Goal: Transaction & Acquisition: Purchase product/service

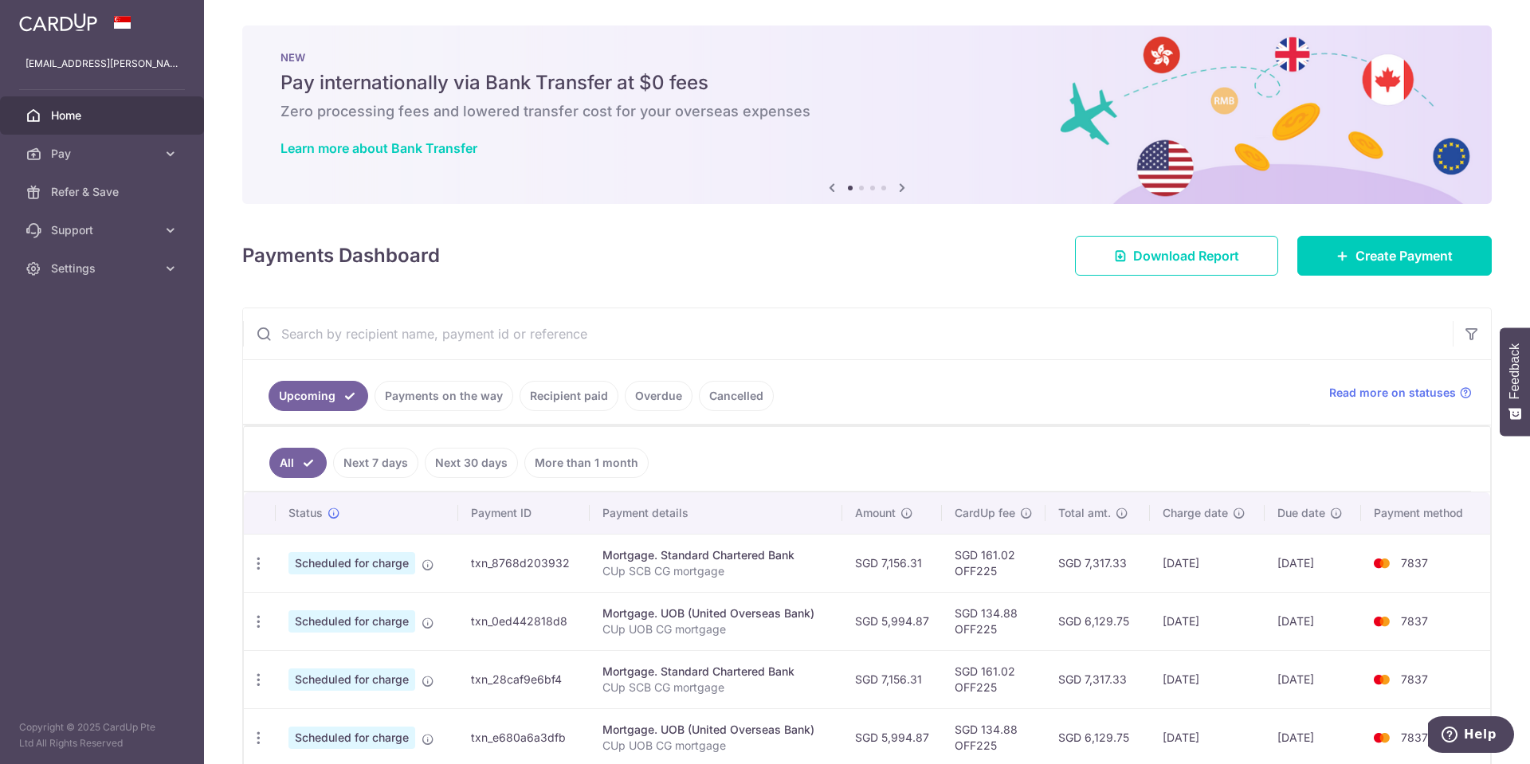
scroll to position [159, 0]
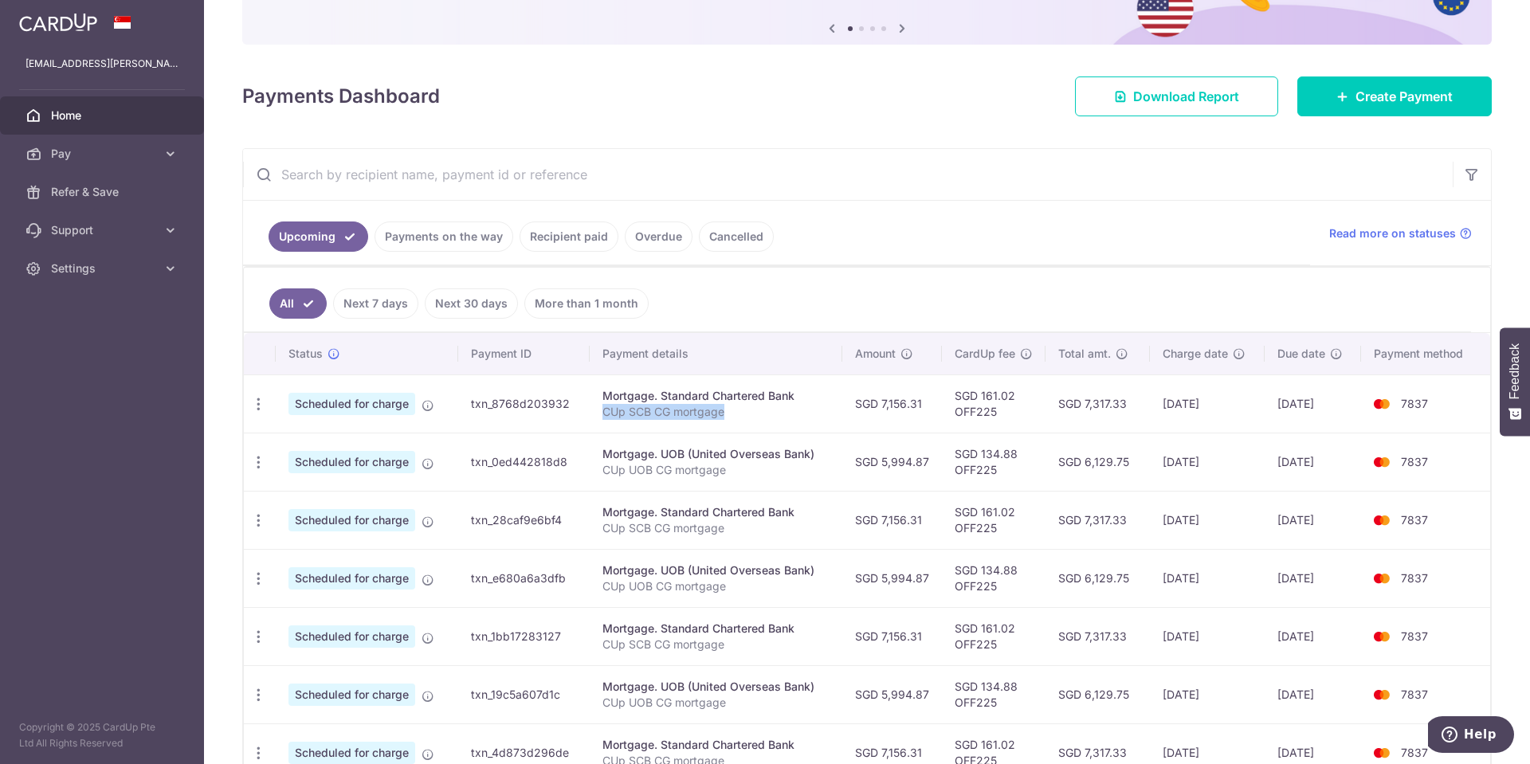
drag, startPoint x: 602, startPoint y: 412, endPoint x: 755, endPoint y: 419, distance: 153.2
click at [755, 419] on p "CUp SCB CG mortgage" at bounding box center [716, 412] width 227 height 16
copy p "CUp SCB CG mortgage"
drag, startPoint x: 883, startPoint y: 406, endPoint x: 930, endPoint y: 406, distance: 47.0
click at [930, 406] on td "SGD 7,156.31" at bounding box center [893, 404] width 100 height 58
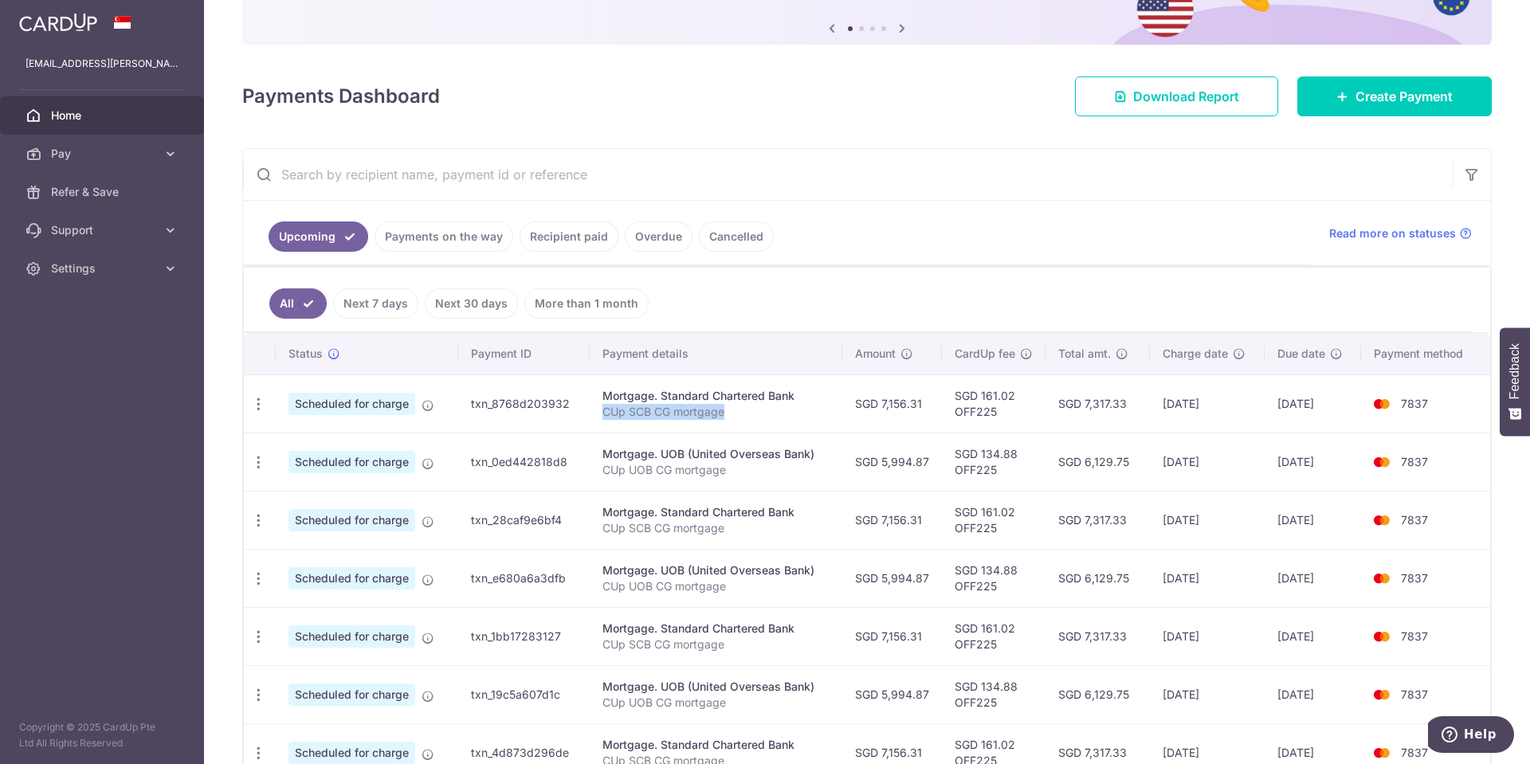
copy td "7,156.31"
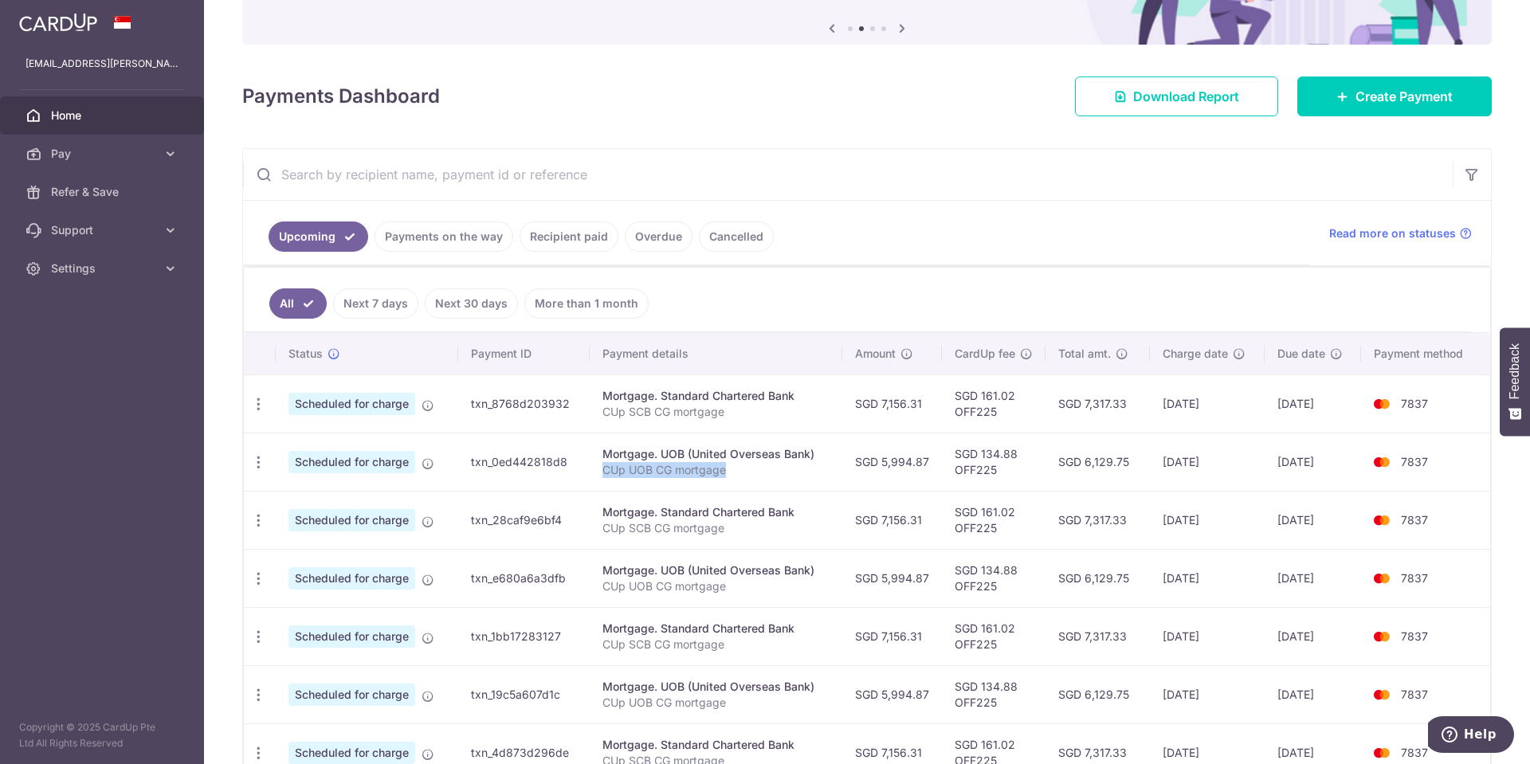
drag, startPoint x: 603, startPoint y: 469, endPoint x: 776, endPoint y: 470, distance: 173.0
click at [776, 470] on p "CUp UOB CG mortgage" at bounding box center [716, 470] width 227 height 16
copy p "CUp UOB CG mortgage"
drag, startPoint x: 882, startPoint y: 462, endPoint x: 945, endPoint y: 462, distance: 63.0
click at [945, 462] on tr "Update payment Cancel payment Scheduled for charge txn_0ed442818d8 Mortgage. UO…" at bounding box center [867, 462] width 1247 height 58
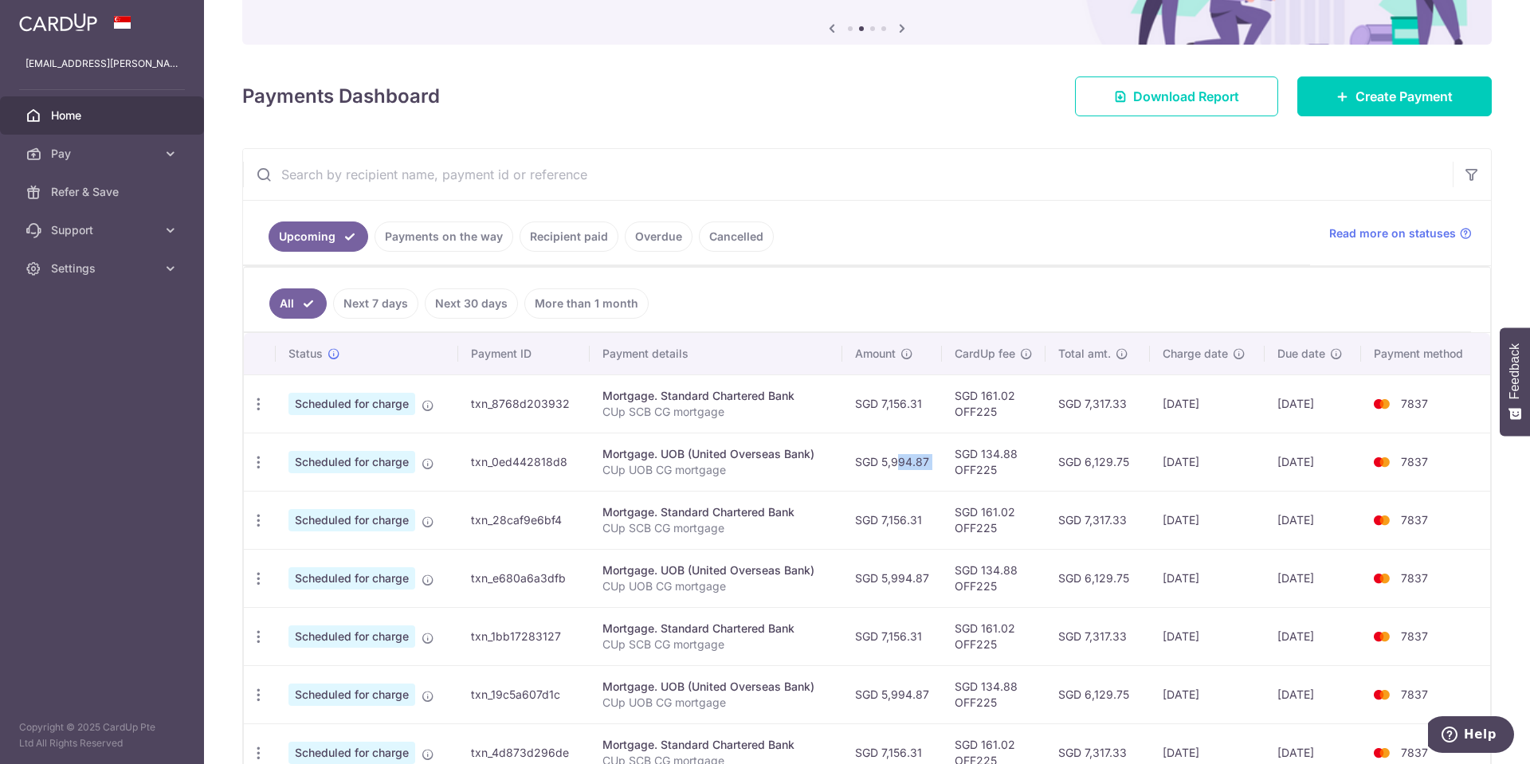
copy tr "5,994.87"
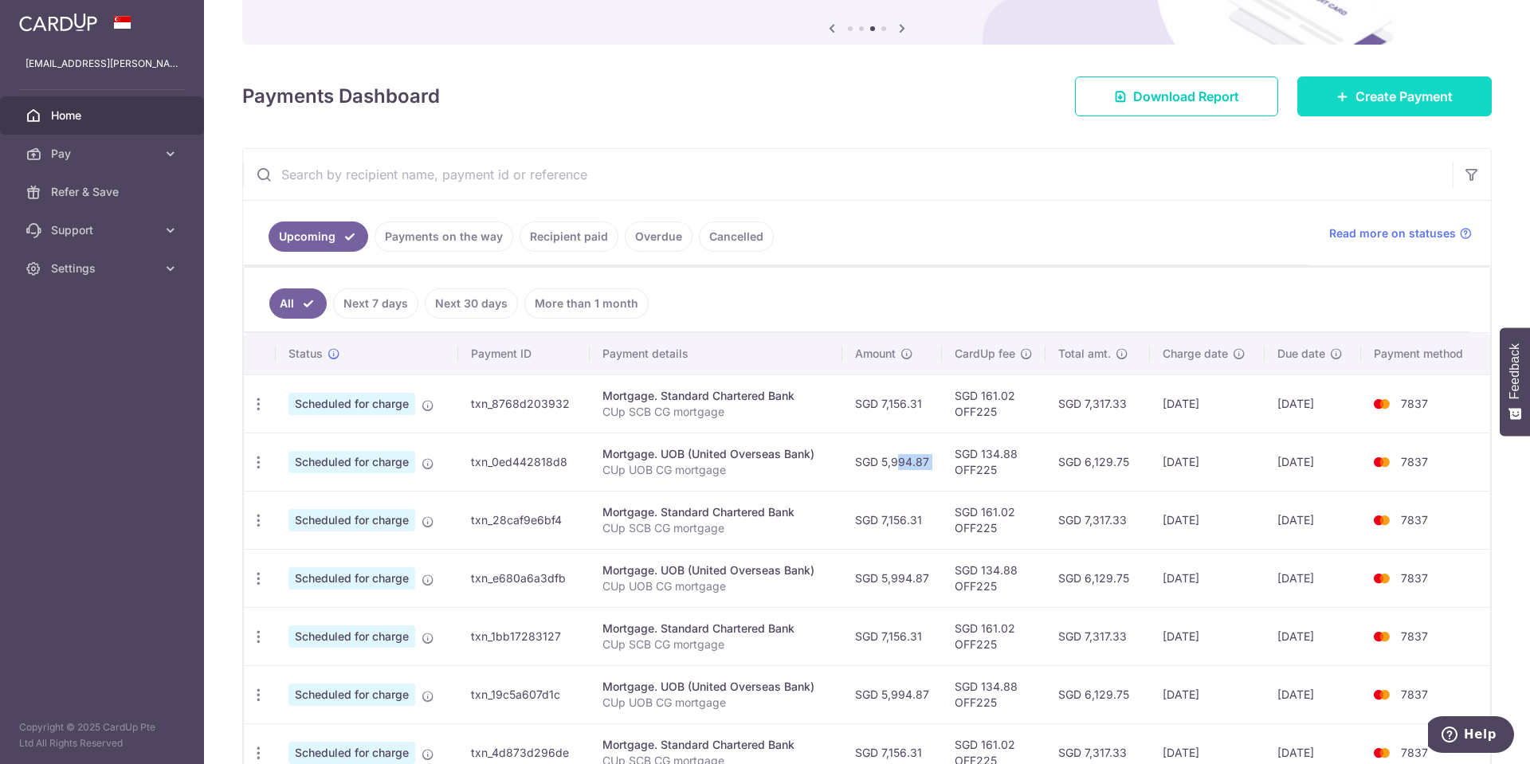
click at [1436, 98] on span "Create Payment" at bounding box center [1404, 96] width 97 height 19
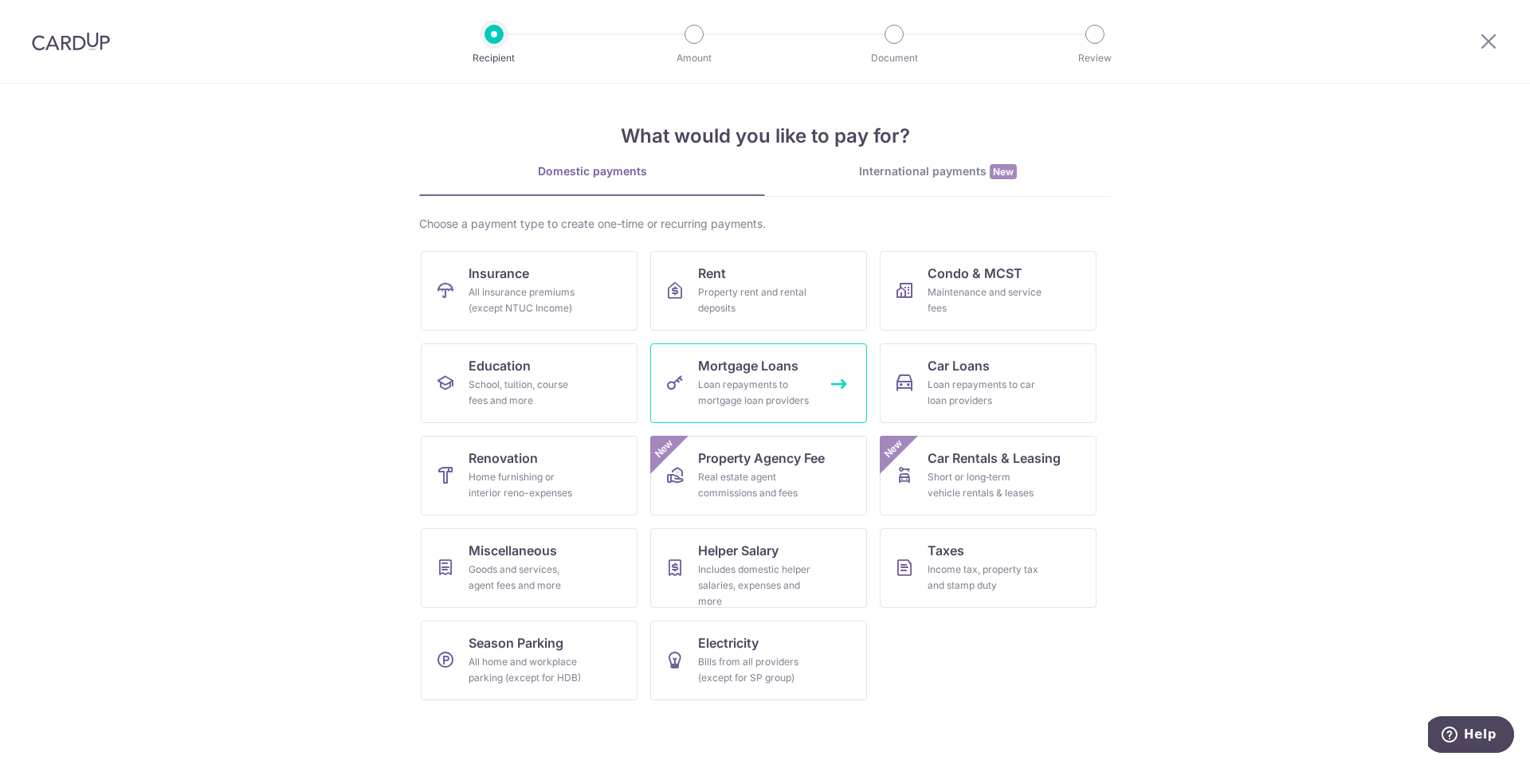
click at [773, 376] on link "Mortgage Loans Loan repayments to mortgage loan providers" at bounding box center [758, 384] width 217 height 80
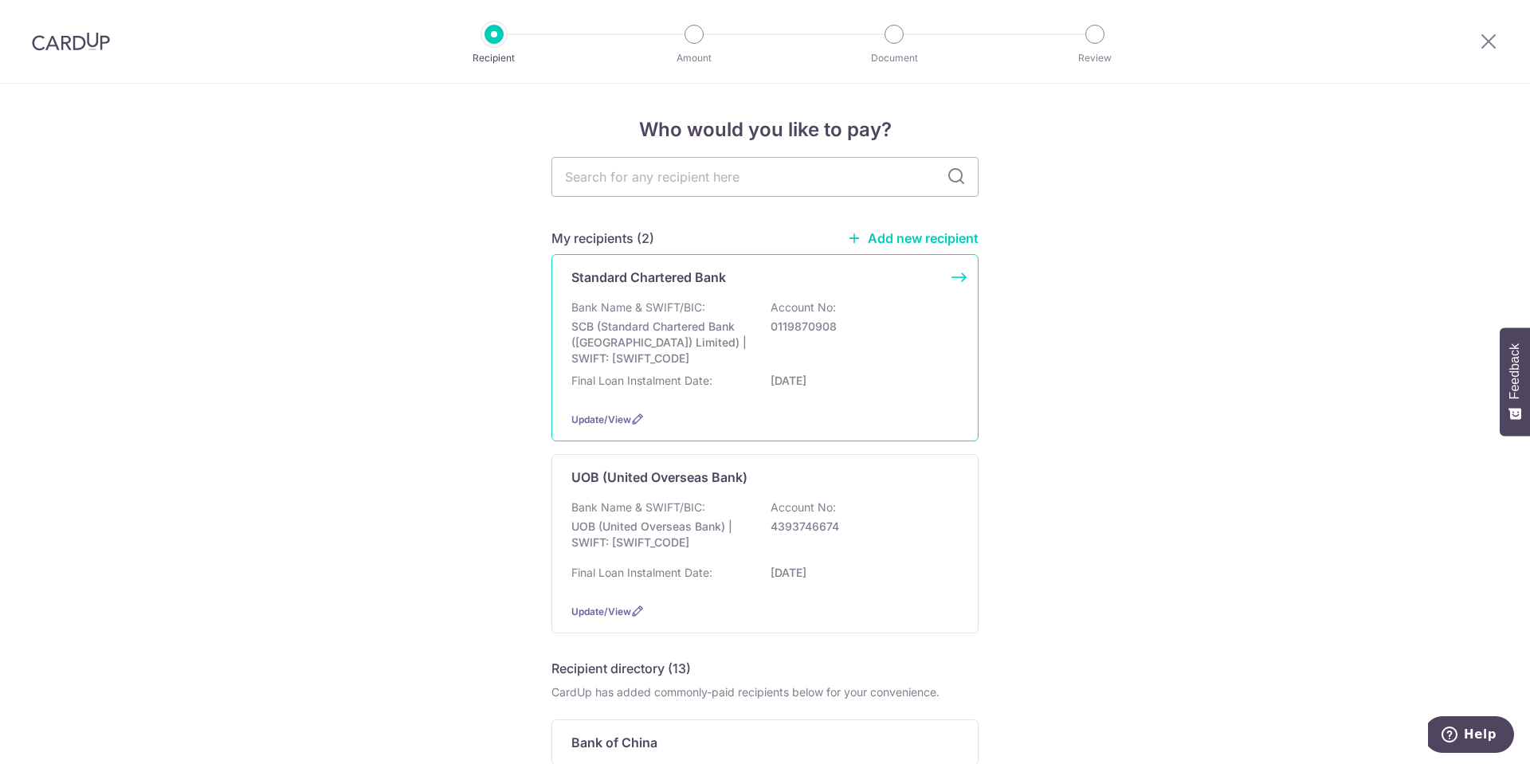
click at [701, 342] on p "SCB (Standard Chartered Bank ([GEOGRAPHIC_DATA]) Limited) | SWIFT: [SWIFT_CODE]" at bounding box center [661, 343] width 179 height 48
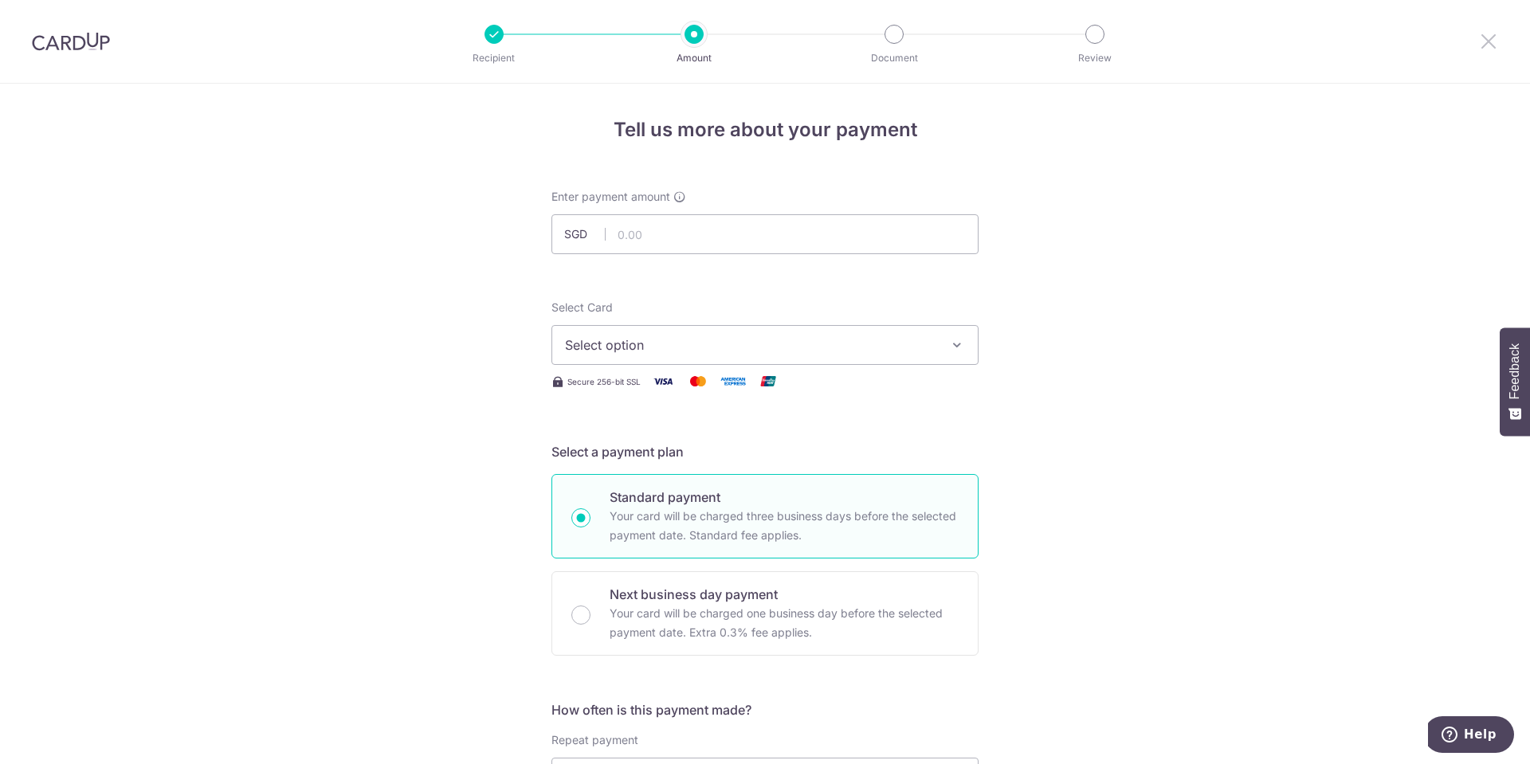
click at [1496, 32] on icon at bounding box center [1488, 41] width 19 height 20
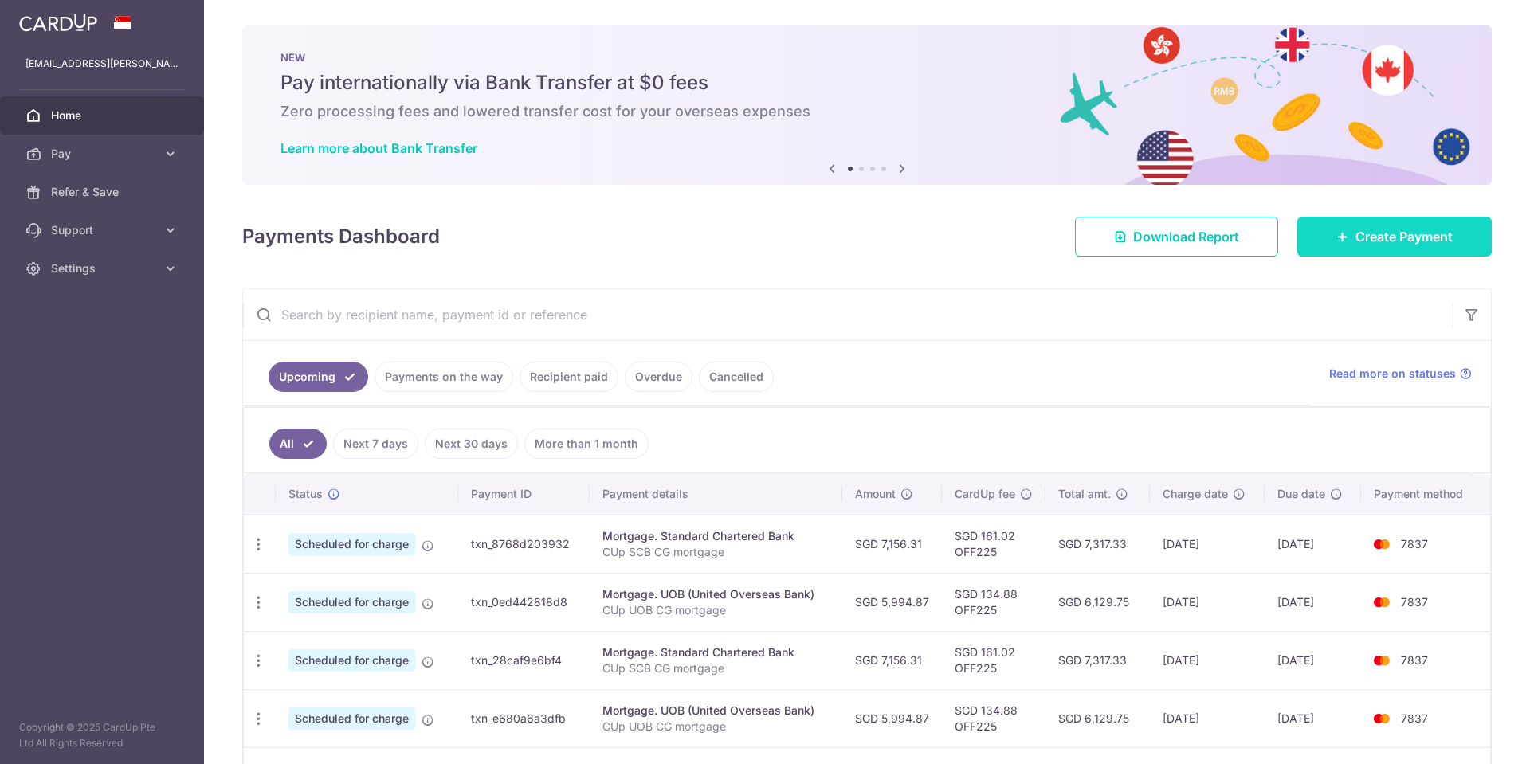
click at [1461, 230] on link "Create Payment" at bounding box center [1395, 237] width 194 height 40
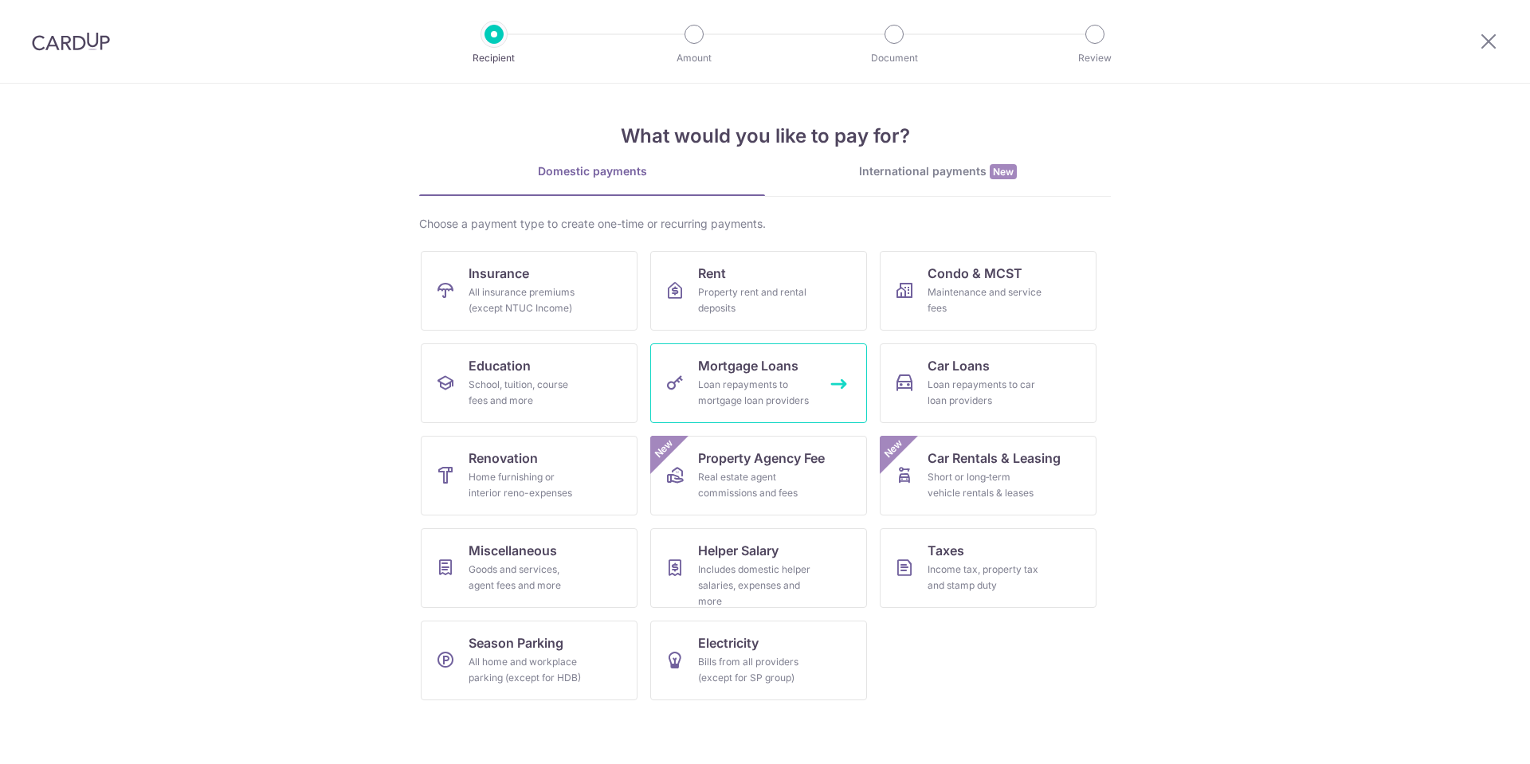
click at [792, 383] on div "Loan repayments to mortgage loan providers" at bounding box center [755, 393] width 115 height 32
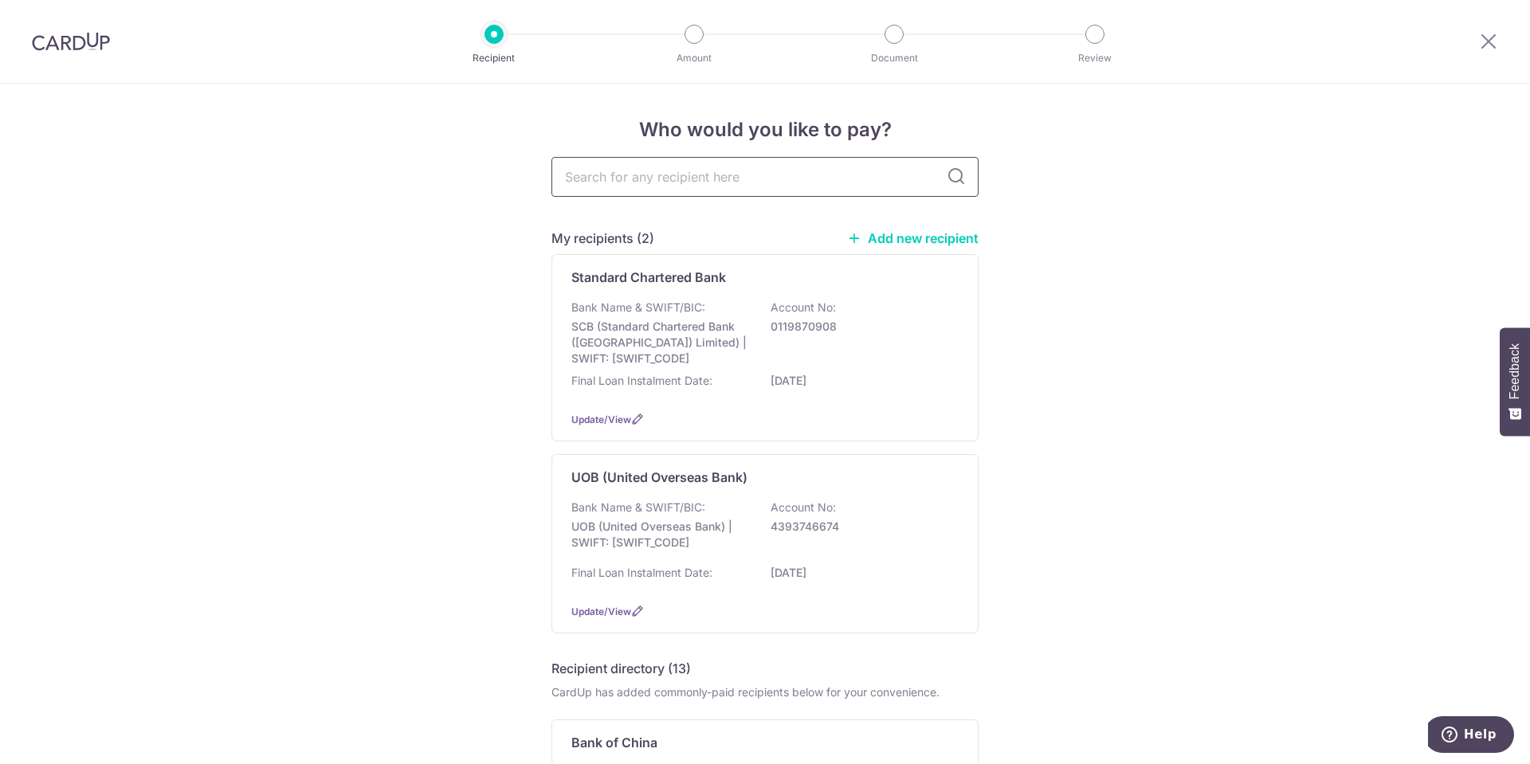
click at [671, 181] on input "text" at bounding box center [765, 177] width 427 height 40
paste input "7,156.31"
type input "7,156.31"
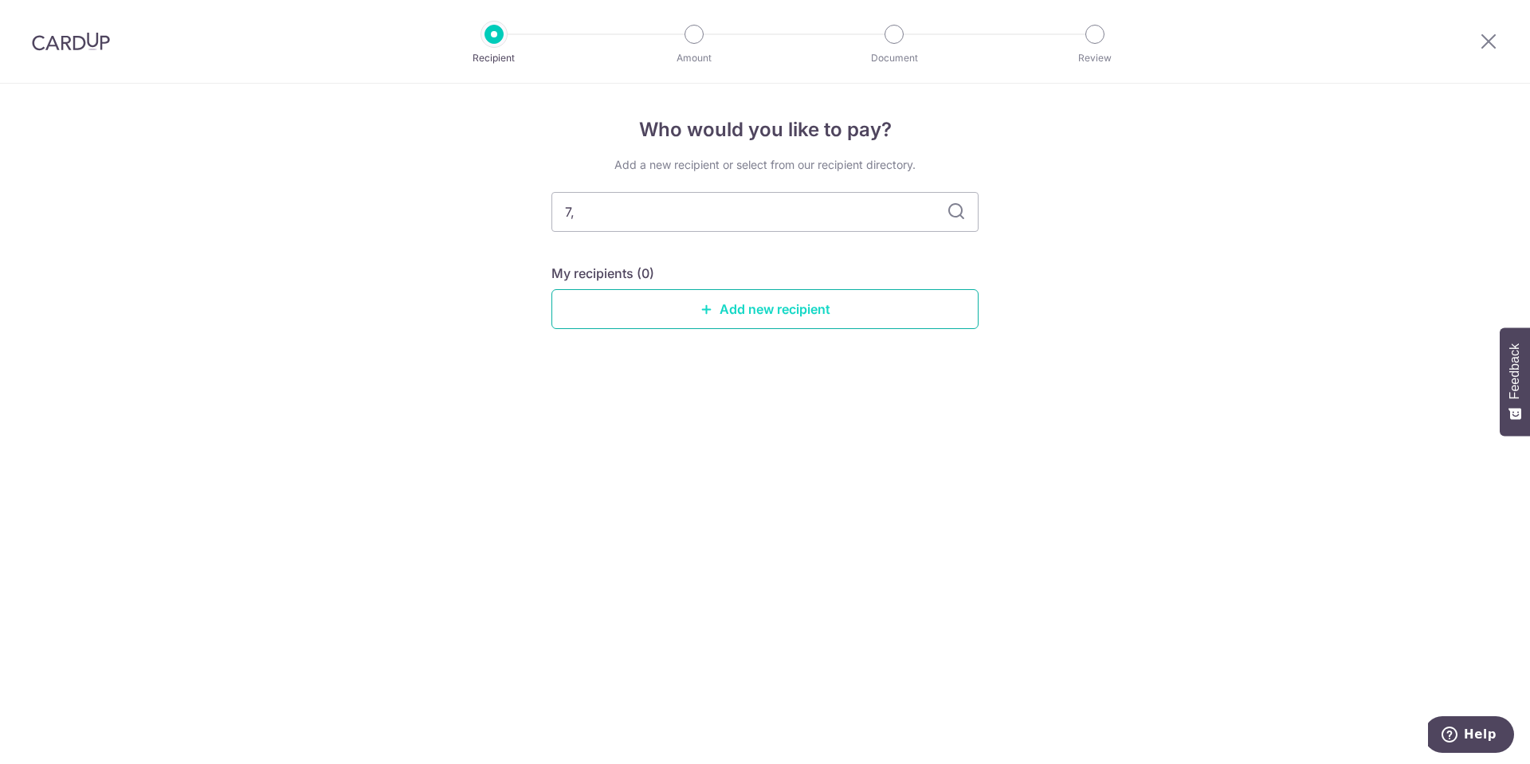
type input "7"
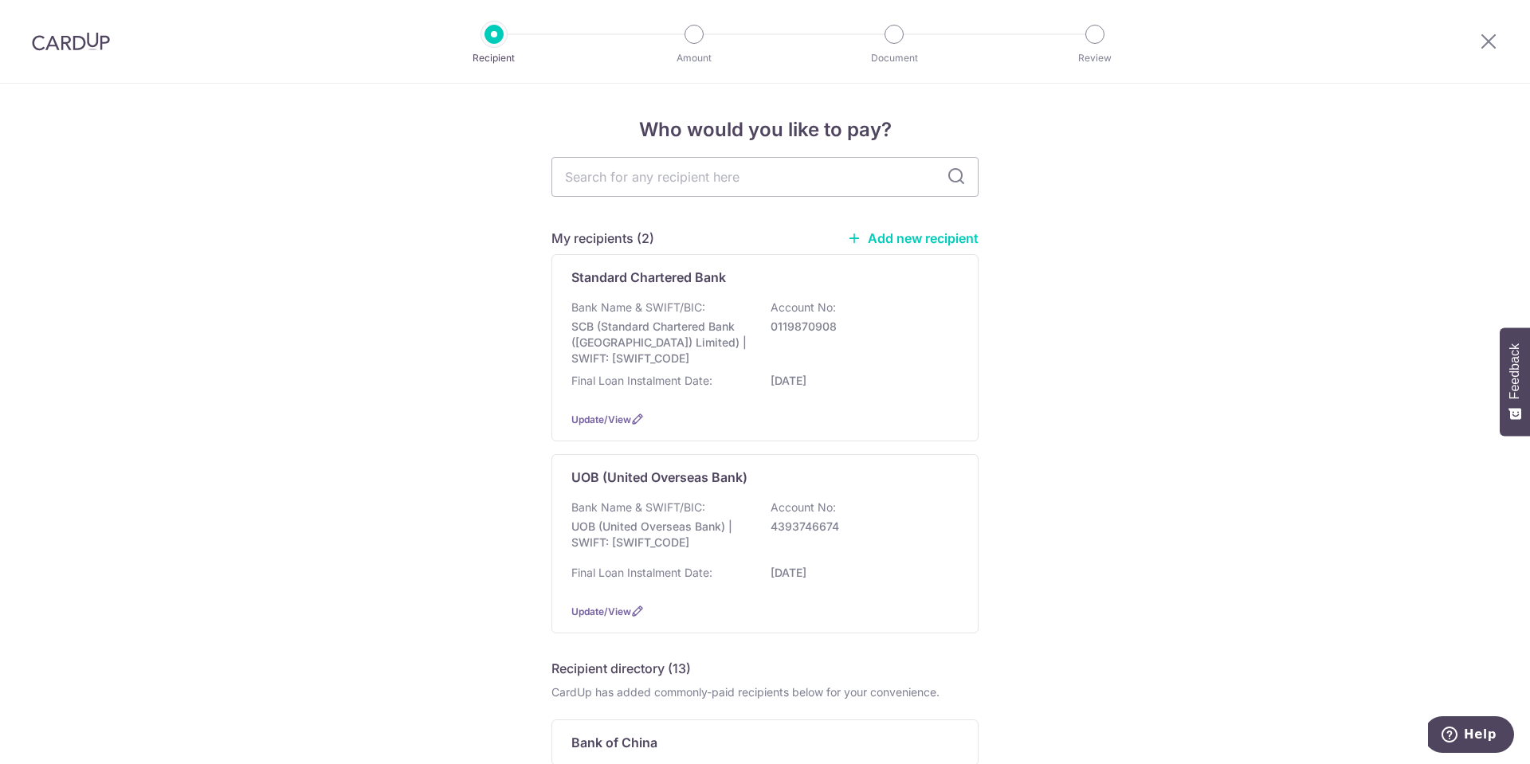
click at [1097, 324] on div "Who would you like to pay? My recipients (2) Add new recipient Standard Charter…" at bounding box center [765, 753] width 1530 height 1339
click at [694, 379] on p "Final Loan Instalment Date:" at bounding box center [642, 381] width 141 height 16
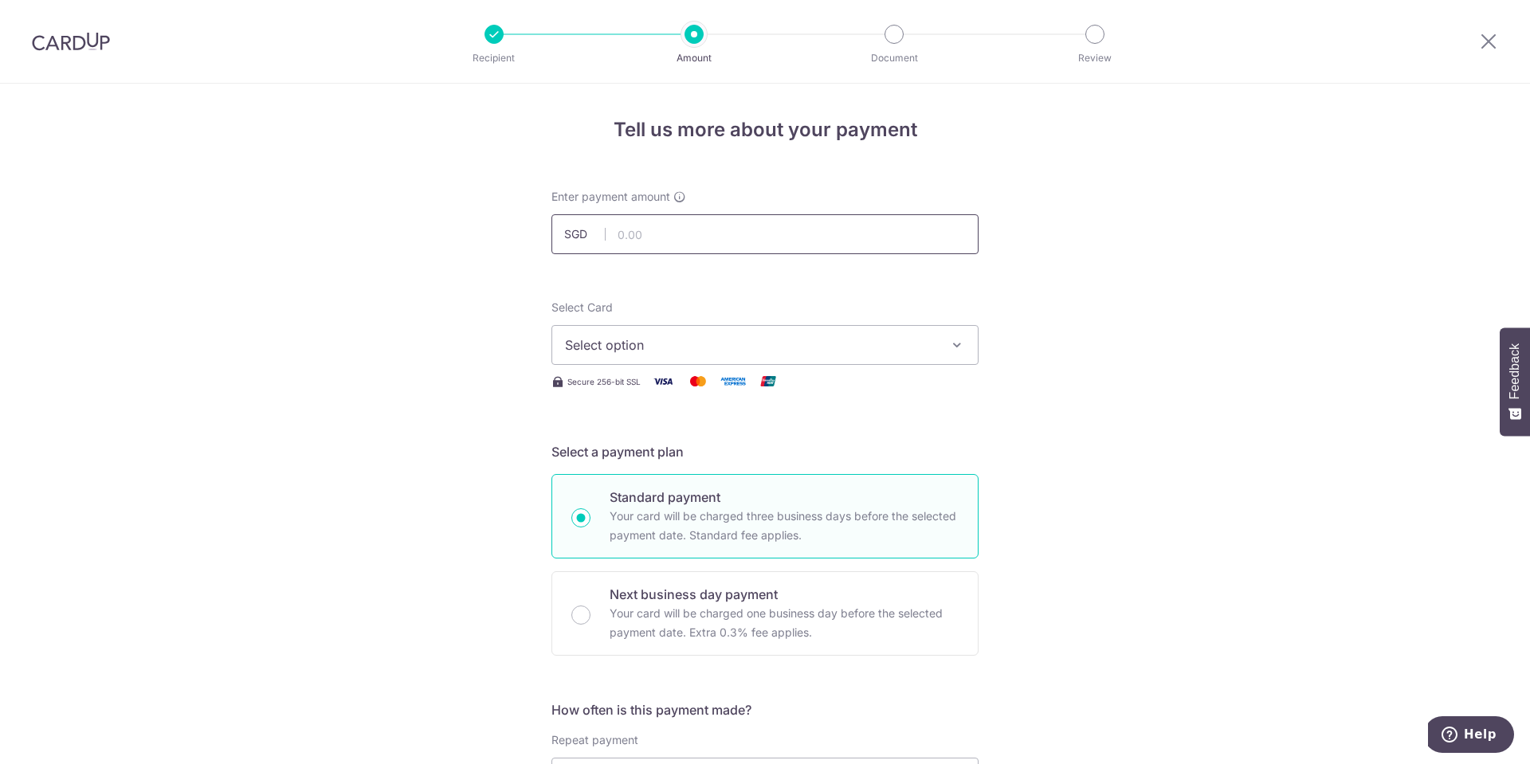
click at [686, 237] on input "text" at bounding box center [765, 234] width 427 height 40
paste input "7,156.31"
type input "7,156.31"
click at [716, 352] on span "Select option" at bounding box center [750, 345] width 371 height 19
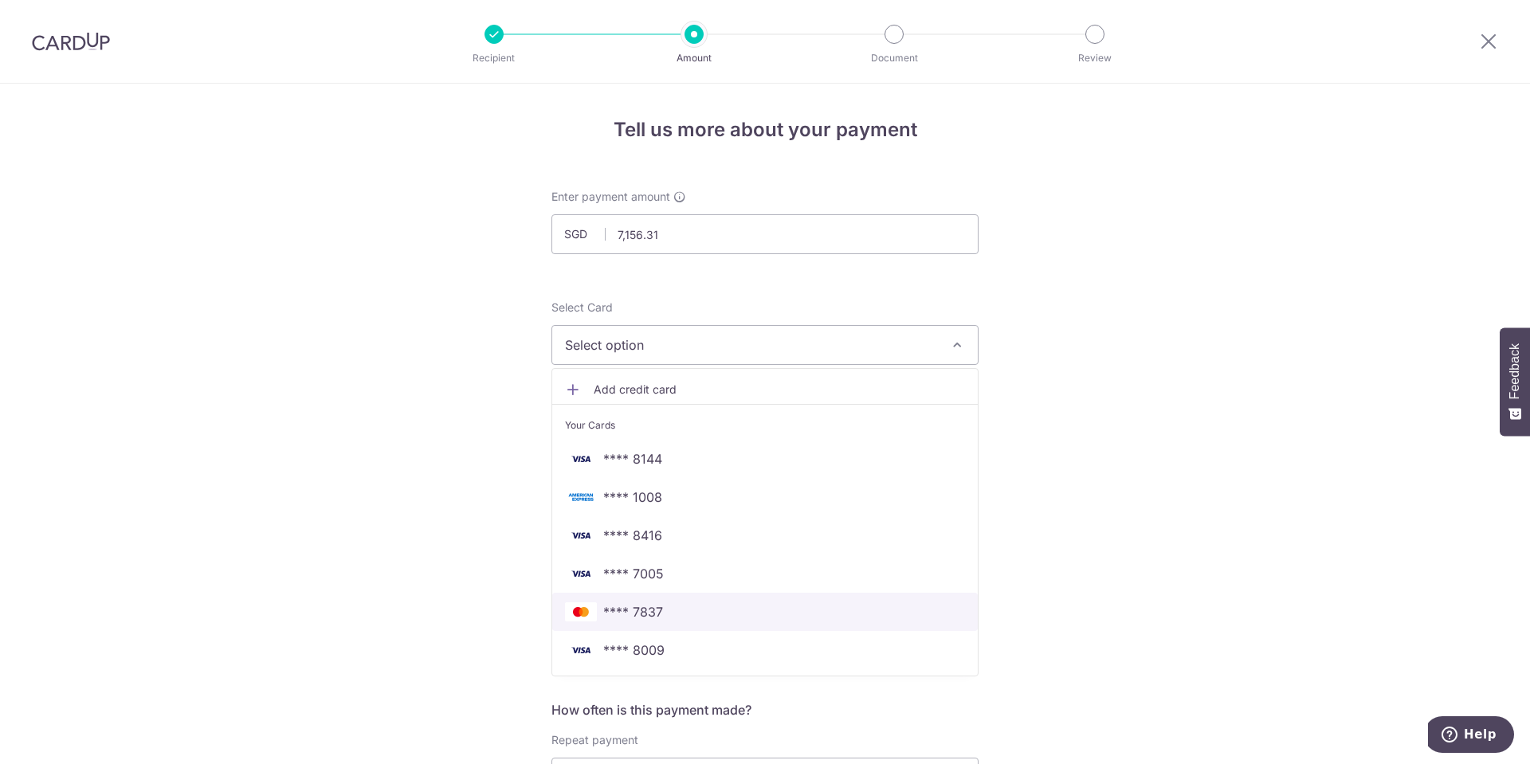
click at [644, 611] on span "**** 7837" at bounding box center [633, 612] width 60 height 19
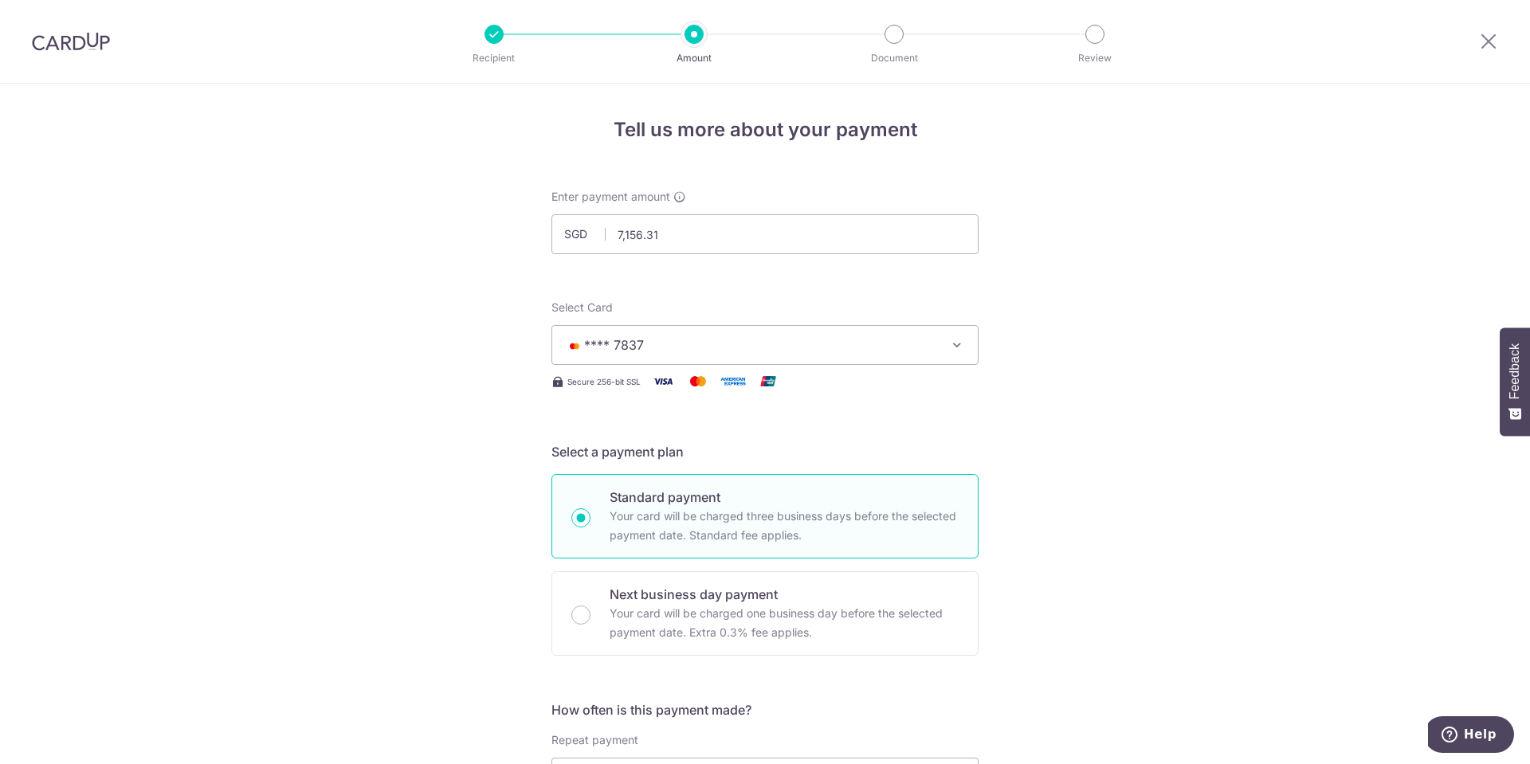
scroll to position [239, 0]
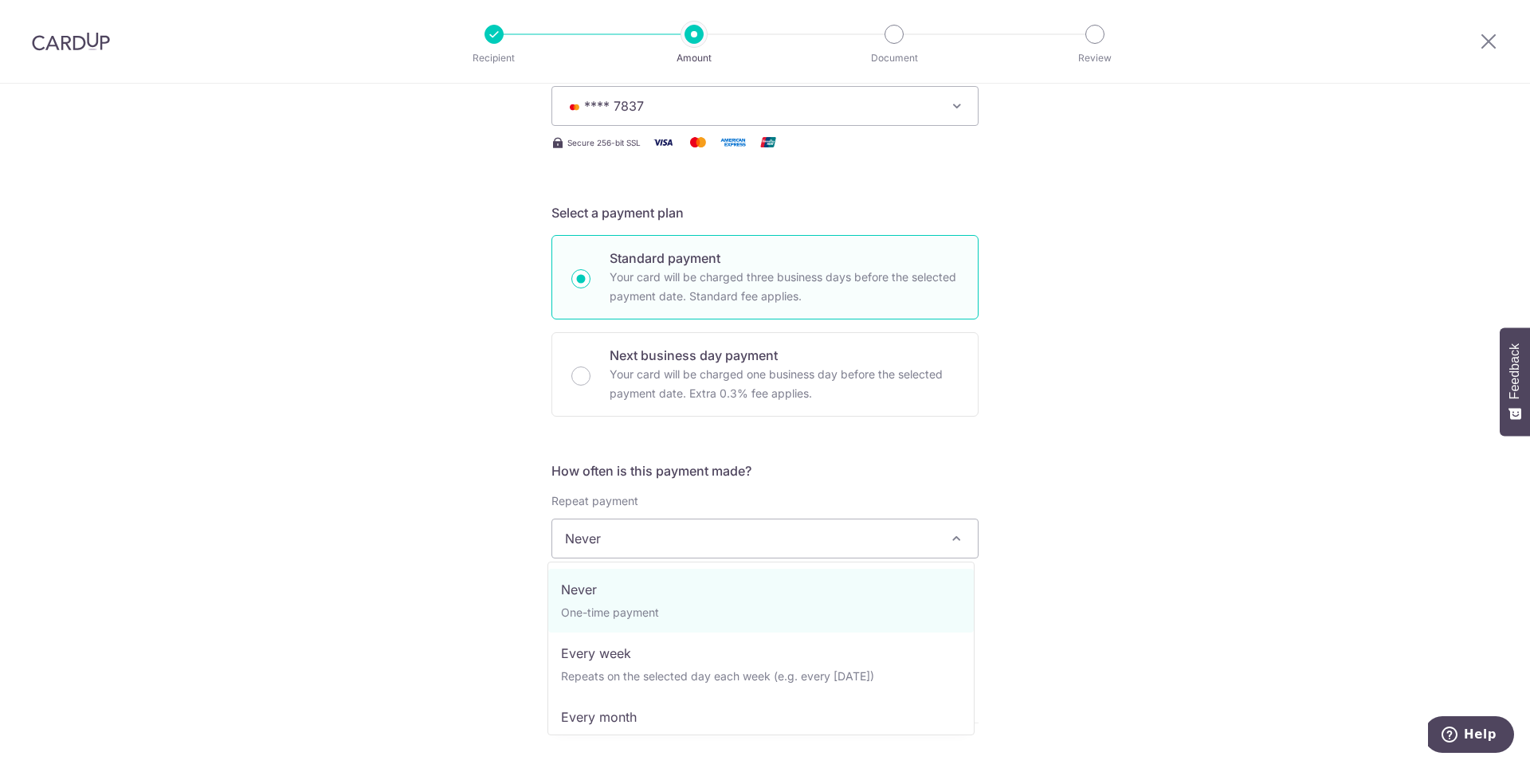
click at [714, 546] on span "Never" at bounding box center [765, 539] width 426 height 38
select select "3"
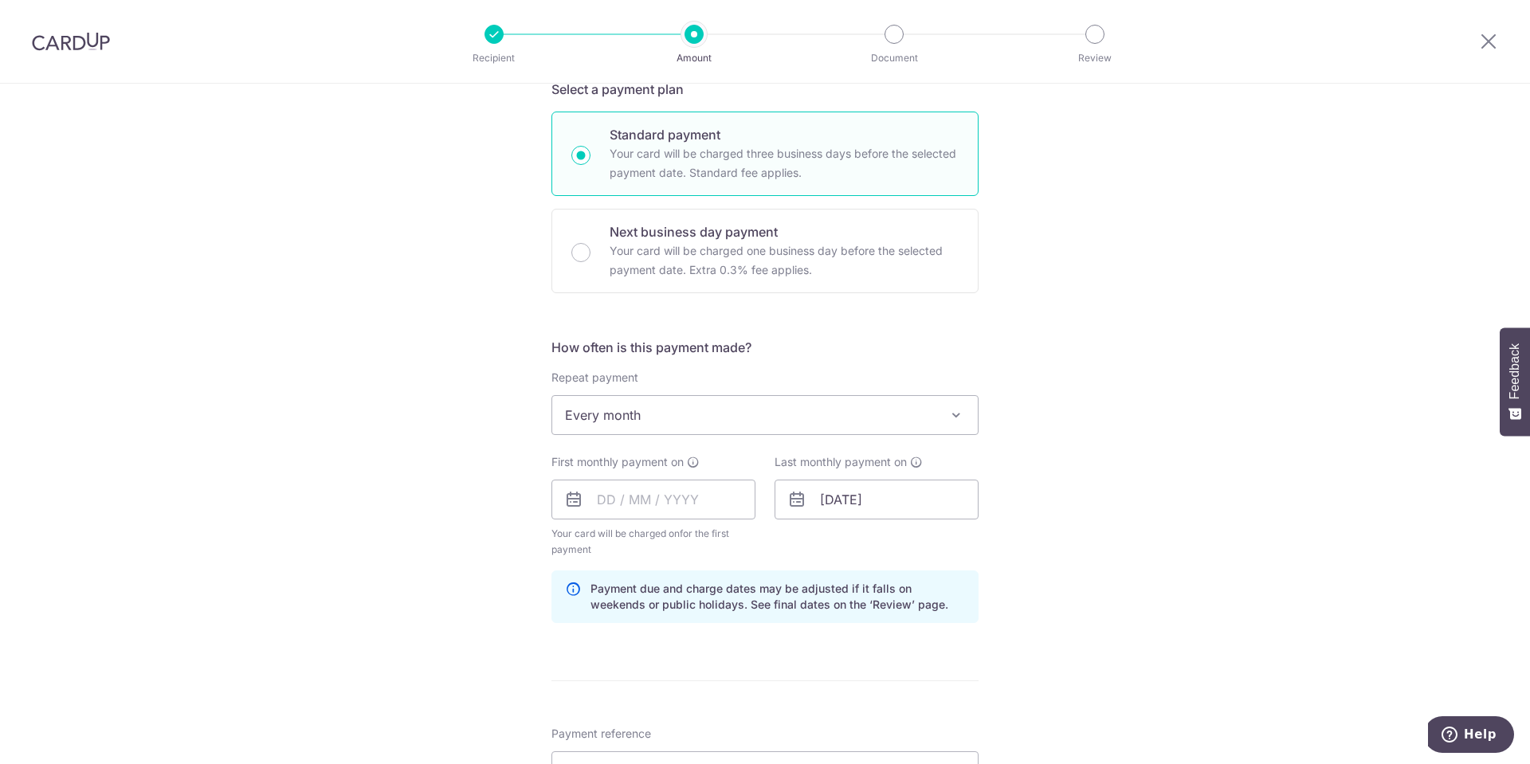
scroll to position [478, 0]
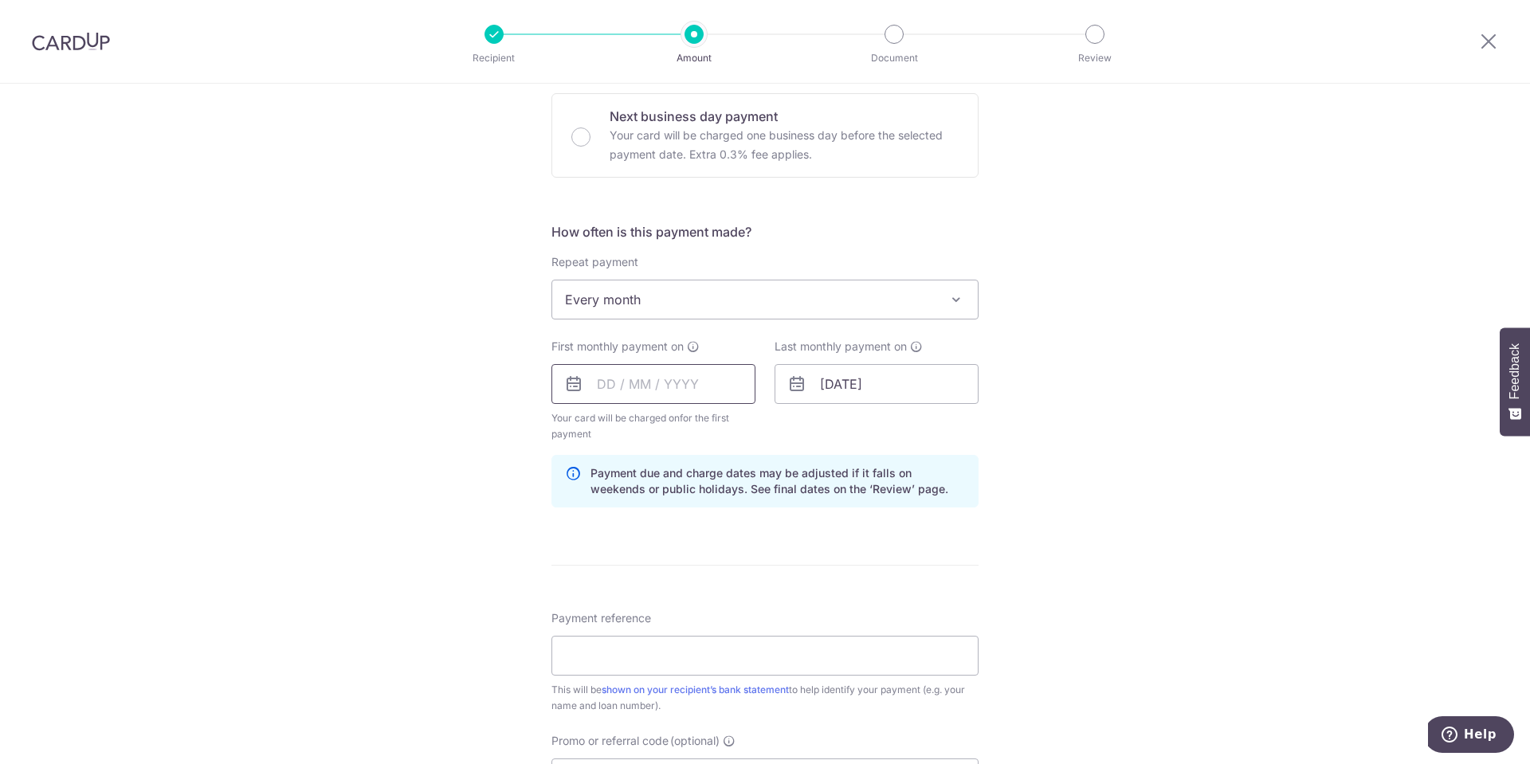
click at [649, 378] on input "text" at bounding box center [654, 384] width 204 height 40
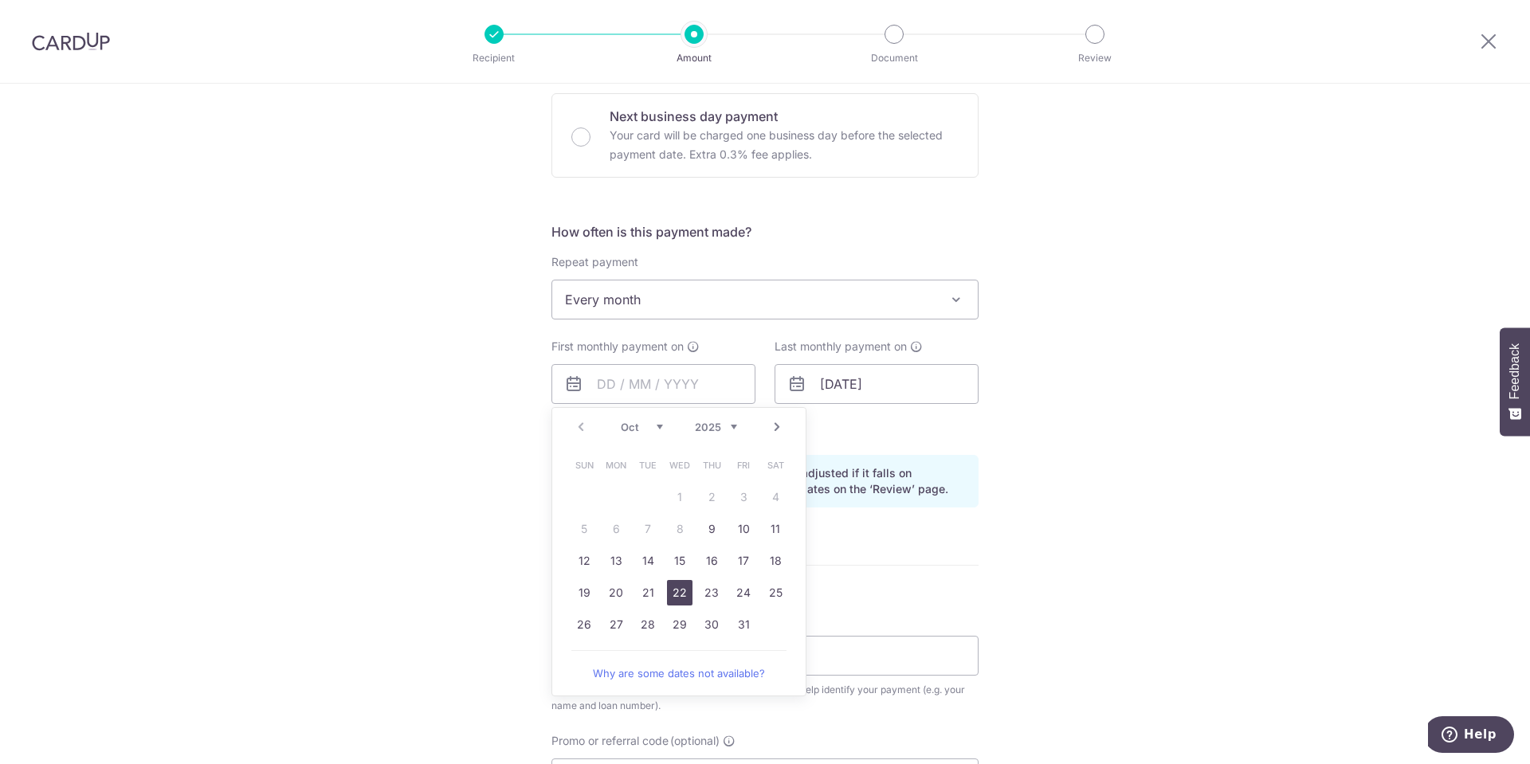
click at [678, 588] on link "22" at bounding box center [680, 593] width 26 height 26
type input "[DATE]"
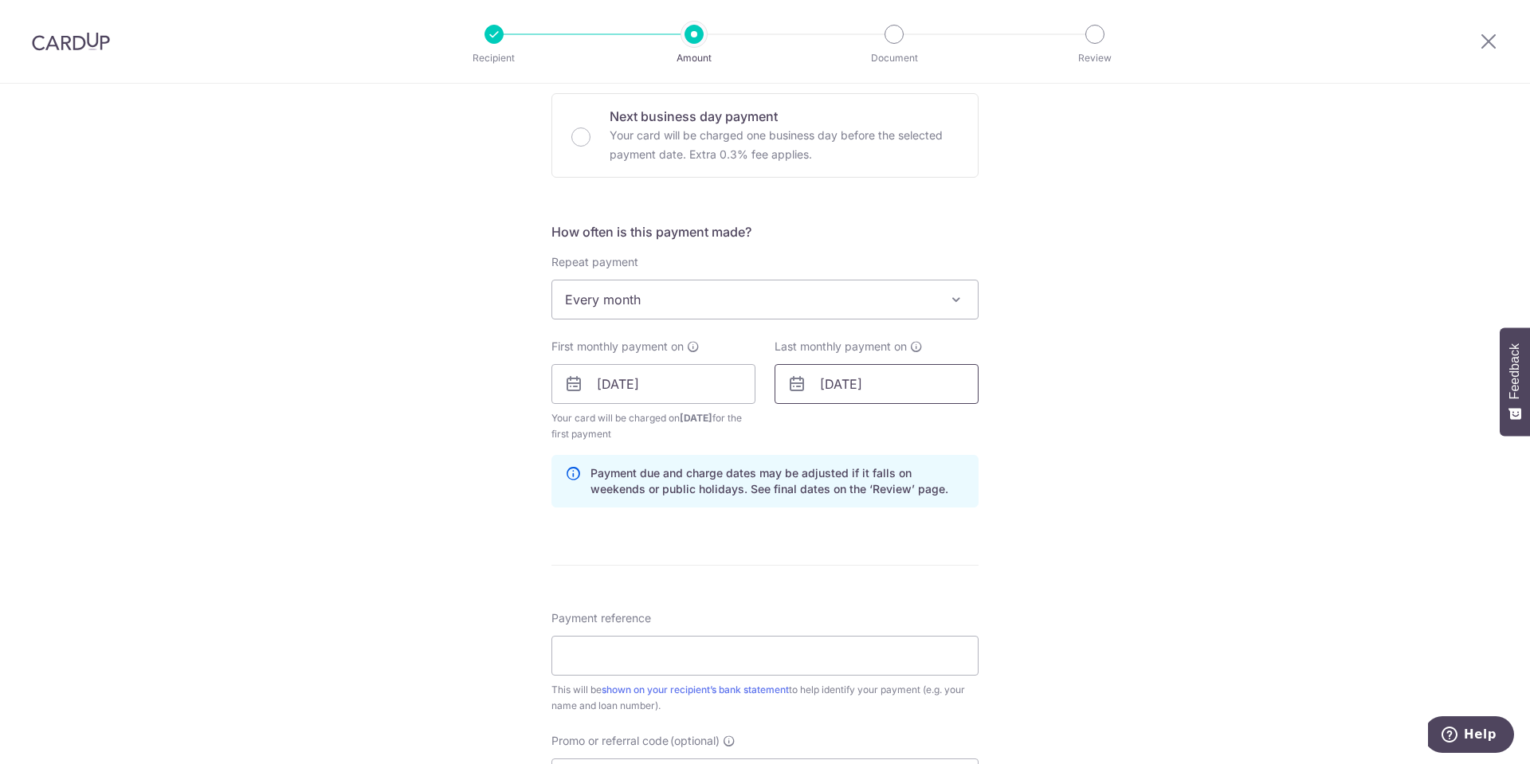
click at [858, 389] on input "05/10/2044" at bounding box center [877, 384] width 204 height 40
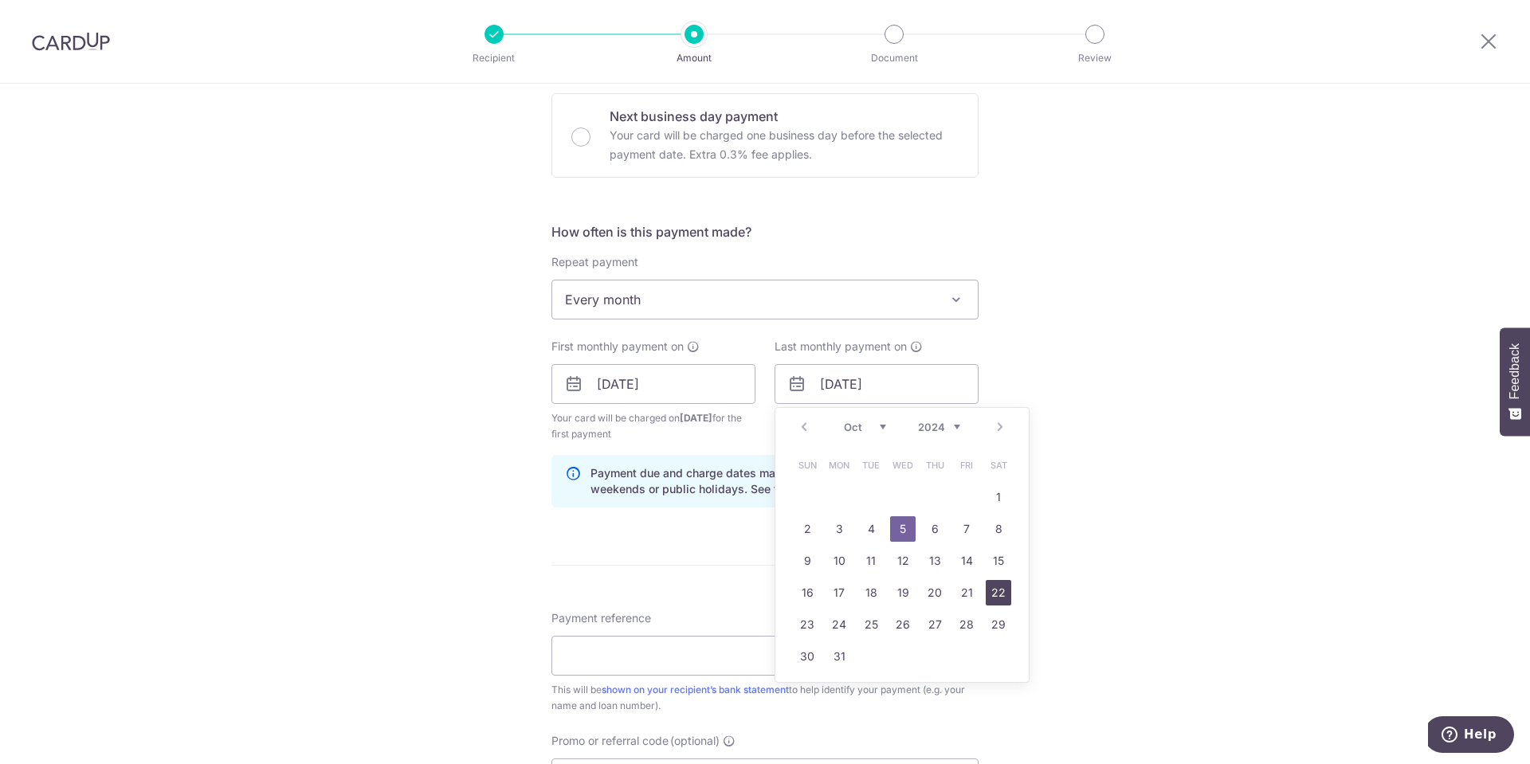
click at [994, 593] on link "22" at bounding box center [999, 593] width 26 height 26
type input "22/10/2044"
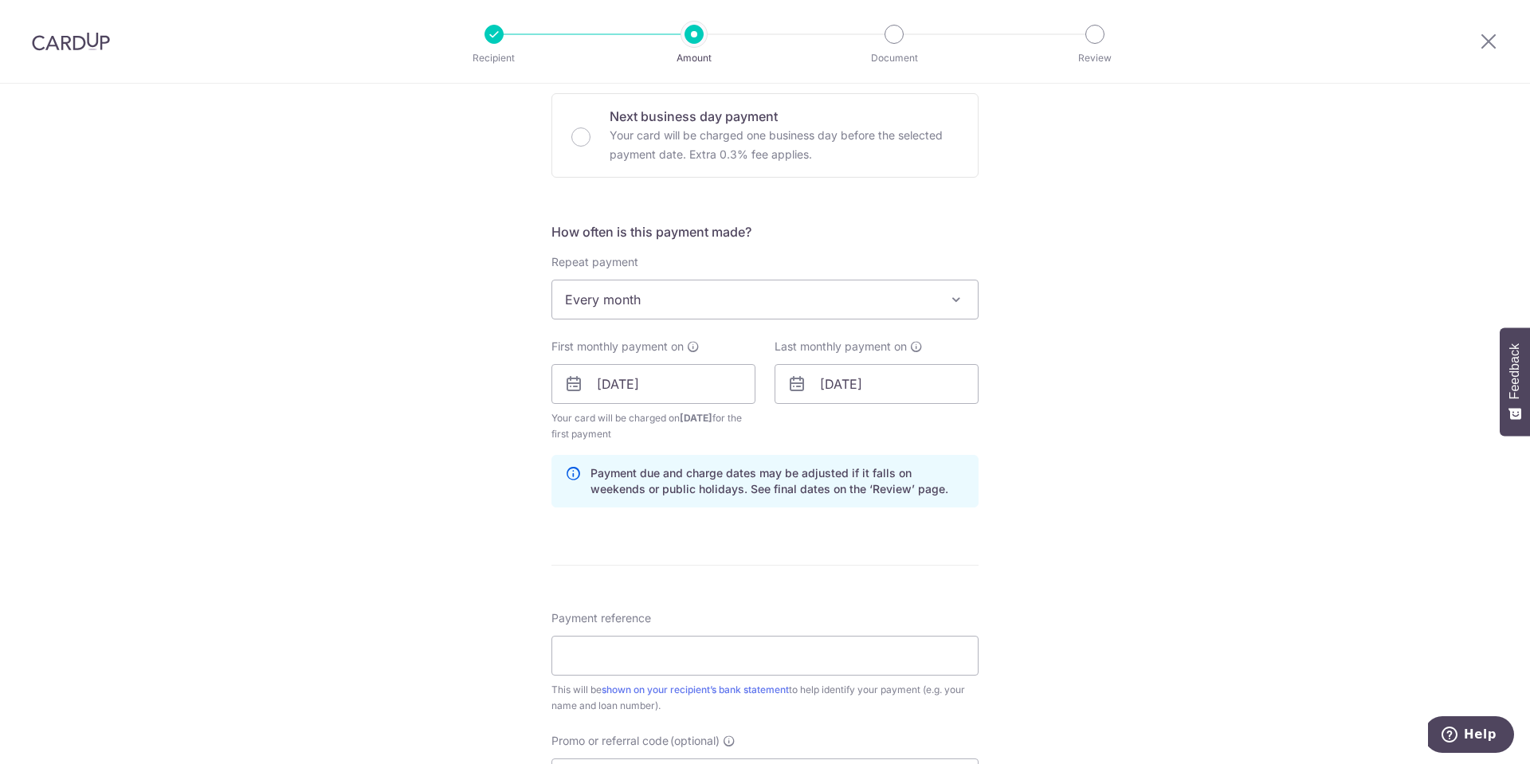
click at [1161, 497] on div "Tell us more about your payment Enter payment amount SGD 7,156.31 7156.31 Selec…" at bounding box center [765, 366] width 1530 height 1523
click at [701, 645] on input "Payment reference" at bounding box center [765, 656] width 427 height 40
paste input "CUp SCB CG mortgage"
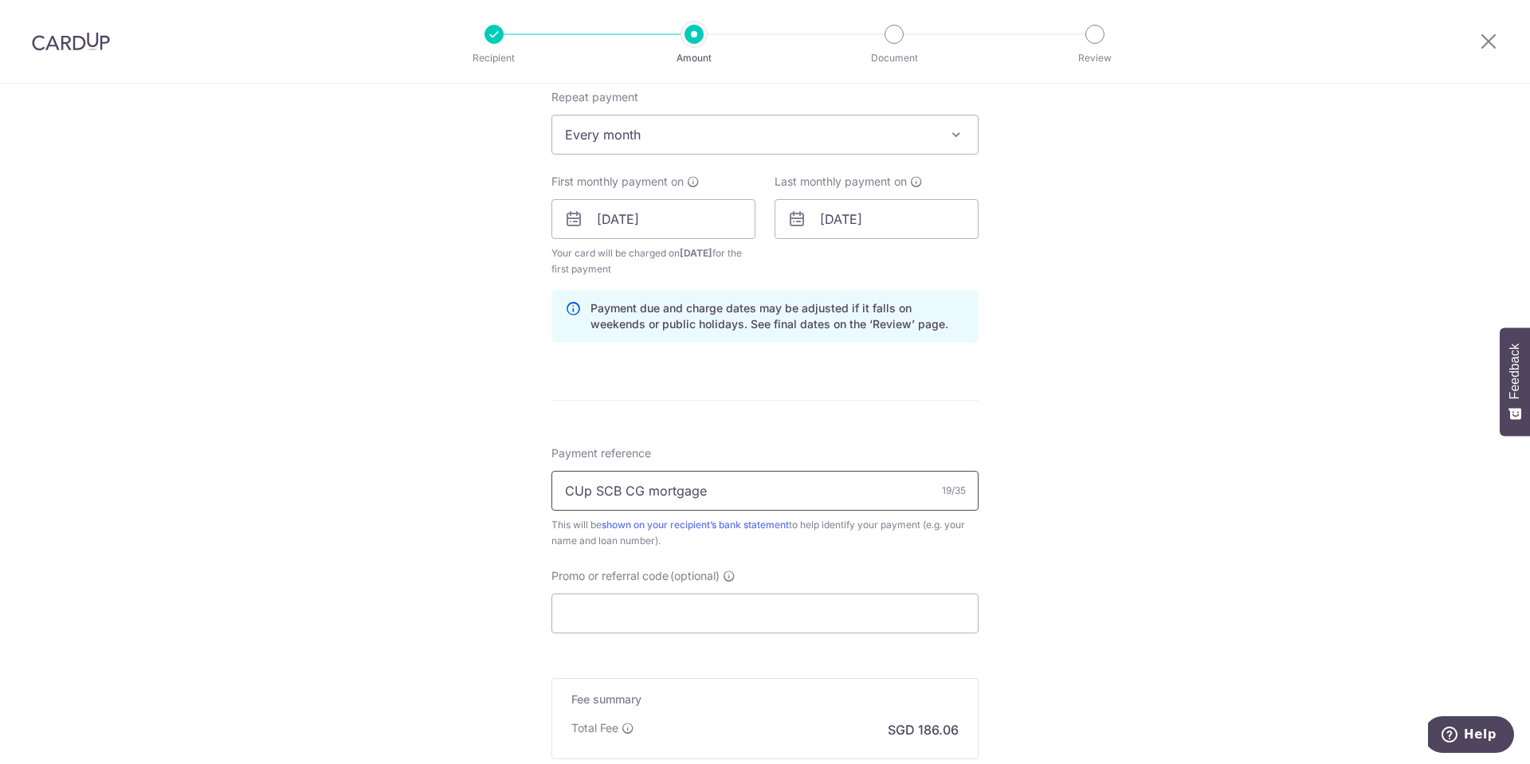
scroll to position [797, 0]
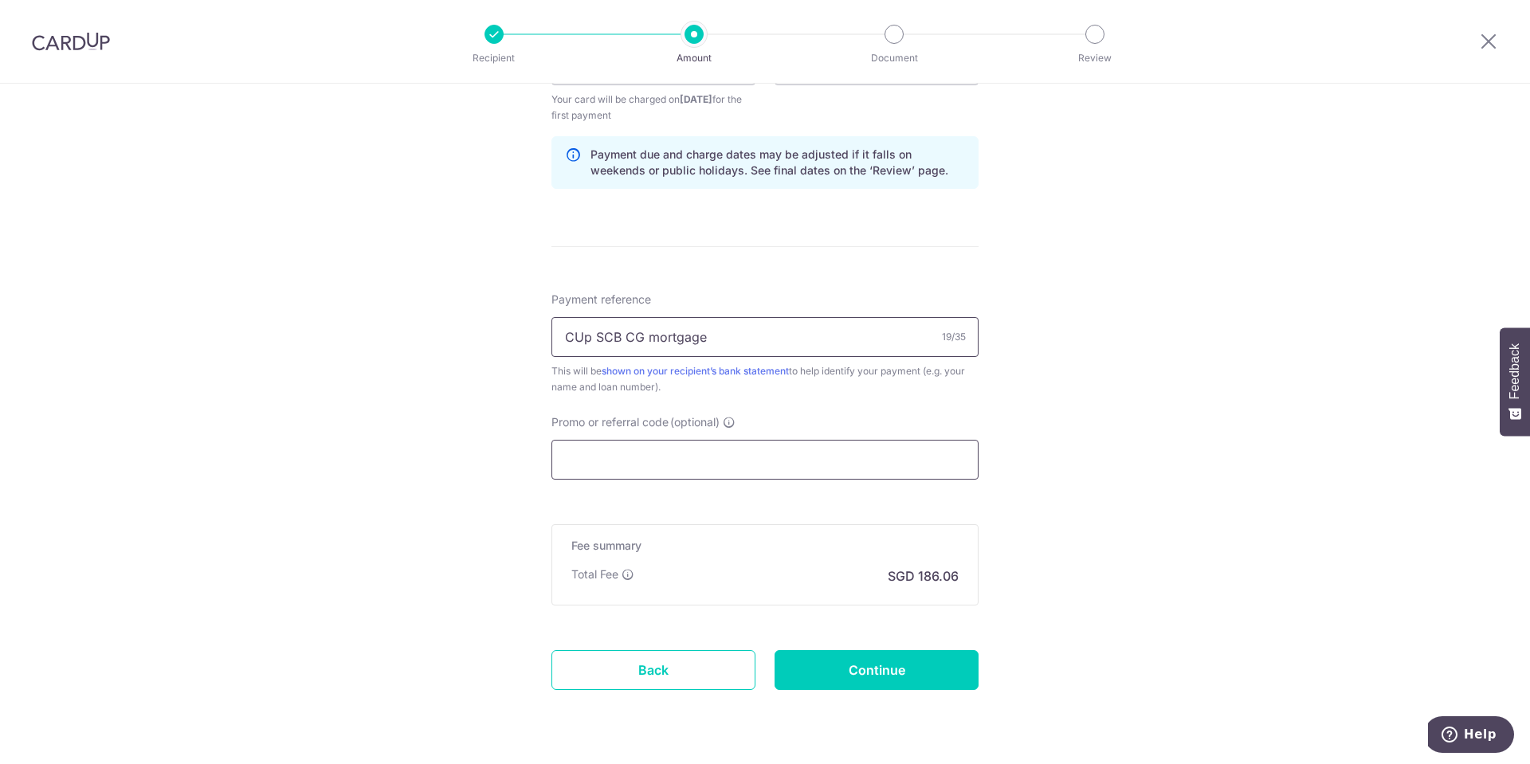
type input "CUp SCB CG mortgage"
click at [668, 473] on input "Promo or referral code (optional)" at bounding box center [765, 460] width 427 height 40
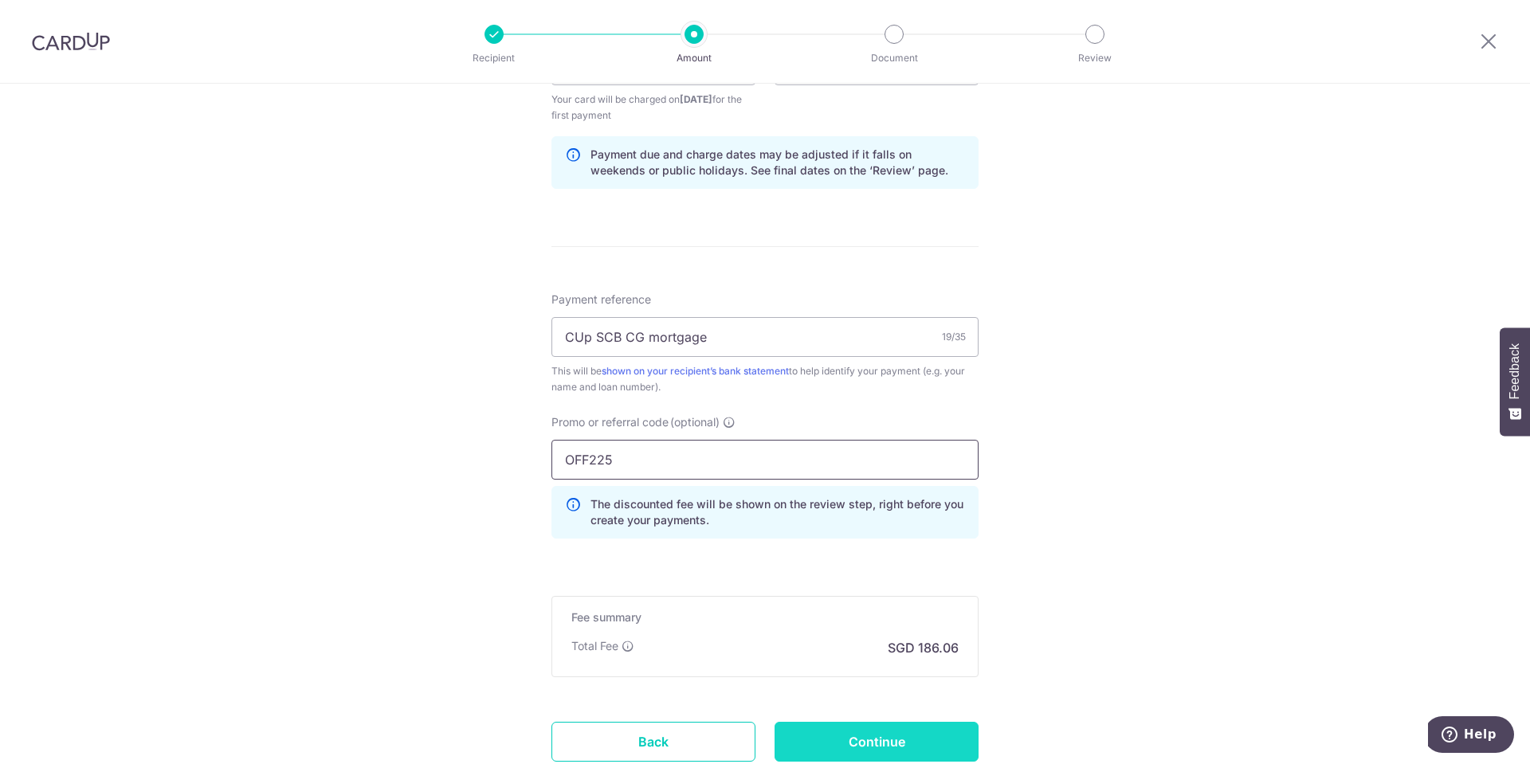
type input "OFF225"
click at [860, 743] on input "Continue" at bounding box center [877, 742] width 204 height 40
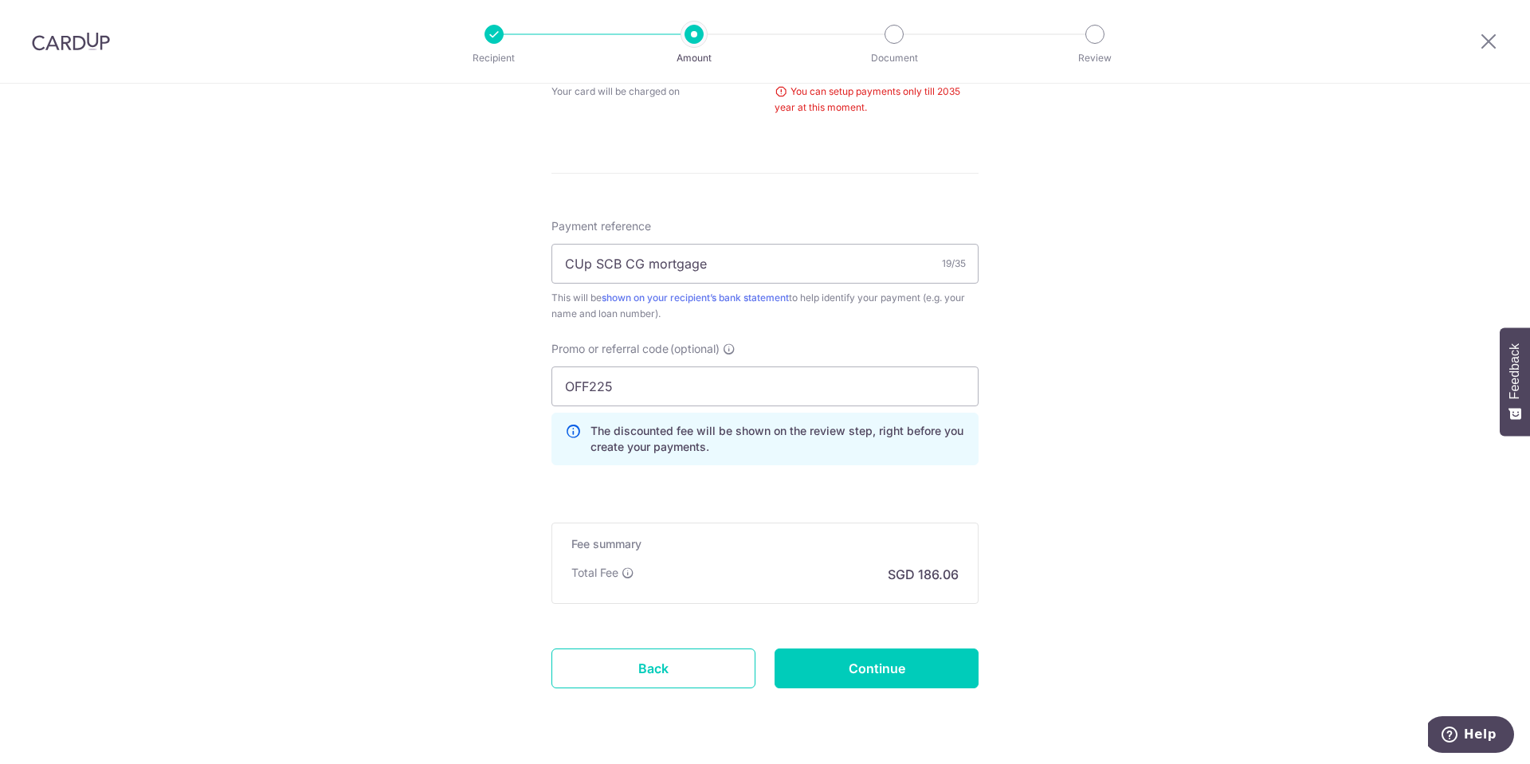
scroll to position [486, 0]
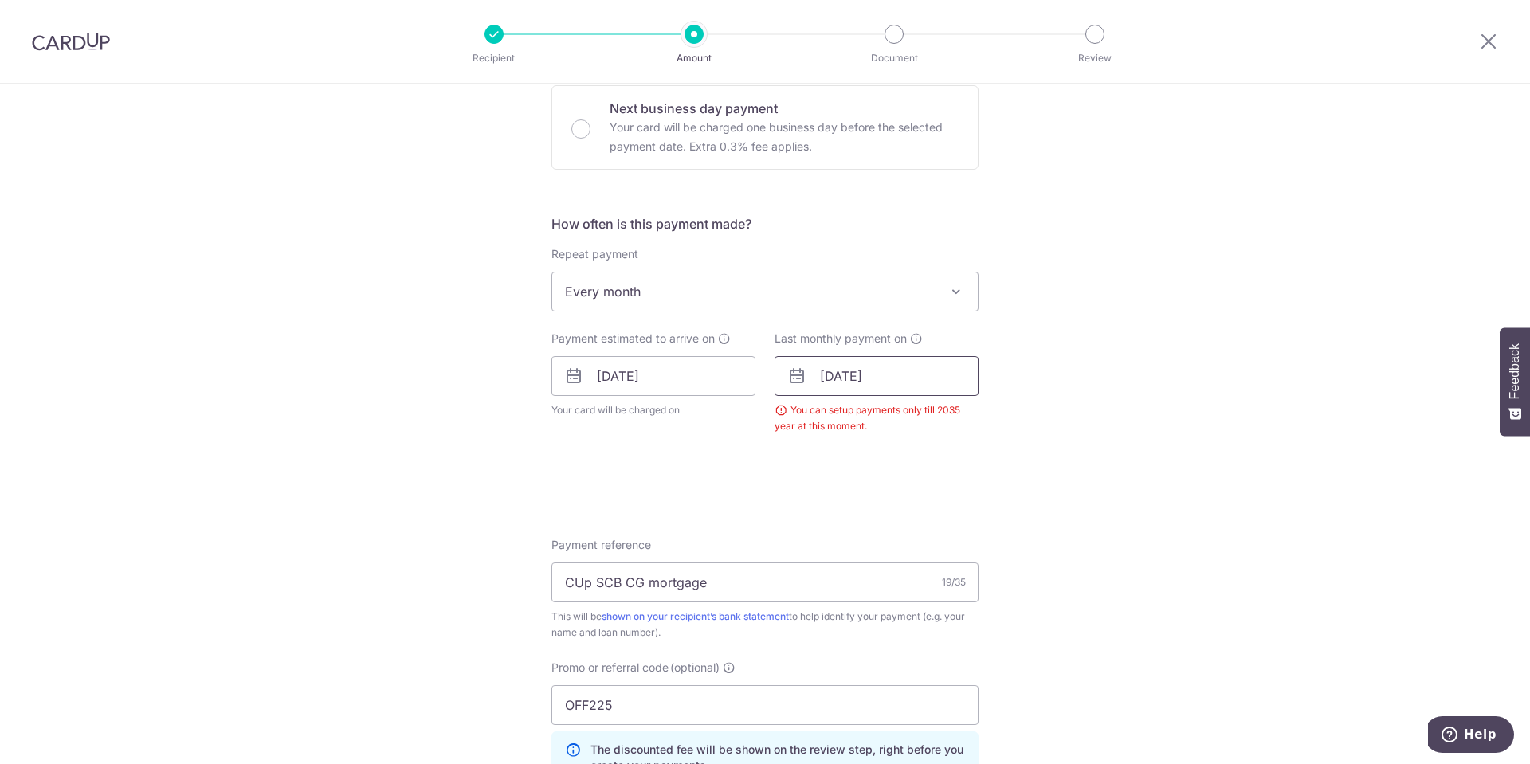
click at [895, 383] on input "22/10/2044" at bounding box center [877, 376] width 204 height 40
type input "22/12/2035"
click at [1276, 450] on div "Tell us more about your payment Enter payment amount SGD 7,156.31 7156.31 Selec…" at bounding box center [765, 362] width 1530 height 1530
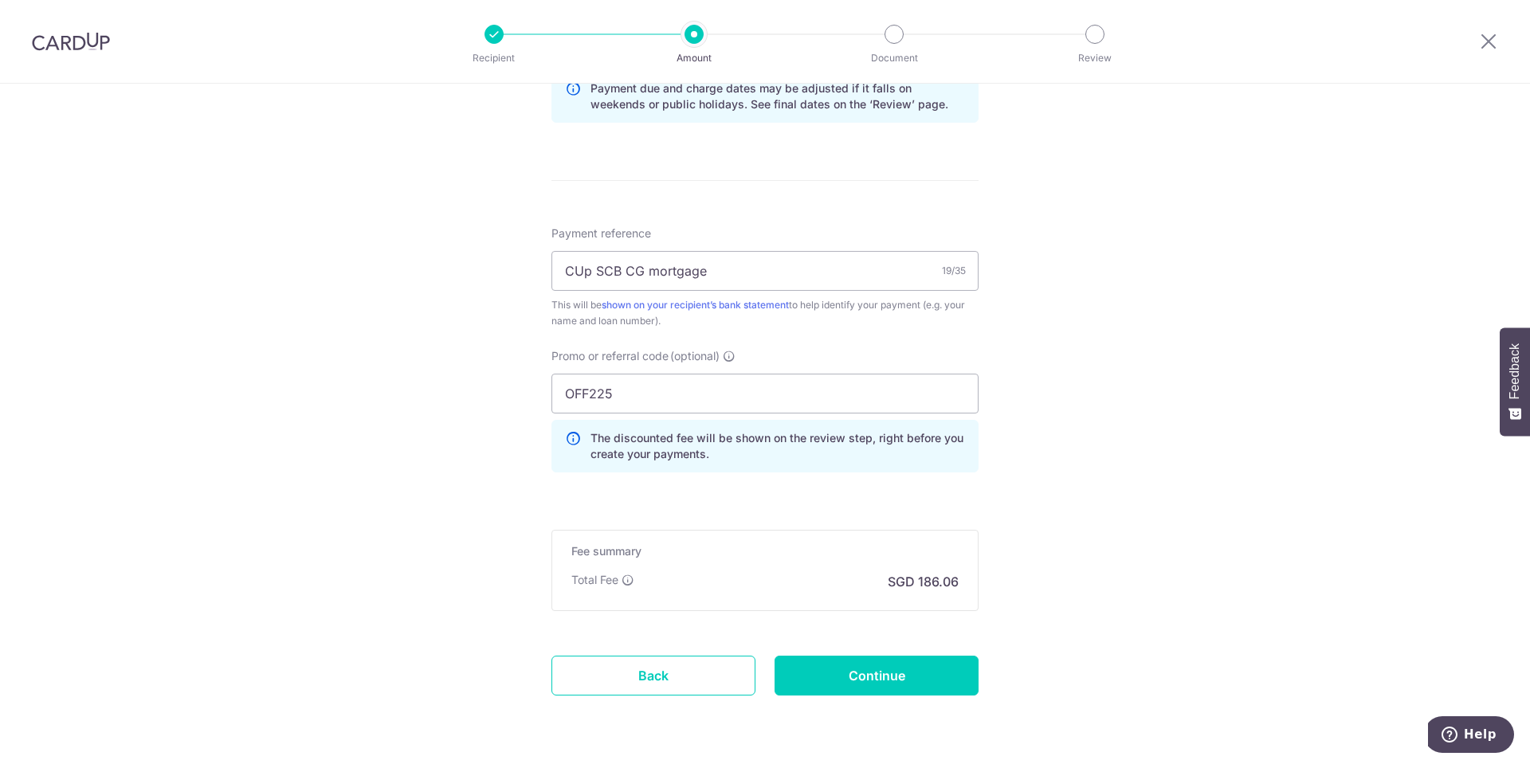
scroll to position [914, 0]
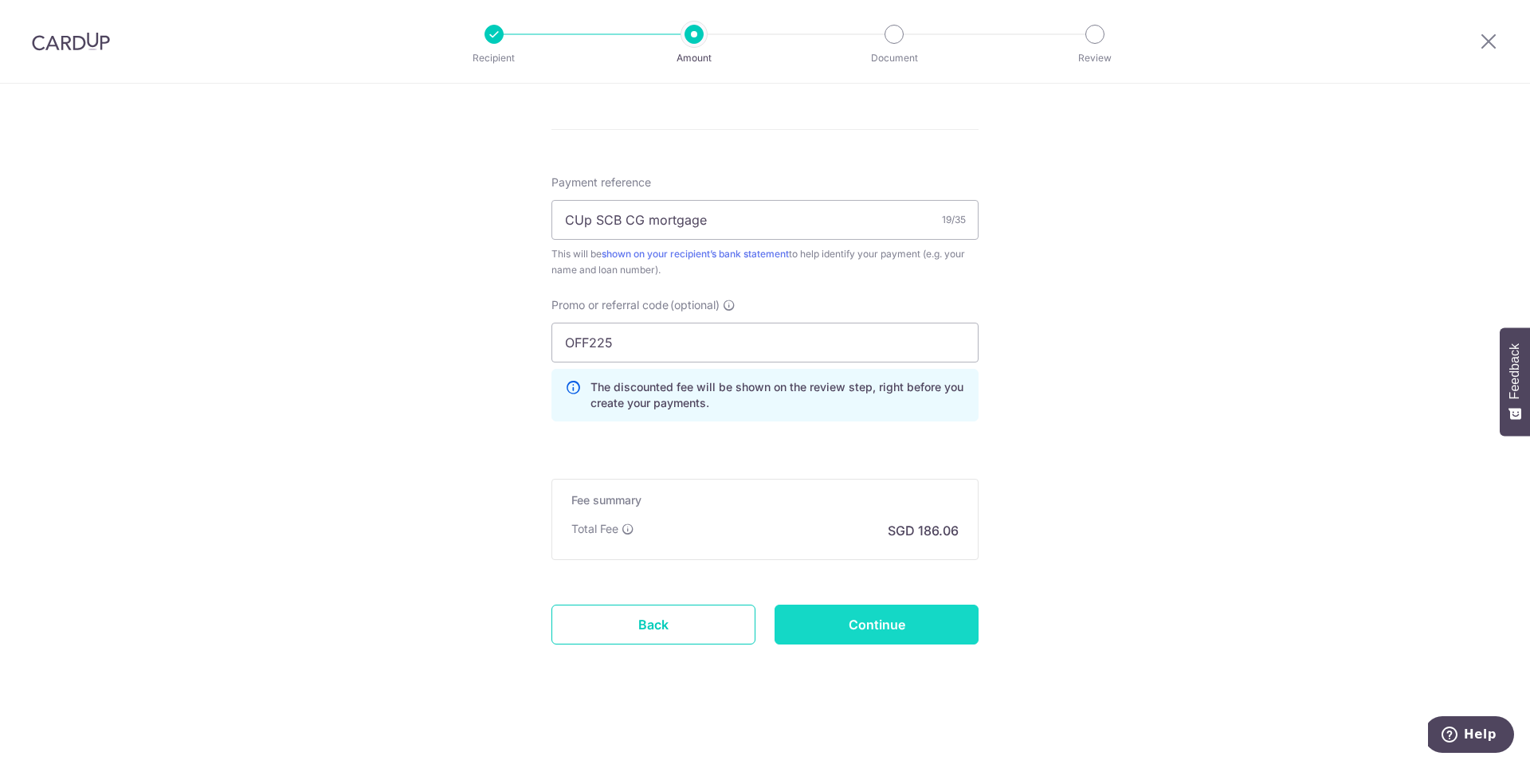
click at [893, 623] on input "Continue" at bounding box center [877, 625] width 204 height 40
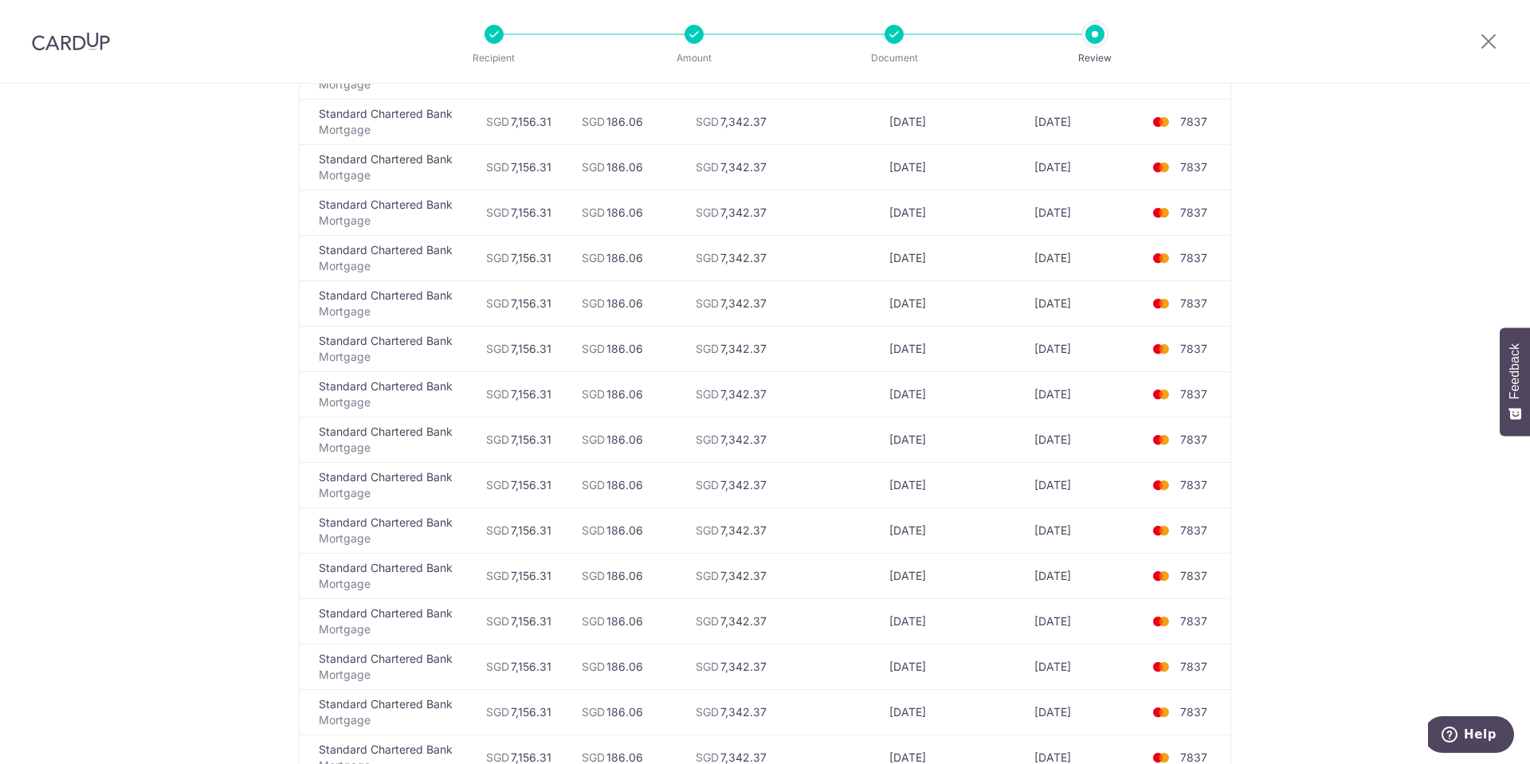
scroll to position [5340, 0]
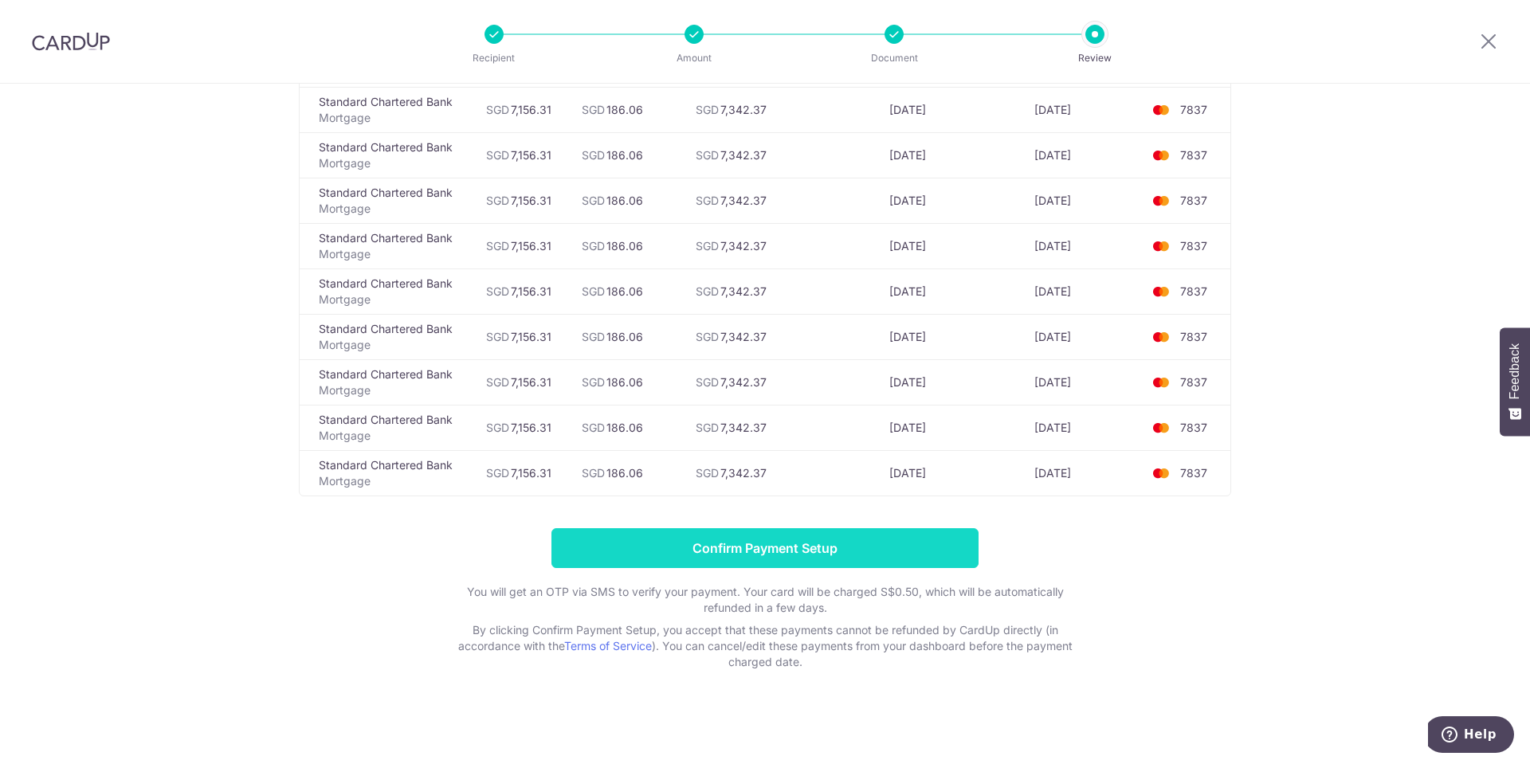
click at [778, 541] on input "Confirm Payment Setup" at bounding box center [765, 548] width 427 height 40
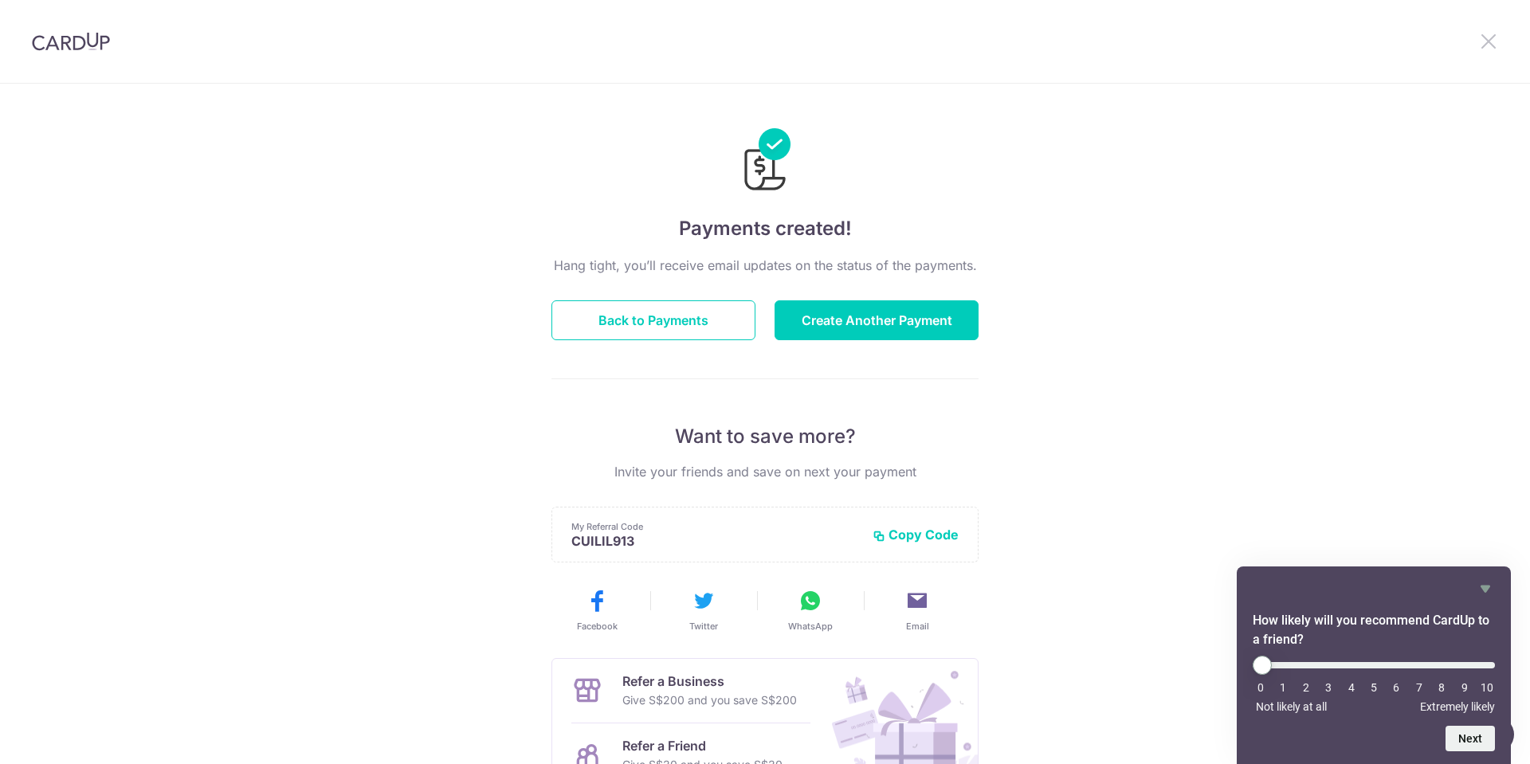
click at [1492, 41] on icon at bounding box center [1488, 41] width 19 height 20
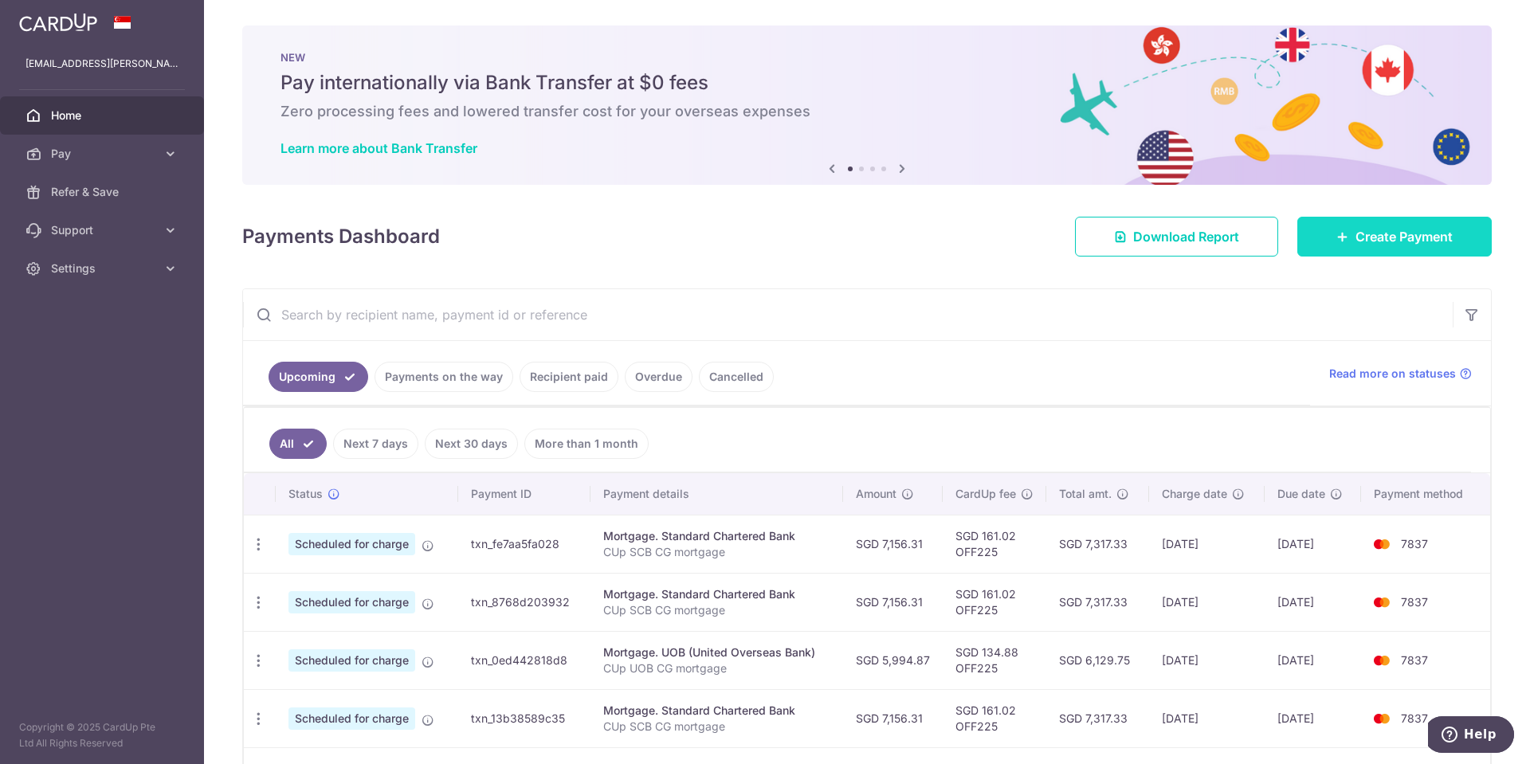
click at [1356, 234] on span "Create Payment" at bounding box center [1404, 236] width 97 height 19
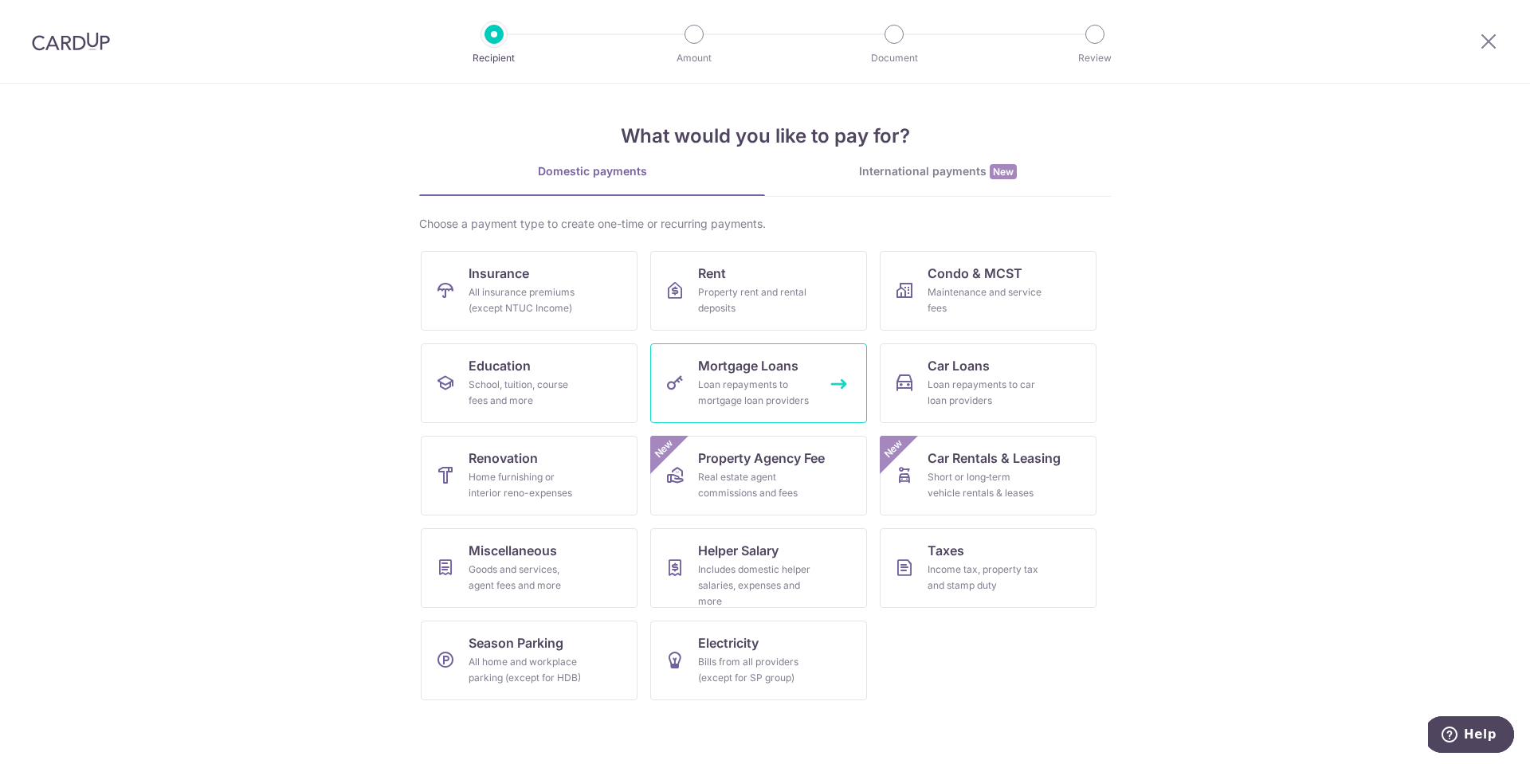
click at [735, 406] on div "Loan repayments to mortgage loan providers" at bounding box center [755, 393] width 115 height 32
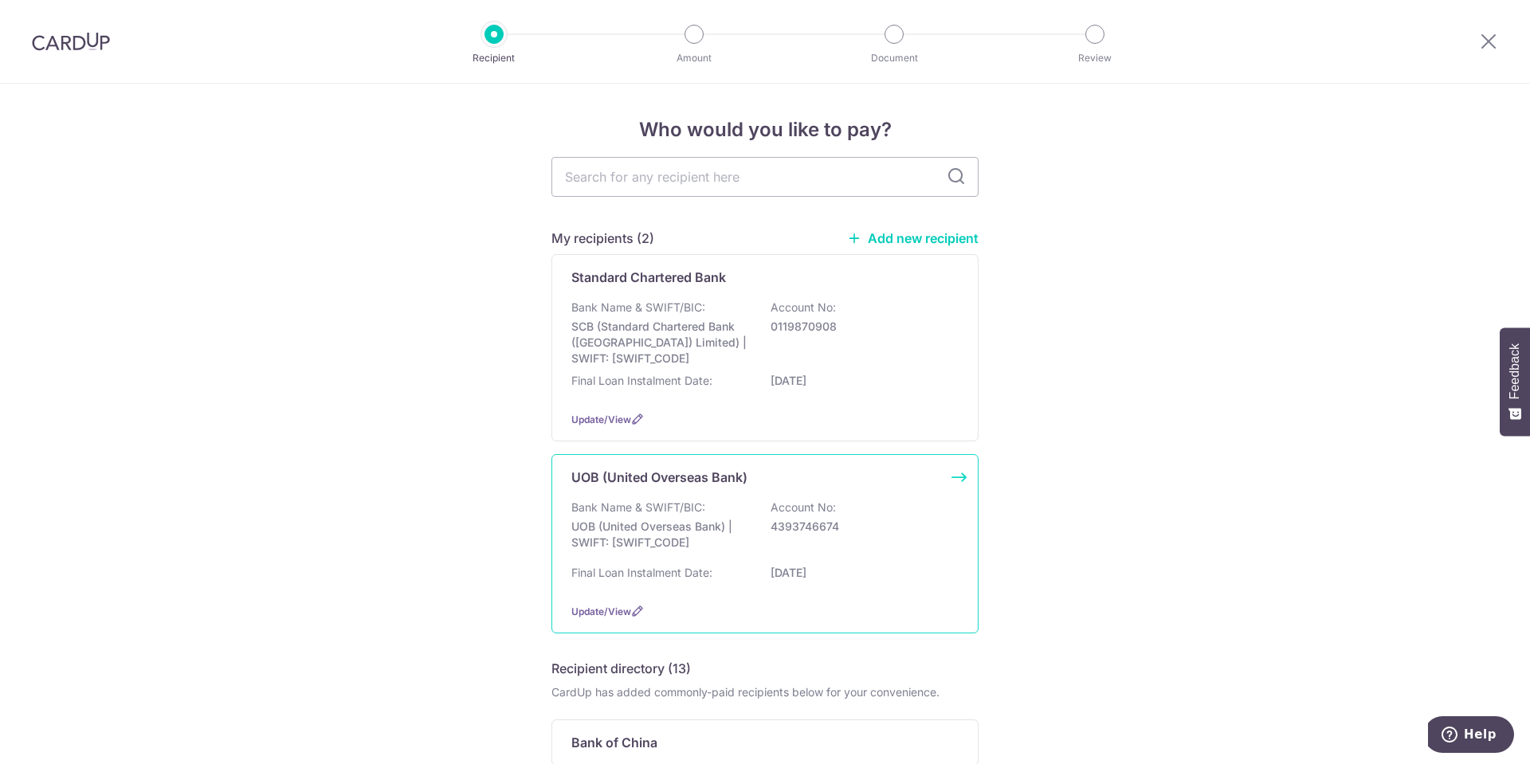
click at [632, 542] on p "UOB (United Overseas Bank) | SWIFT: UOVBSGSGXXX" at bounding box center [661, 535] width 179 height 32
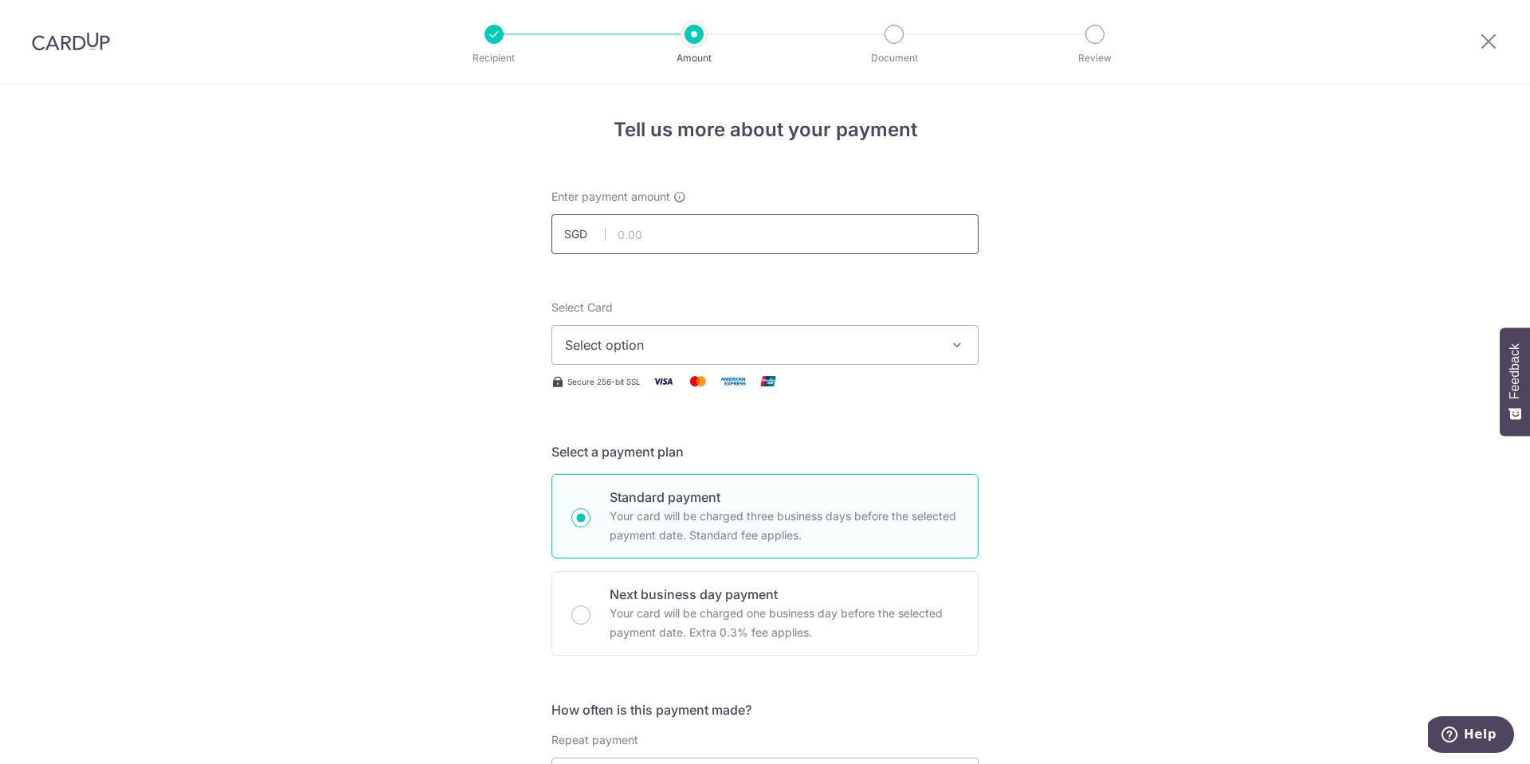
click at [782, 227] on input "text" at bounding box center [765, 234] width 427 height 40
paste input "5,994.87"
type input "5,994.87"
click at [744, 341] on span "Select option" at bounding box center [750, 345] width 371 height 19
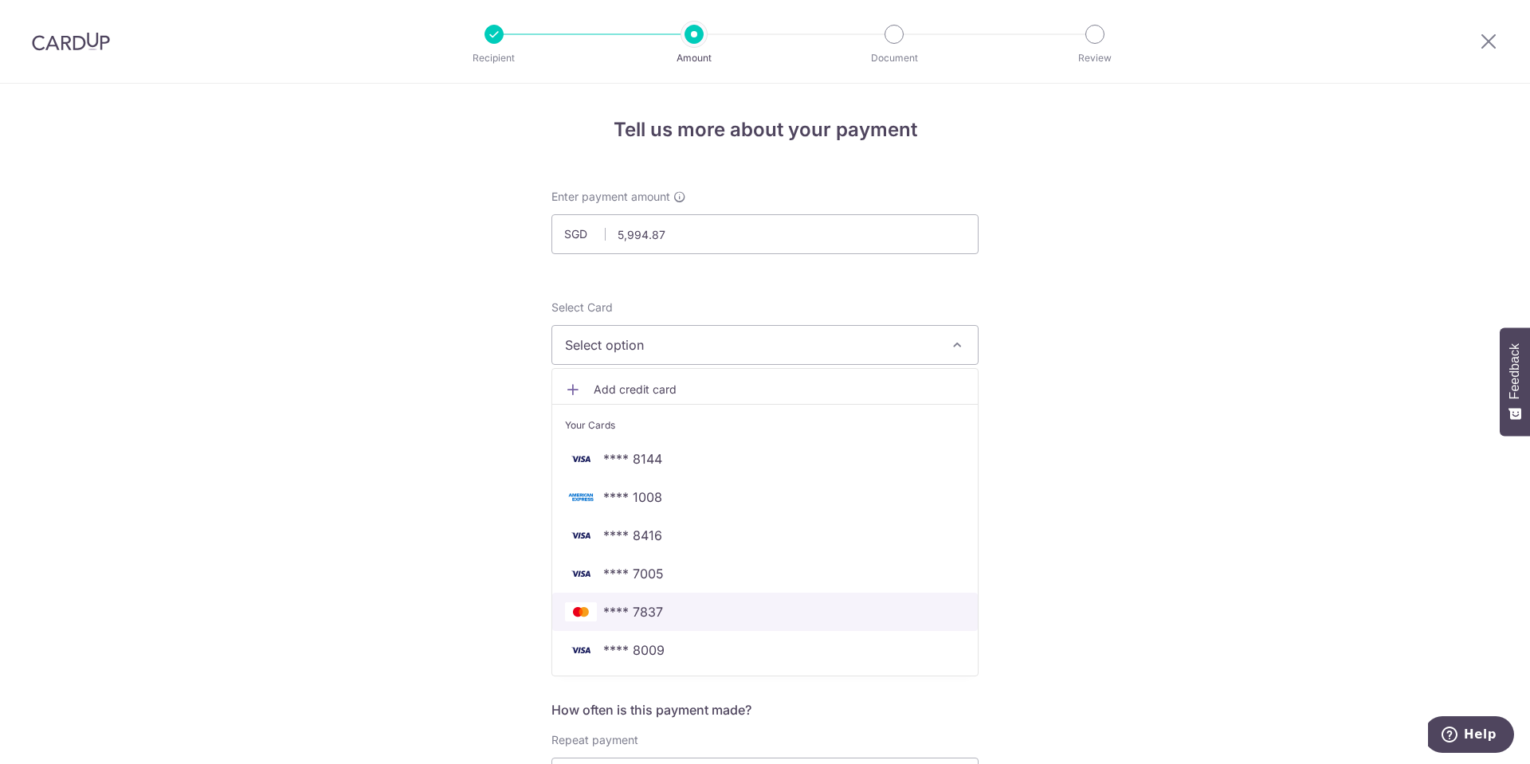
click at [673, 611] on span "**** 7837" at bounding box center [765, 612] width 400 height 19
type input "29/05/2055"
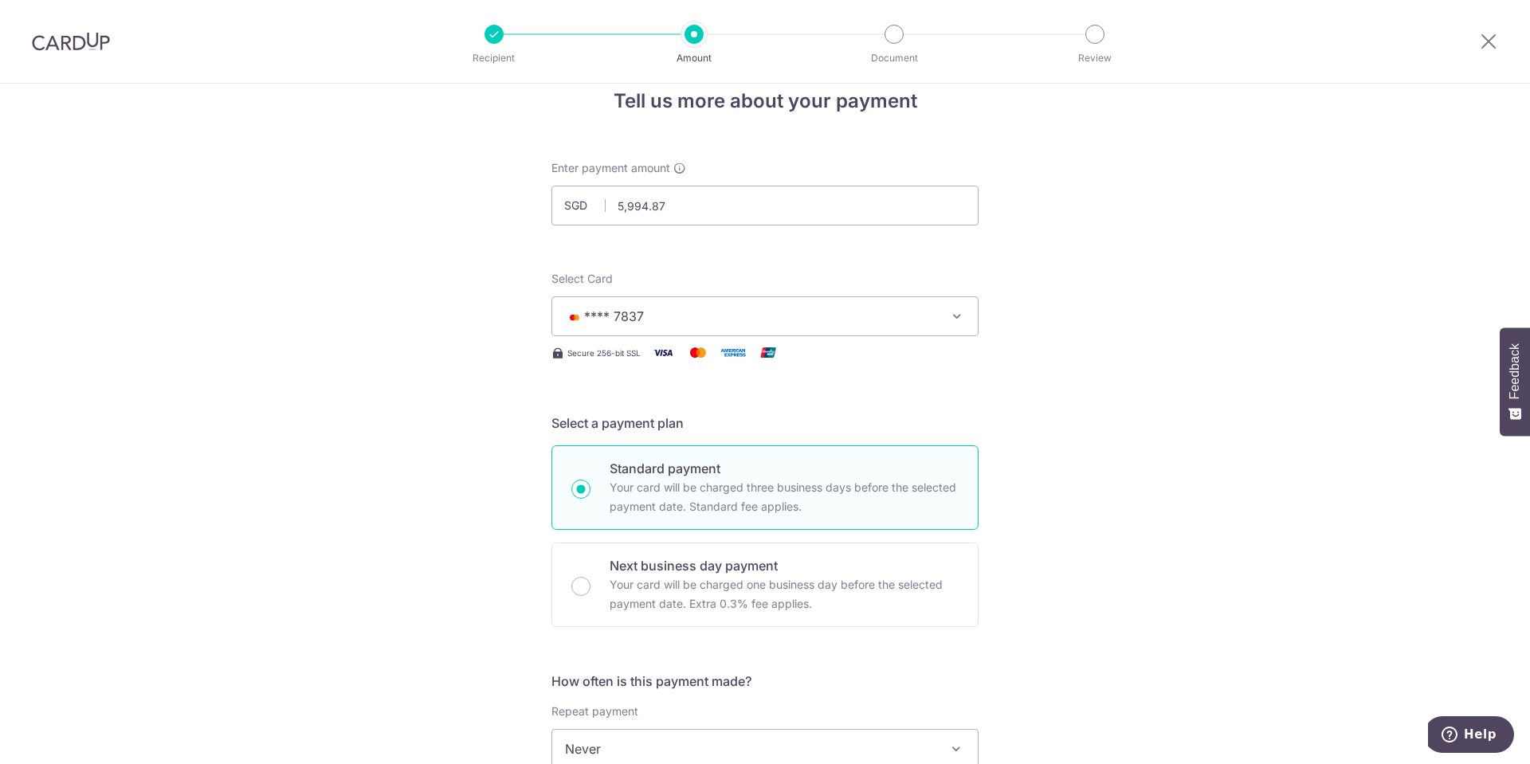
scroll to position [319, 0]
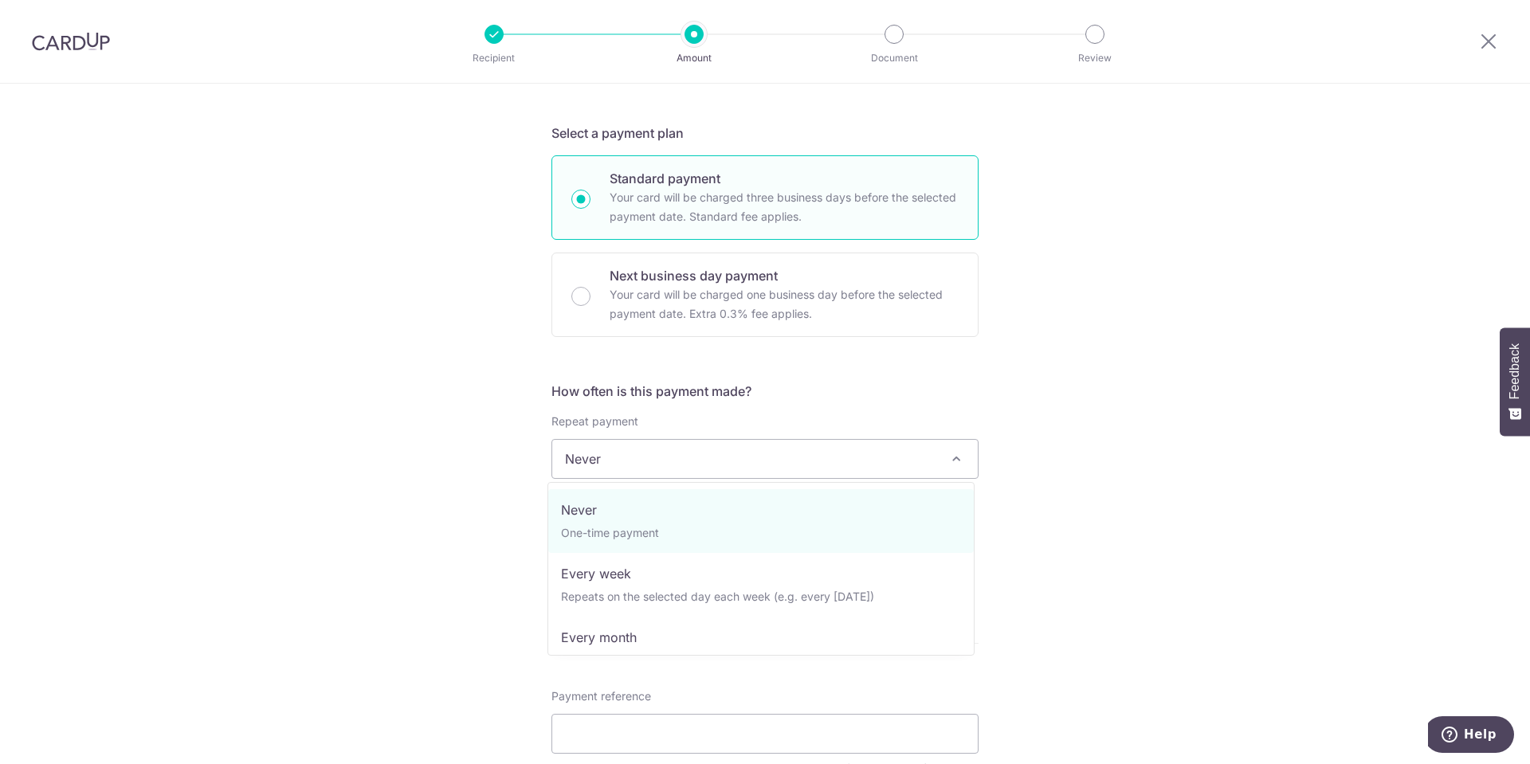
click at [670, 458] on span "Never" at bounding box center [765, 459] width 426 height 38
select select "3"
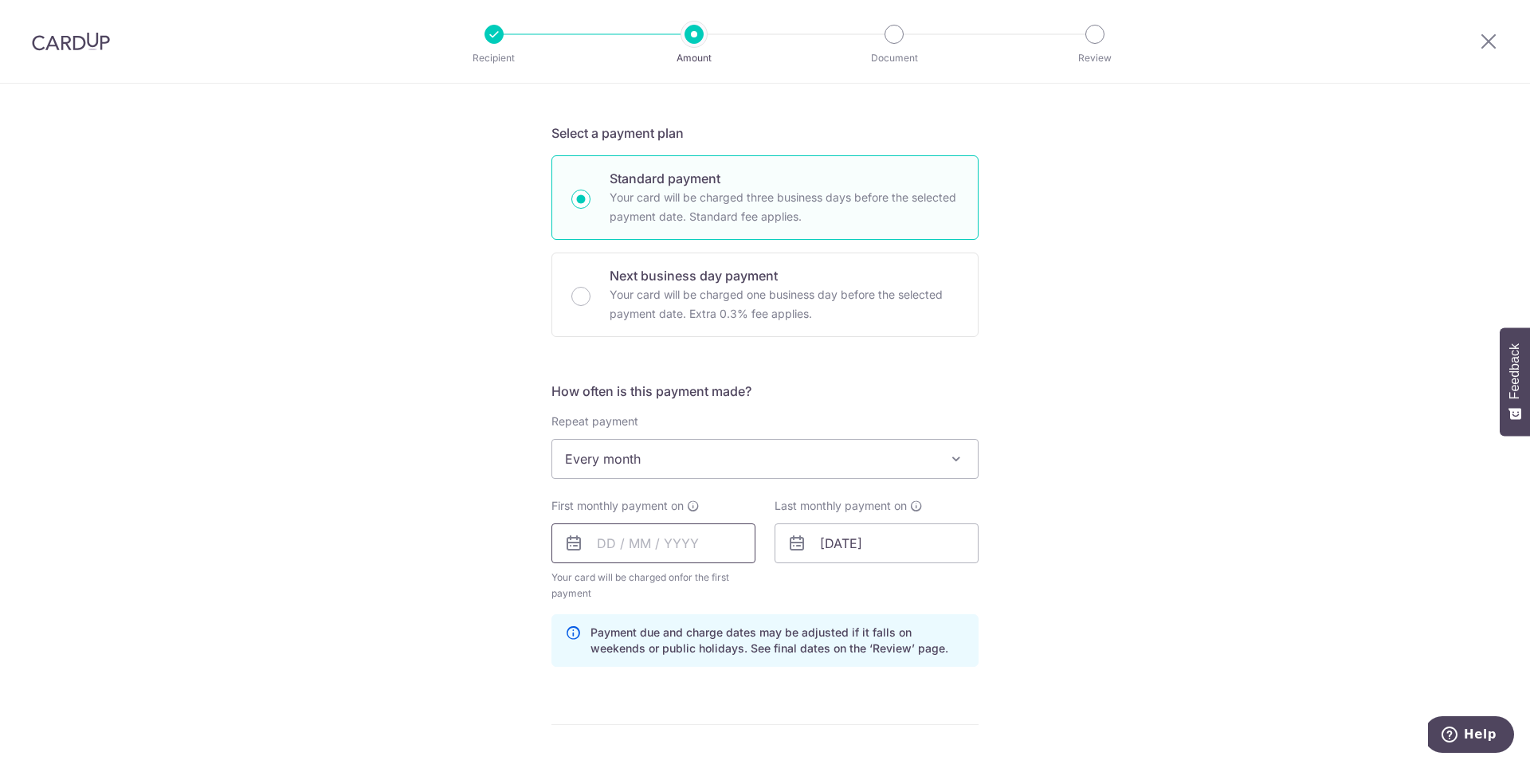
click at [627, 552] on input "text" at bounding box center [654, 544] width 204 height 40
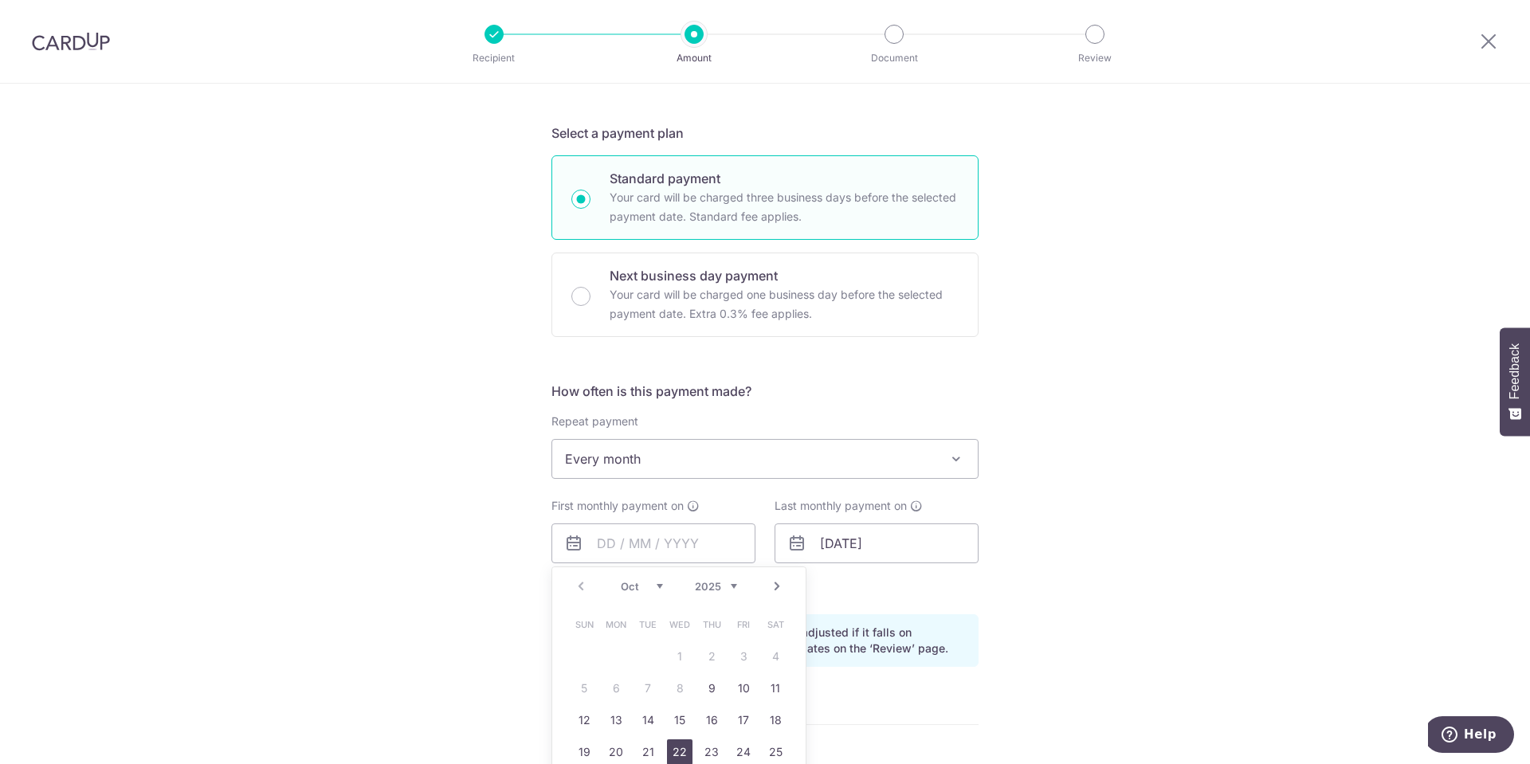
click at [670, 751] on link "22" at bounding box center [680, 753] width 26 height 26
type input "[DATE]"
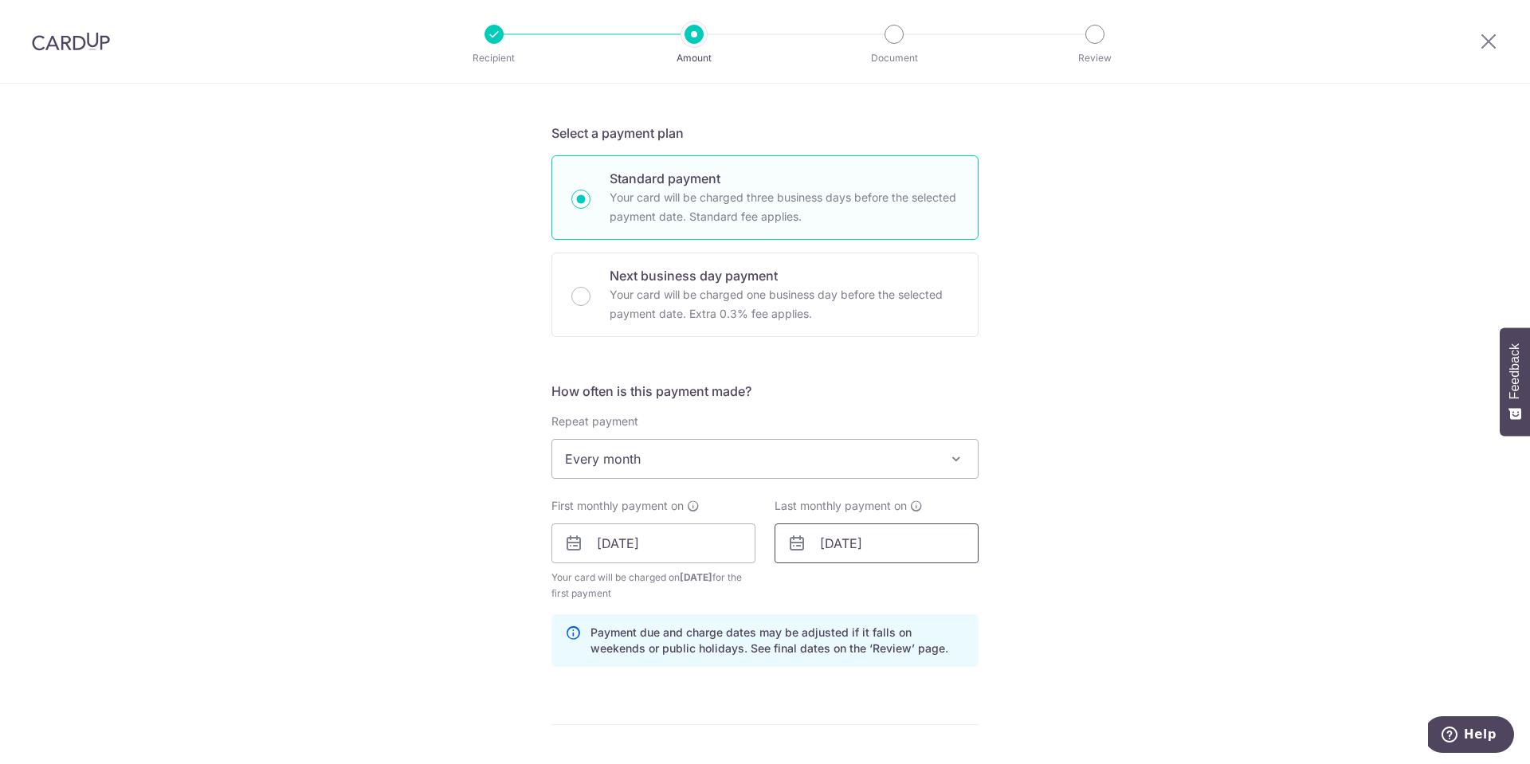
click at [825, 548] on input "29/05/2055" at bounding box center [877, 544] width 204 height 40
type input "22/12/2035"
click at [1318, 578] on div "Tell us more about your payment Enter payment amount SGD 5,994.87 5994.87 Selec…" at bounding box center [765, 526] width 1530 height 1523
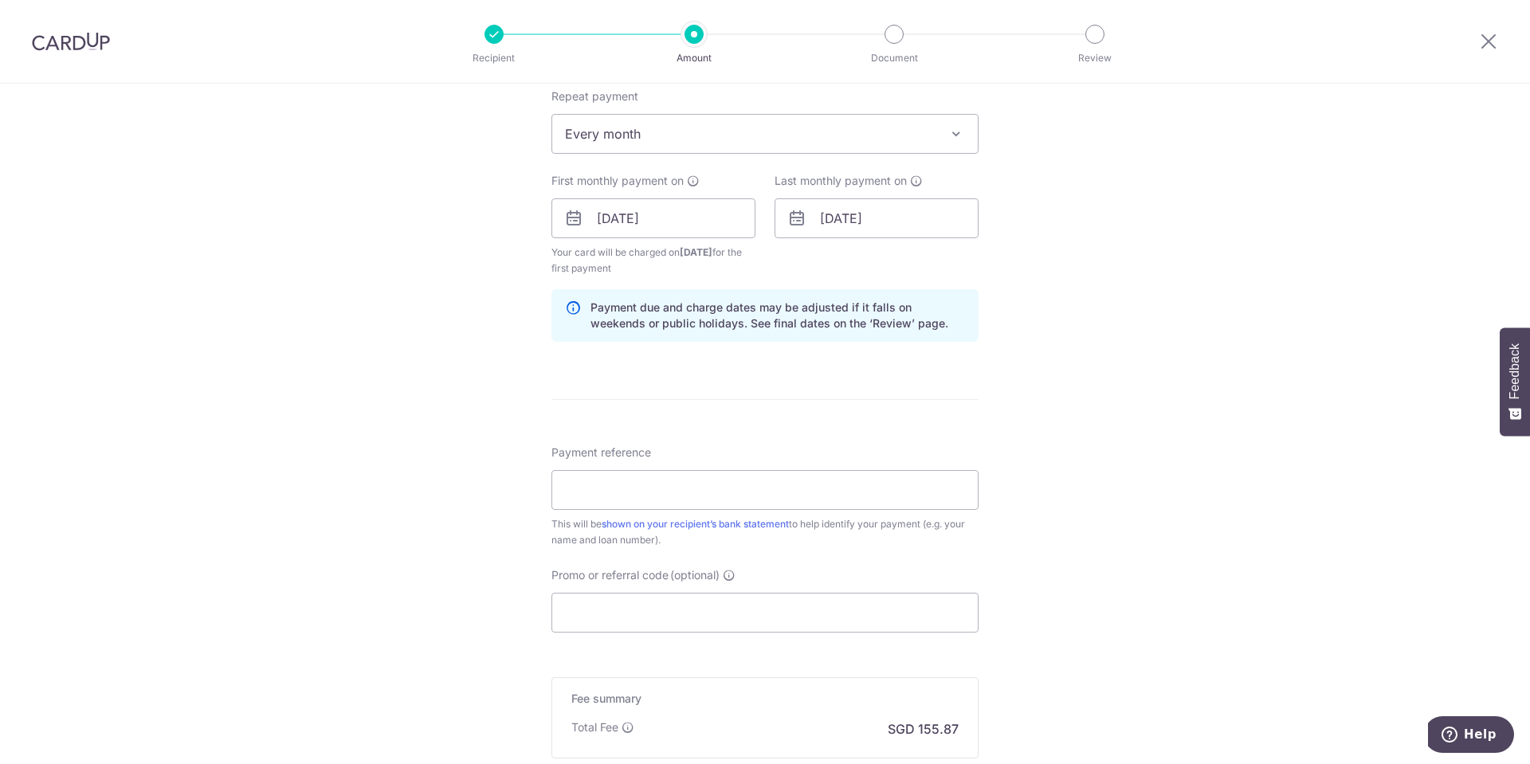
scroll to position [717, 0]
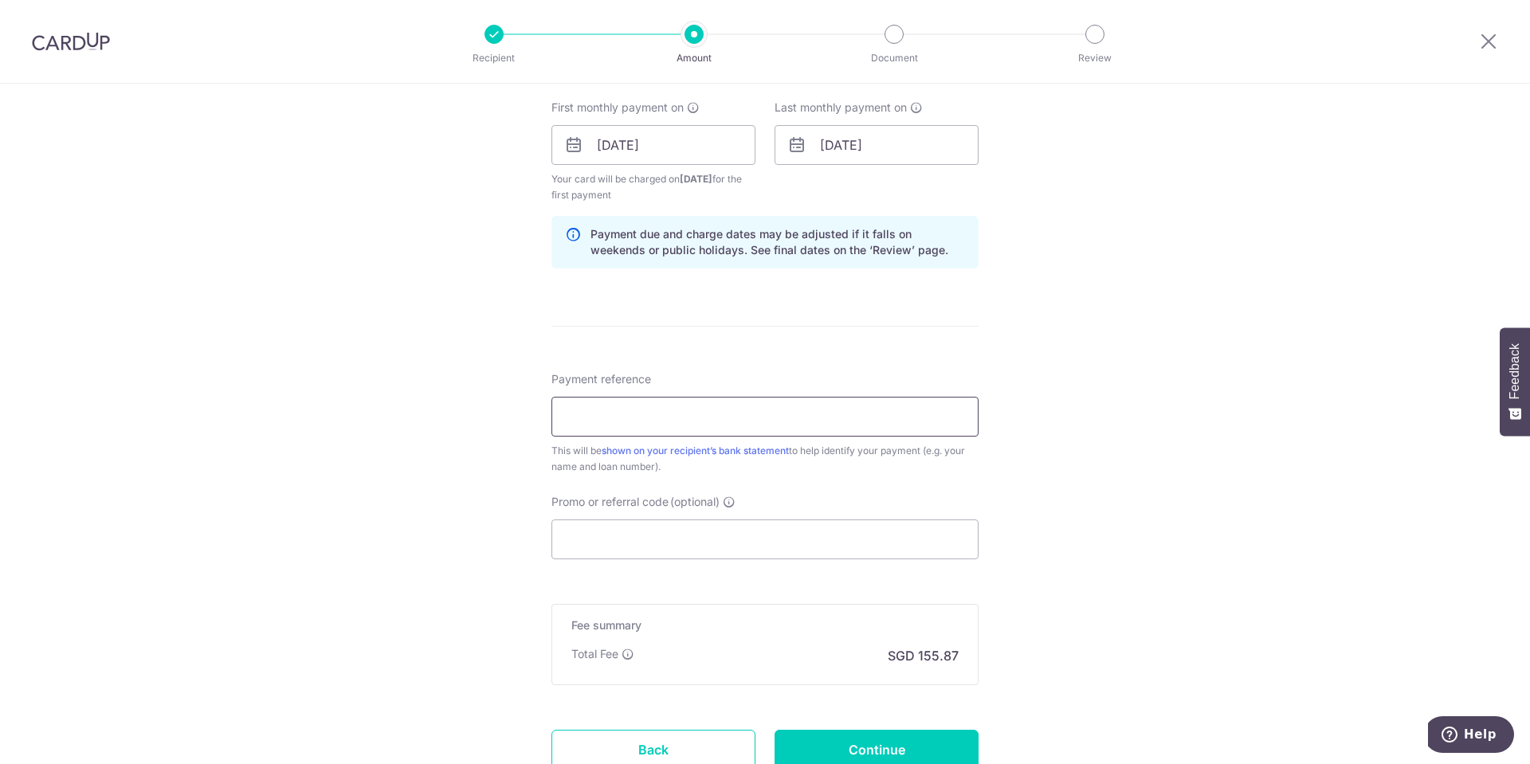
click at [637, 422] on input "Payment reference" at bounding box center [765, 417] width 427 height 40
paste input "CUp UOB CG mortgage"
type input "CUp UOB CG mortgage"
click at [642, 540] on input "Promo or referral code (optional)" at bounding box center [765, 540] width 427 height 40
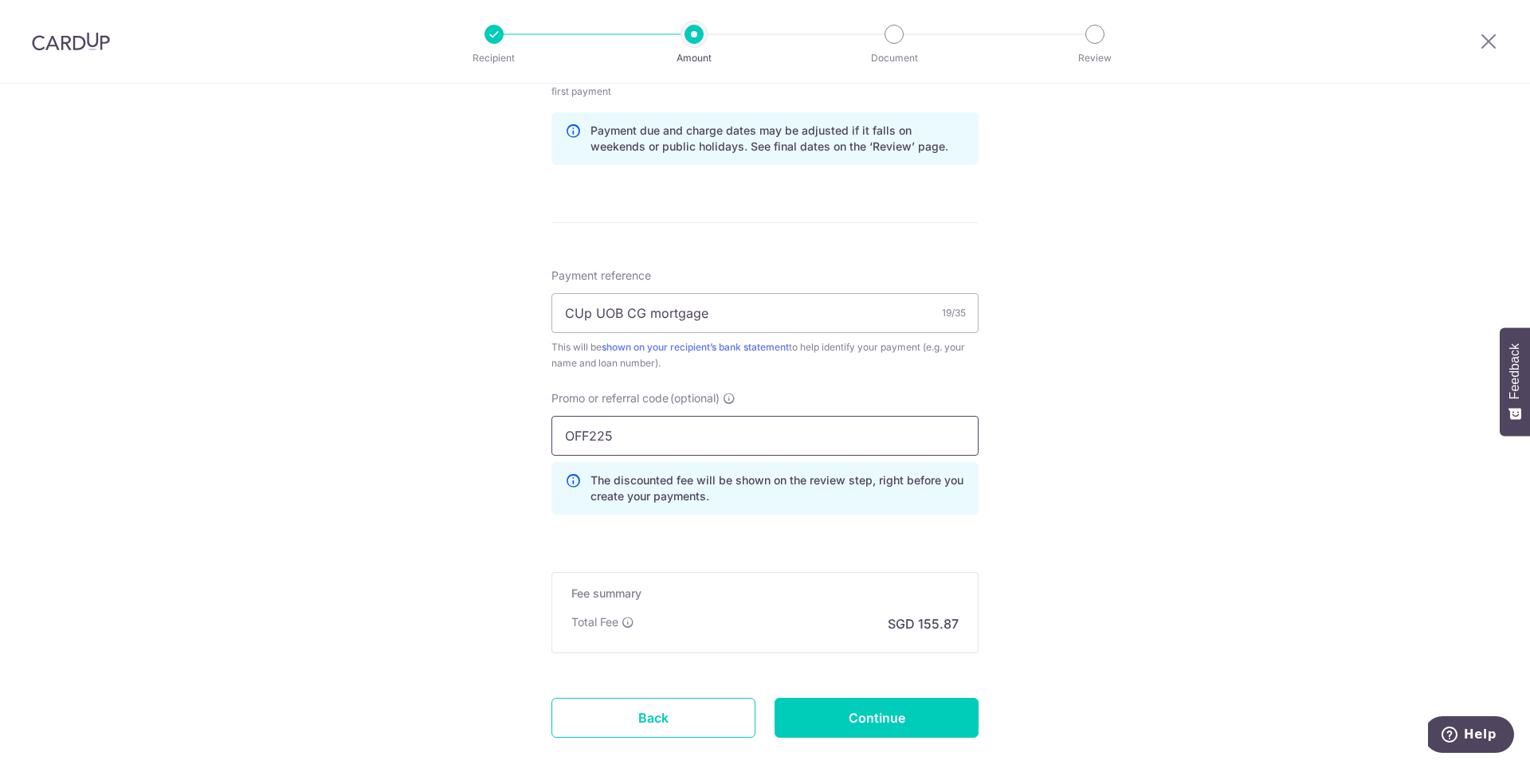
scroll to position [914, 0]
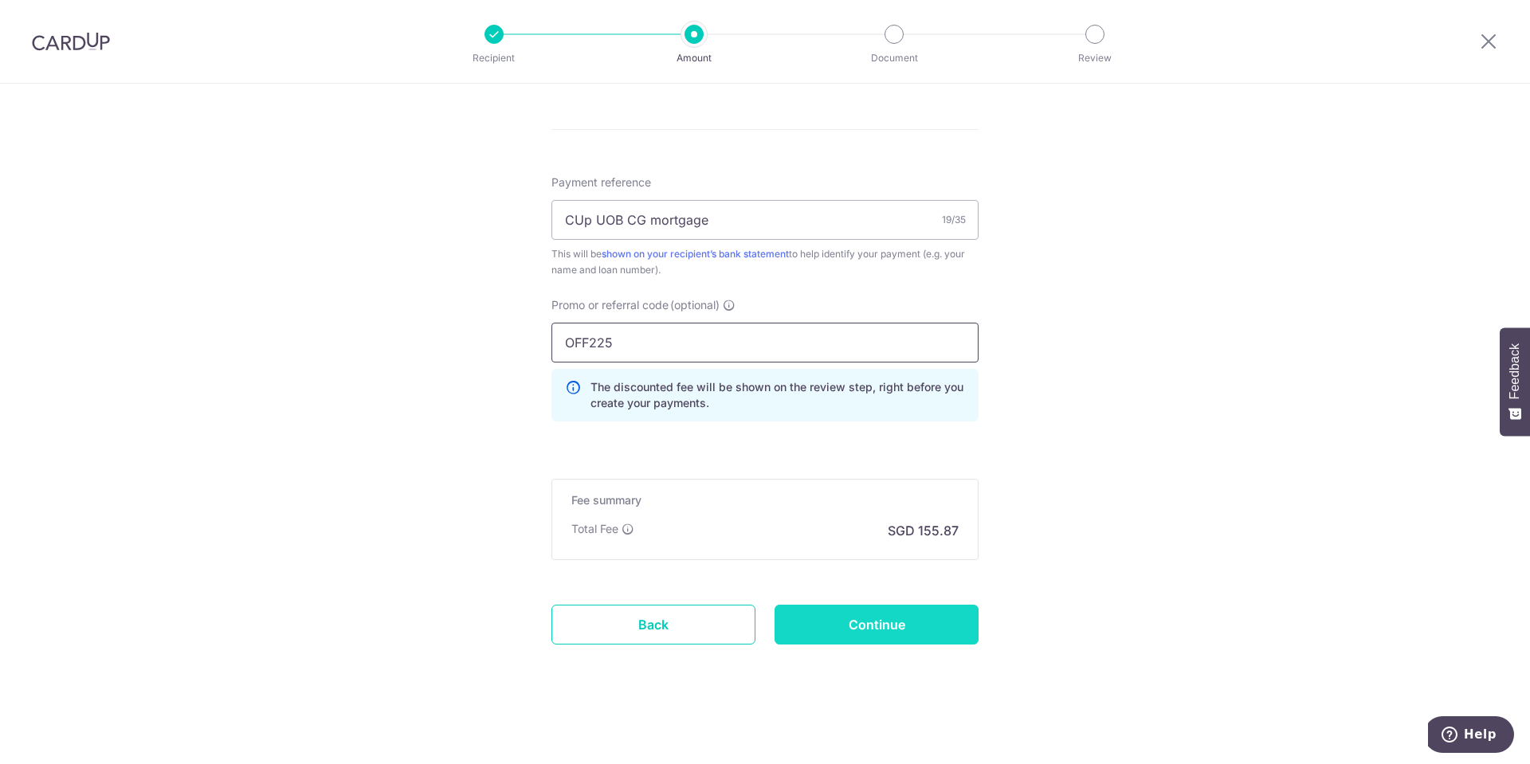
type input "OFF225"
click at [925, 623] on input "Continue" at bounding box center [877, 625] width 204 height 40
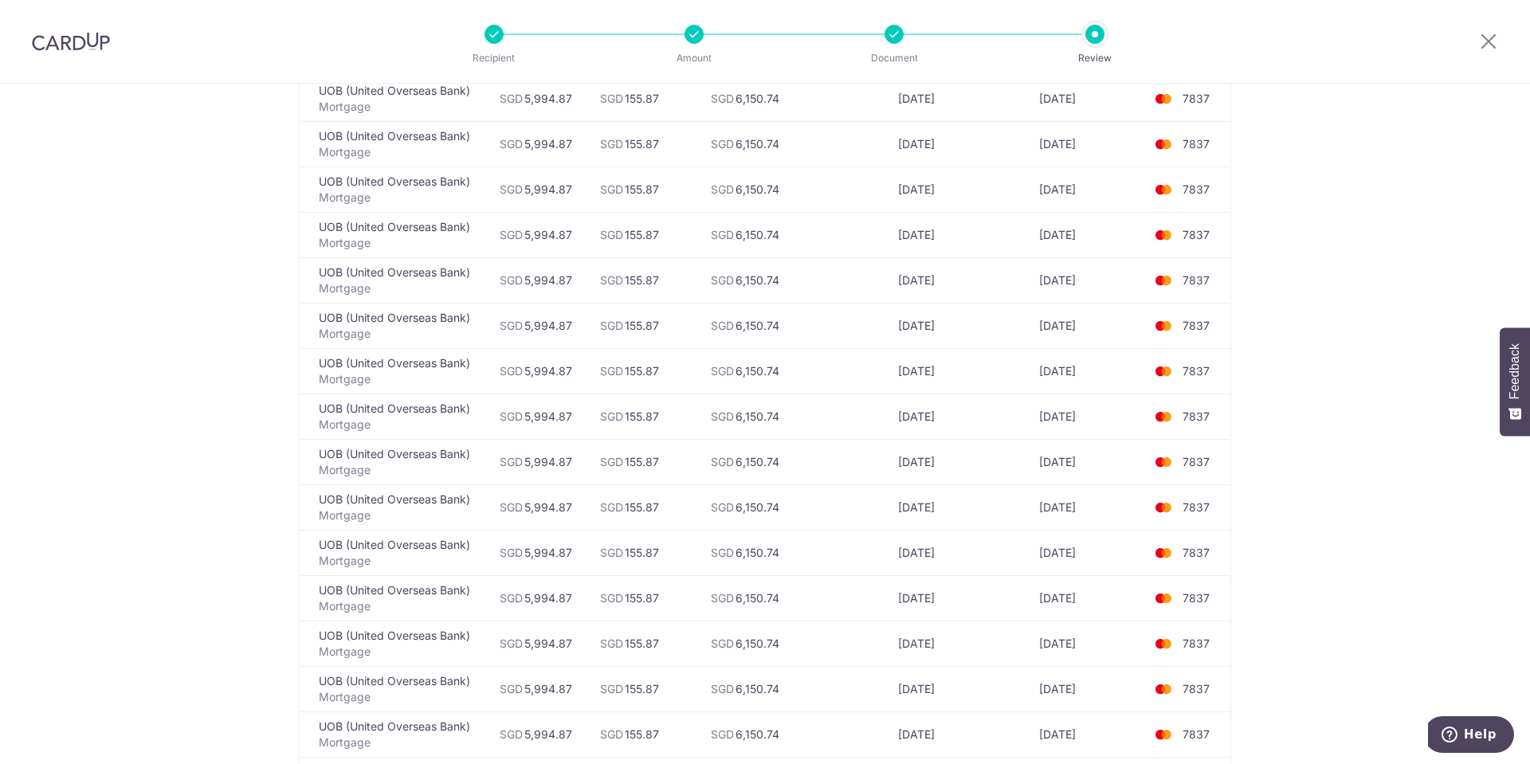
scroll to position [5340, 0]
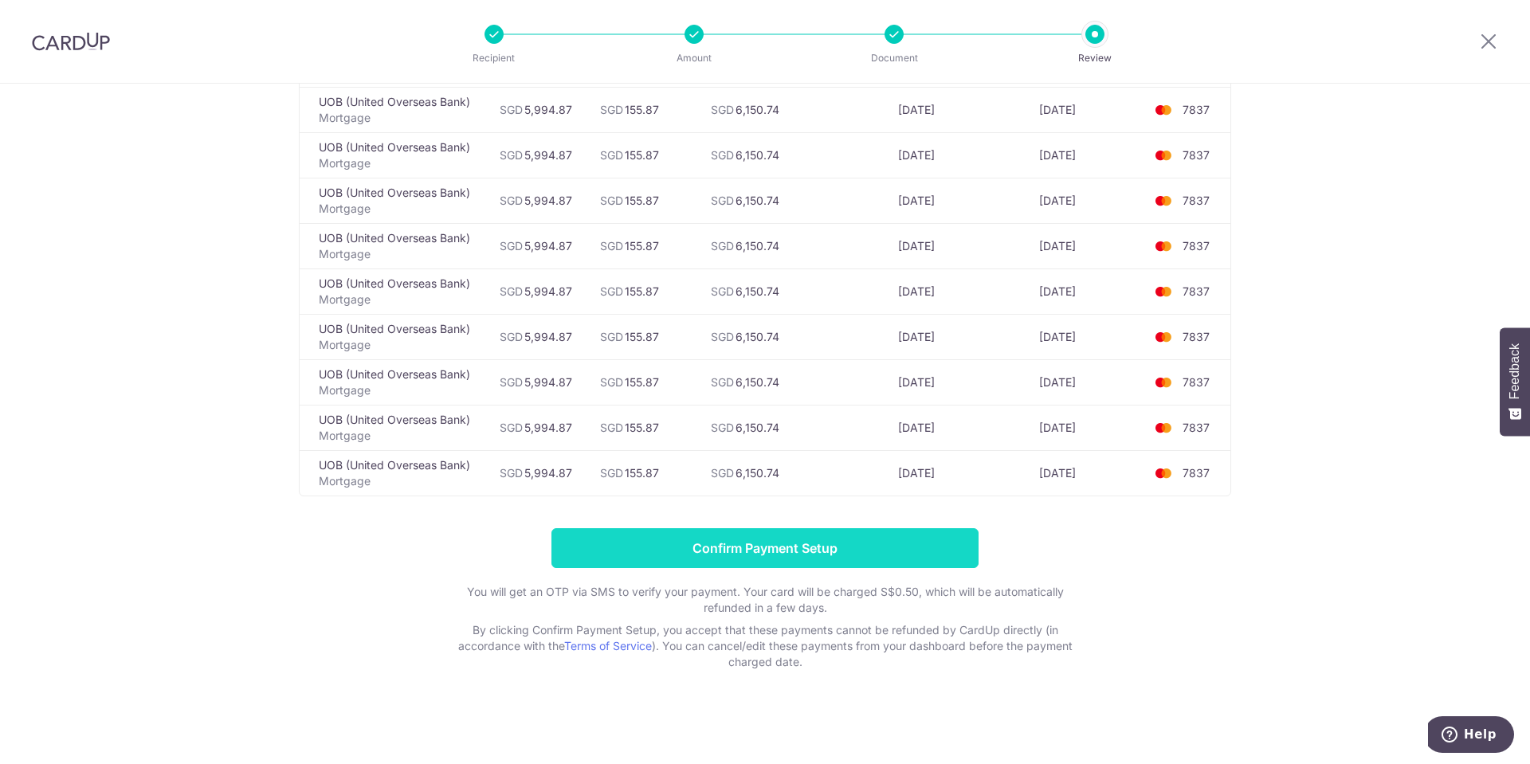
click at [855, 568] on input "Confirm Payment Setup" at bounding box center [765, 548] width 427 height 40
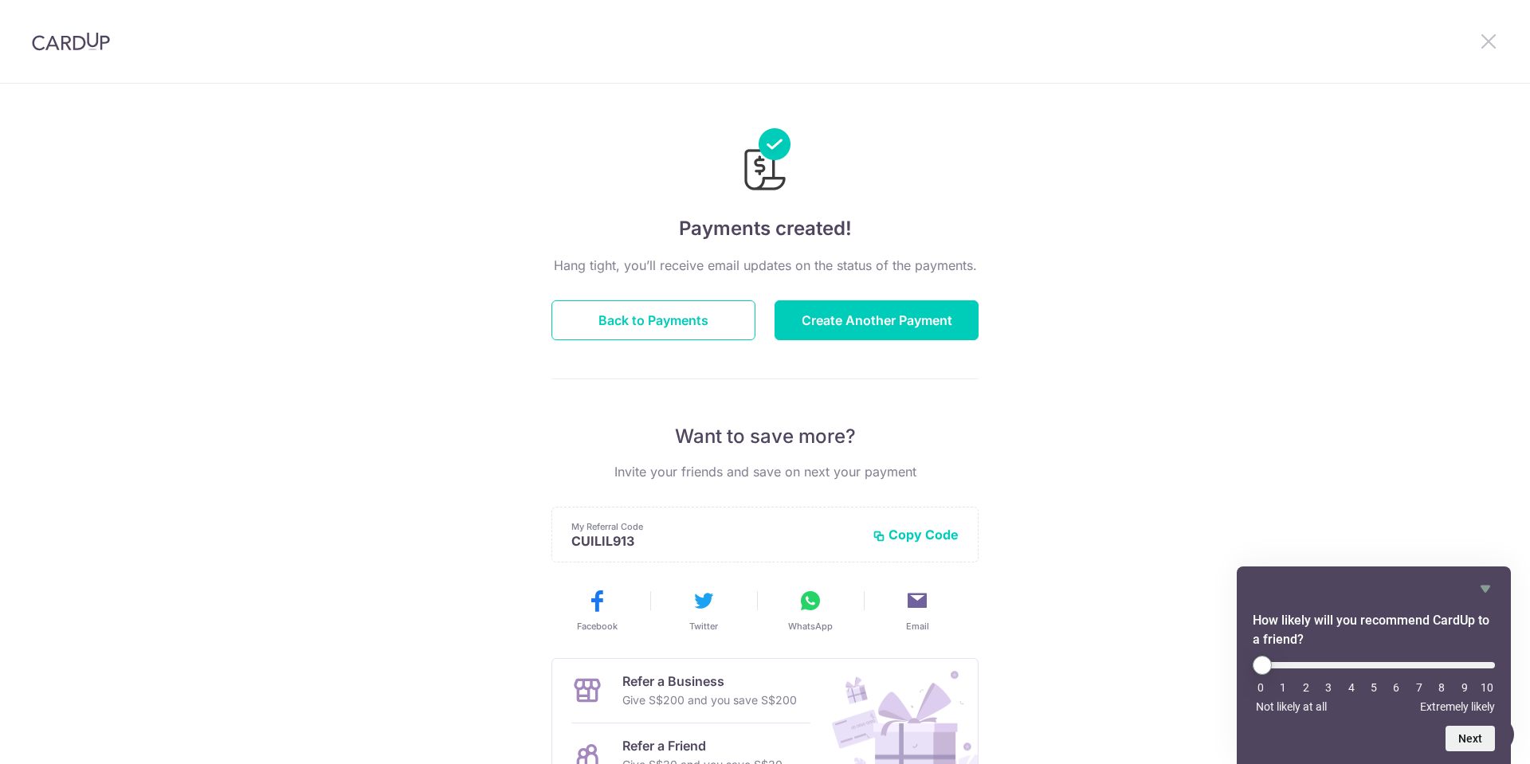
click at [1490, 37] on icon at bounding box center [1488, 41] width 19 height 20
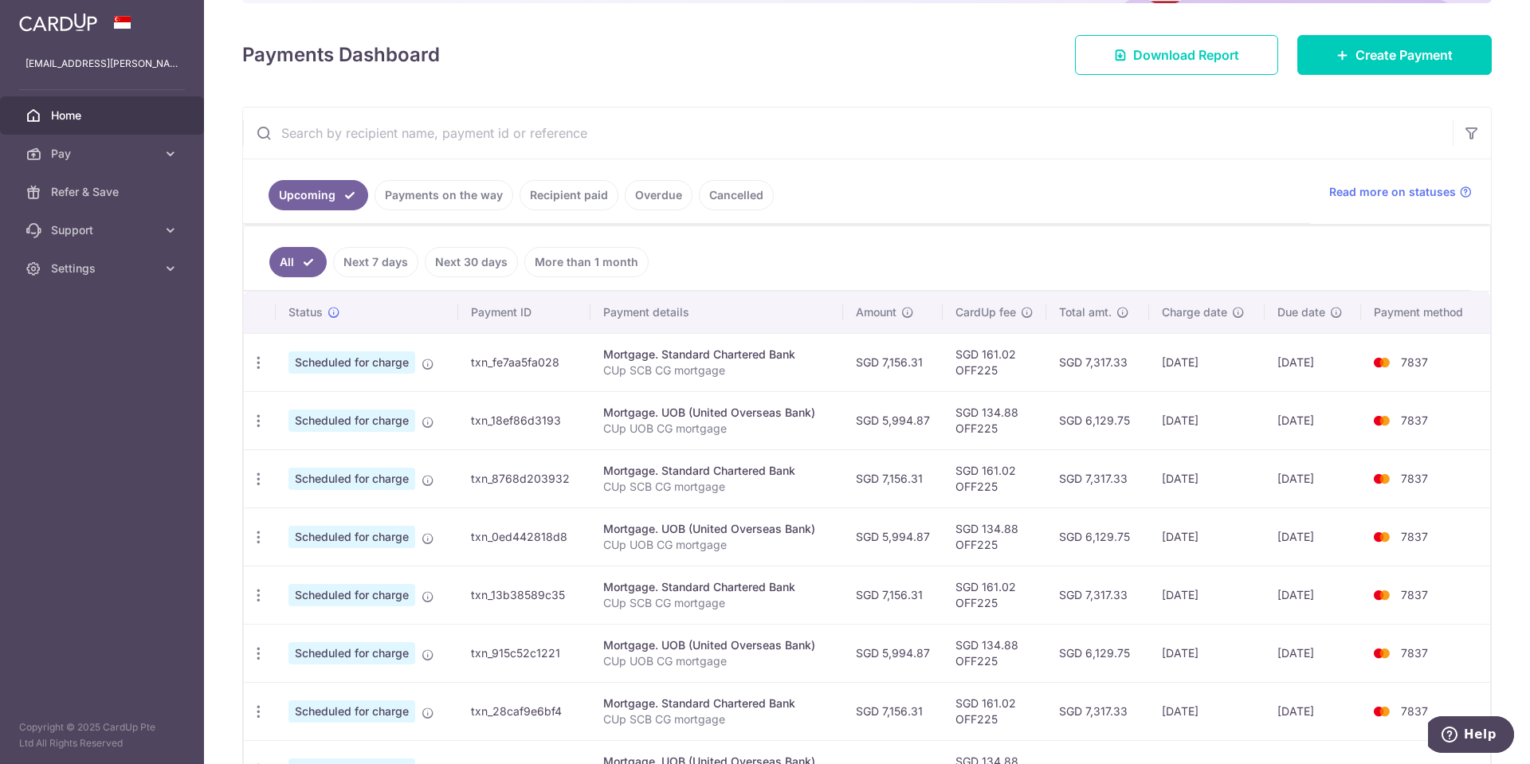
scroll to position [210, 0]
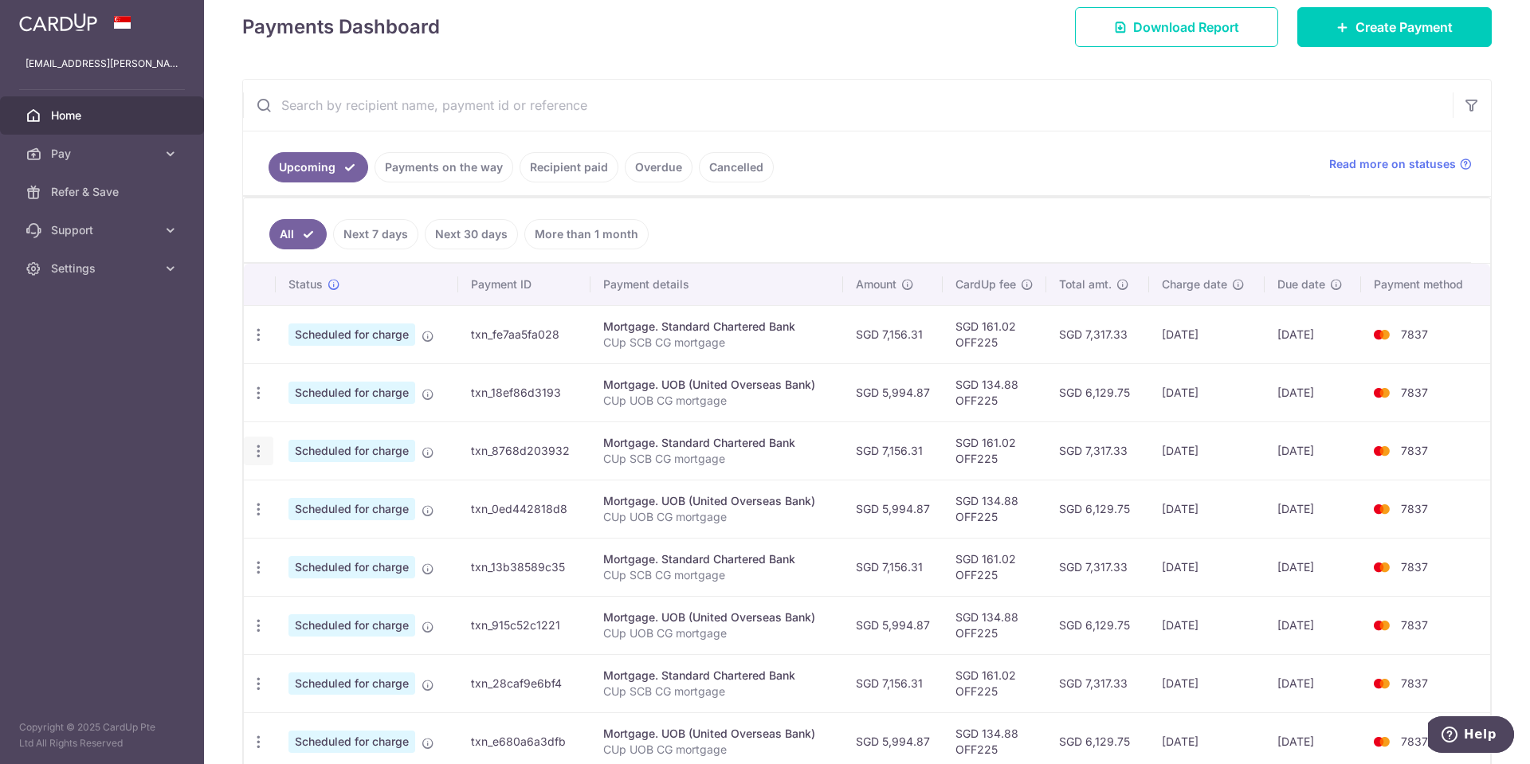
click at [252, 448] on icon "button" at bounding box center [258, 451] width 17 height 17
click at [312, 528] on span "Cancel payment" at bounding box center [343, 533] width 107 height 19
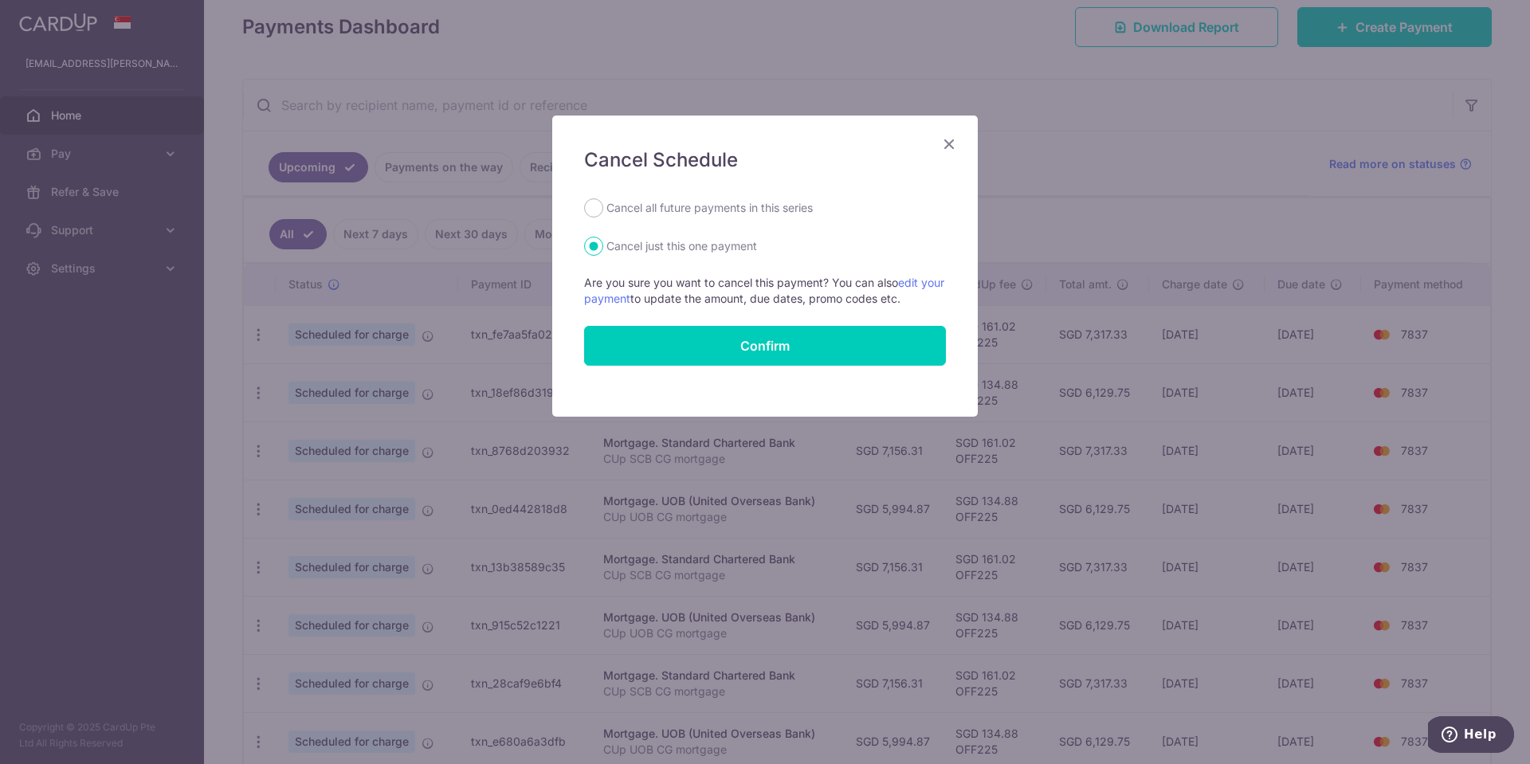
click at [701, 212] on label "Cancel all future payments in this series" at bounding box center [710, 207] width 206 height 19
click at [603, 212] on input "Cancel all future payments in this series" at bounding box center [593, 207] width 19 height 19
radio input "true"
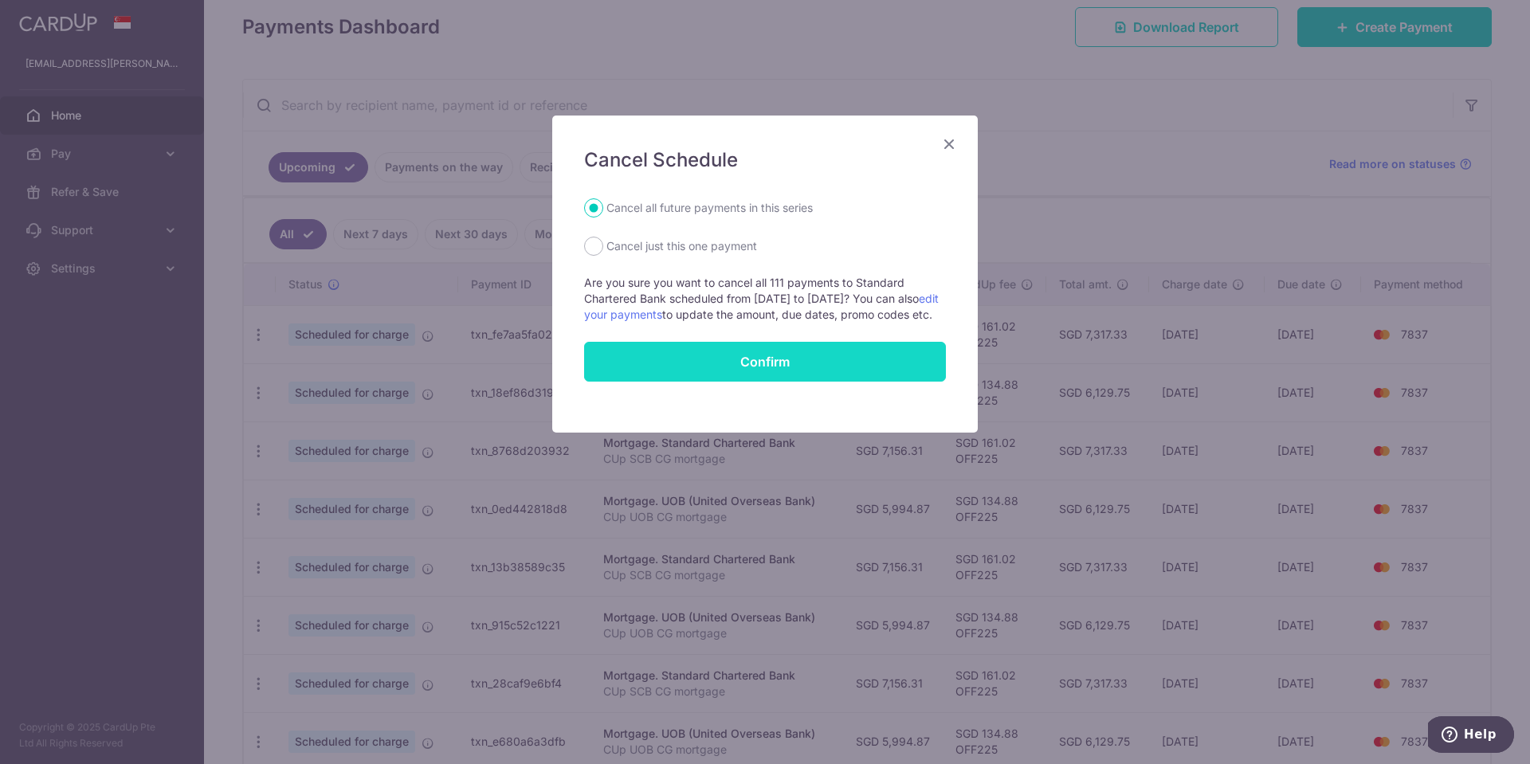
click at [705, 371] on button "Confirm" at bounding box center [765, 362] width 362 height 40
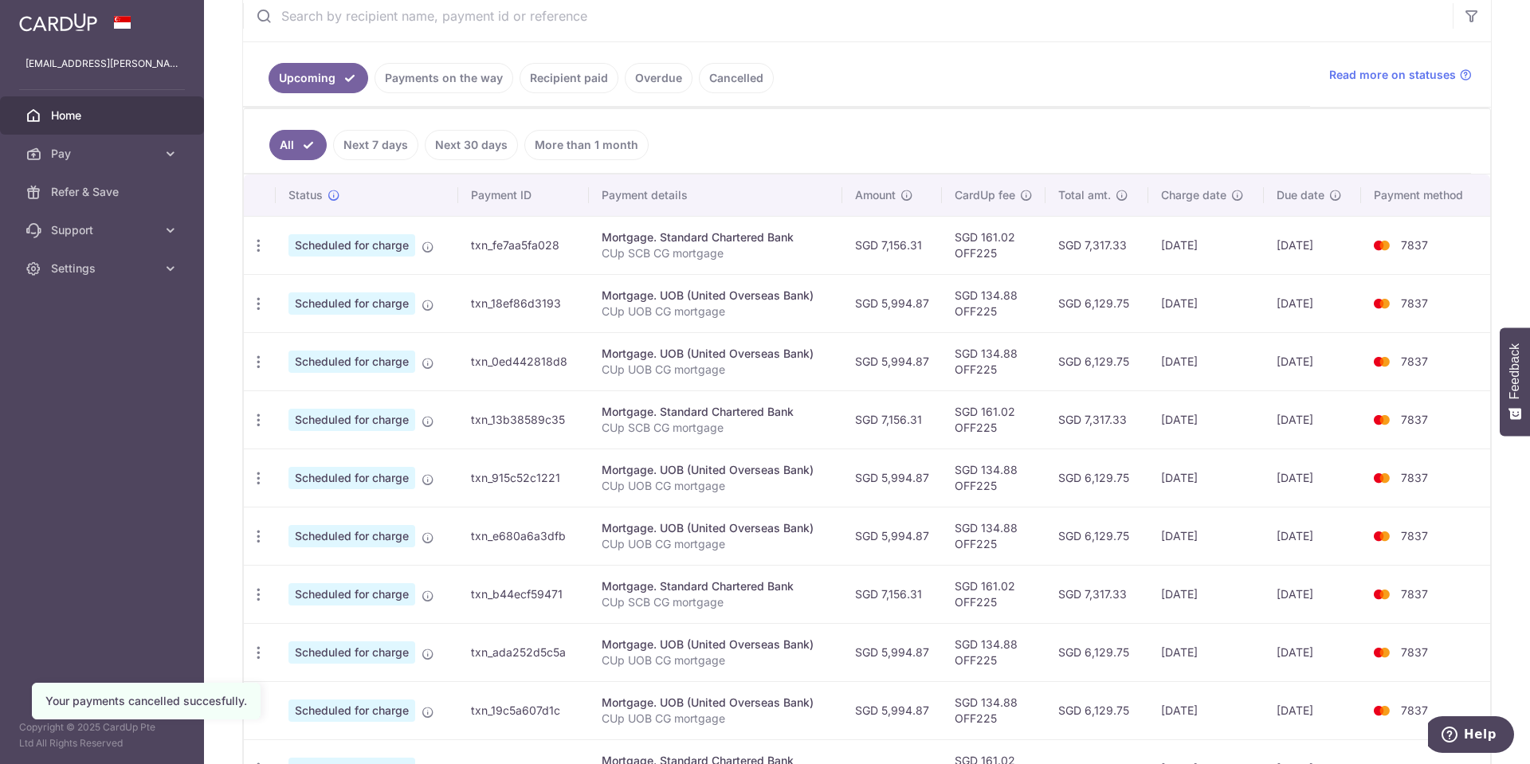
scroll to position [319, 0]
click at [258, 358] on icon "button" at bounding box center [258, 361] width 17 height 17
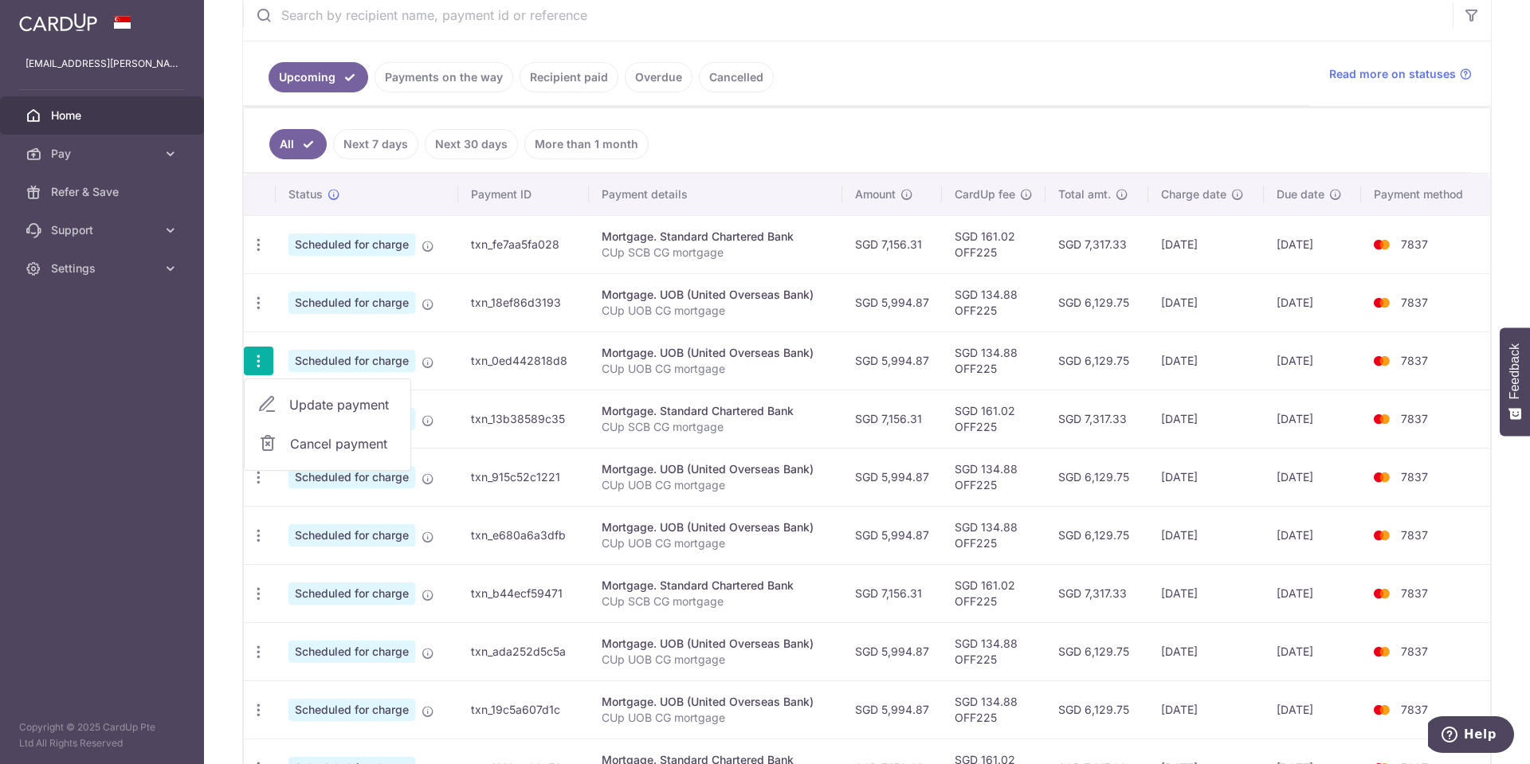
click at [330, 453] on span "Cancel payment" at bounding box center [343, 443] width 107 height 19
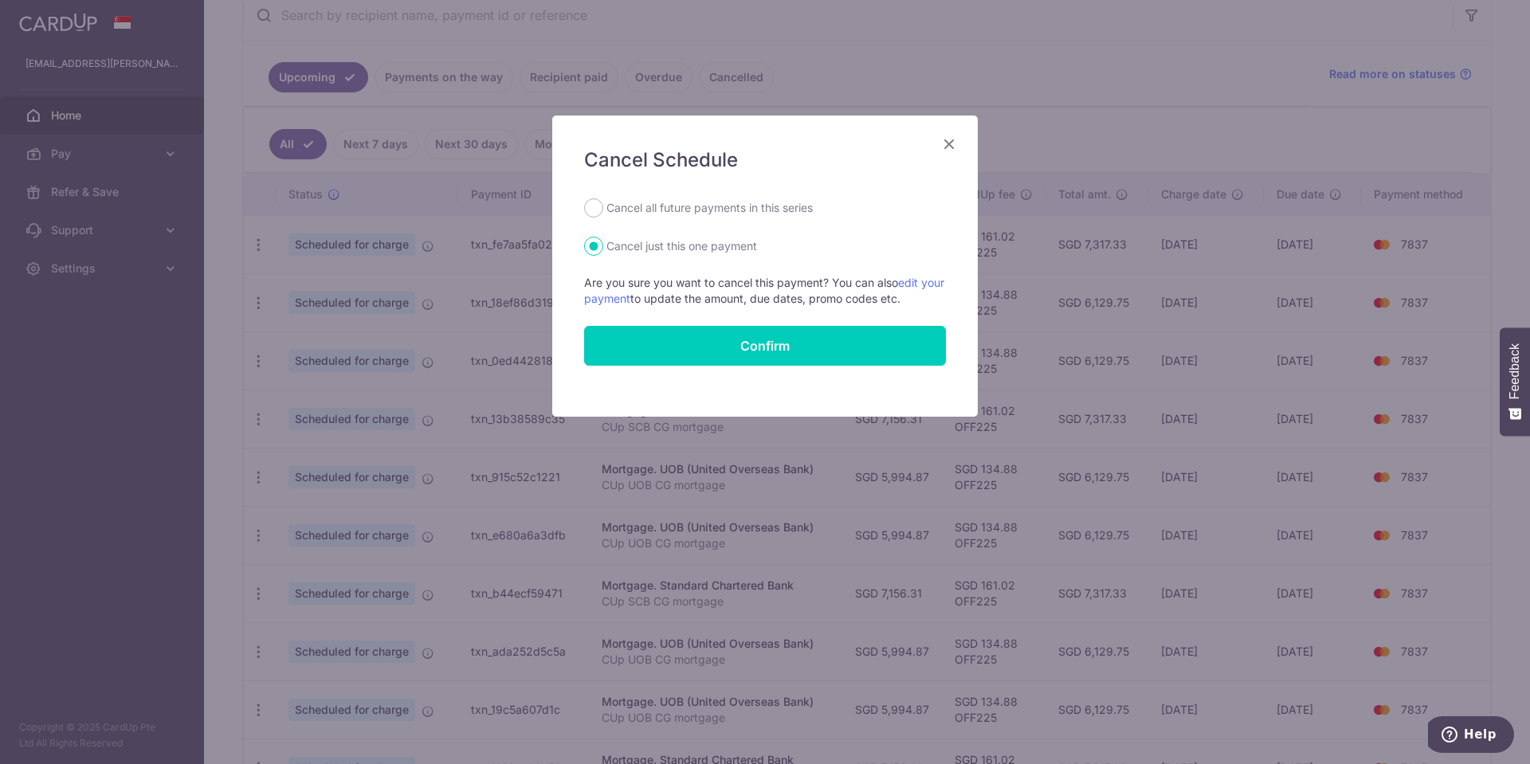
click at [732, 207] on label "Cancel all future payments in this series" at bounding box center [710, 207] width 206 height 19
click at [603, 207] on input "Cancel all future payments in this series" at bounding box center [593, 207] width 19 height 19
radio input "true"
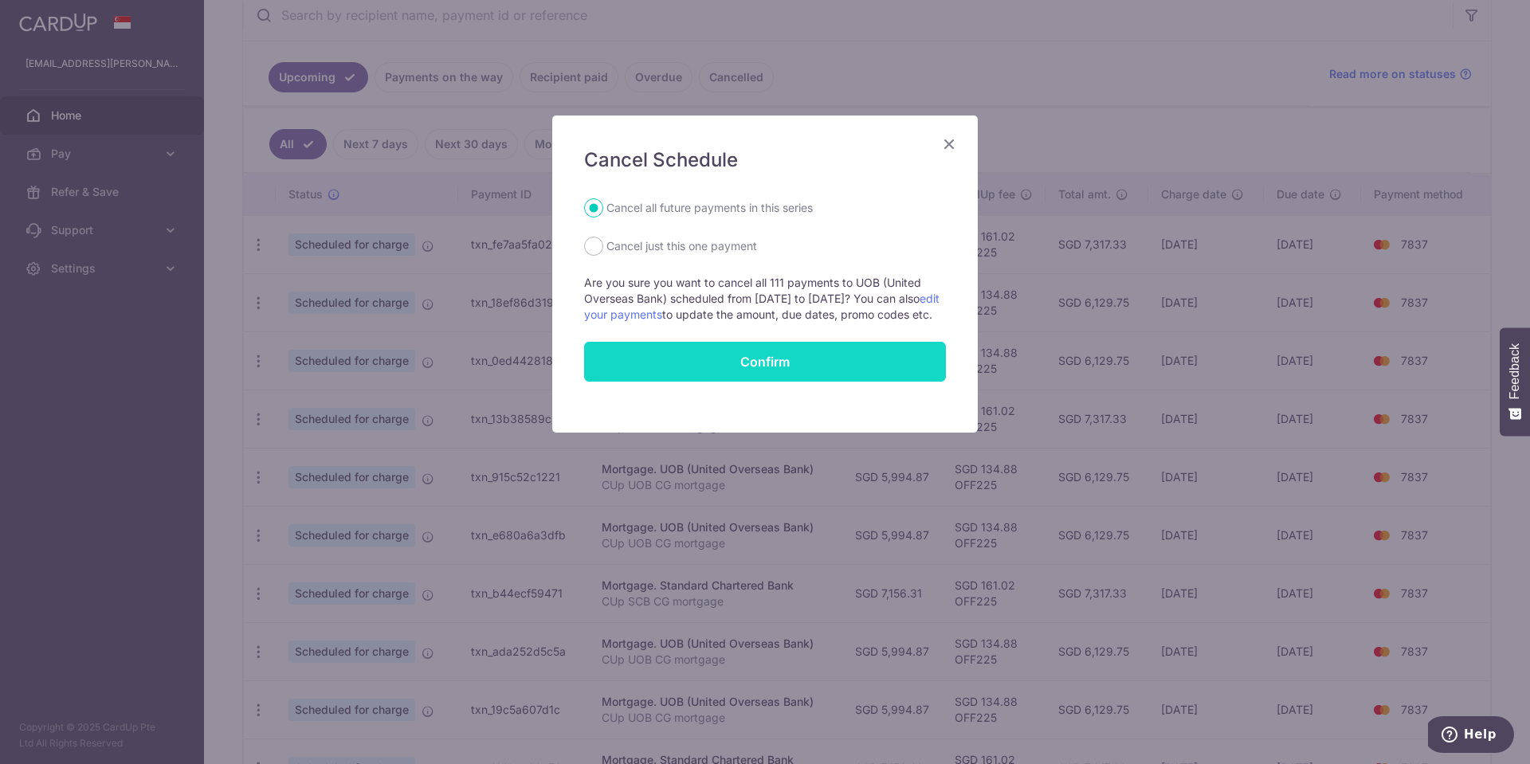
click at [729, 369] on button "Confirm" at bounding box center [765, 362] width 362 height 40
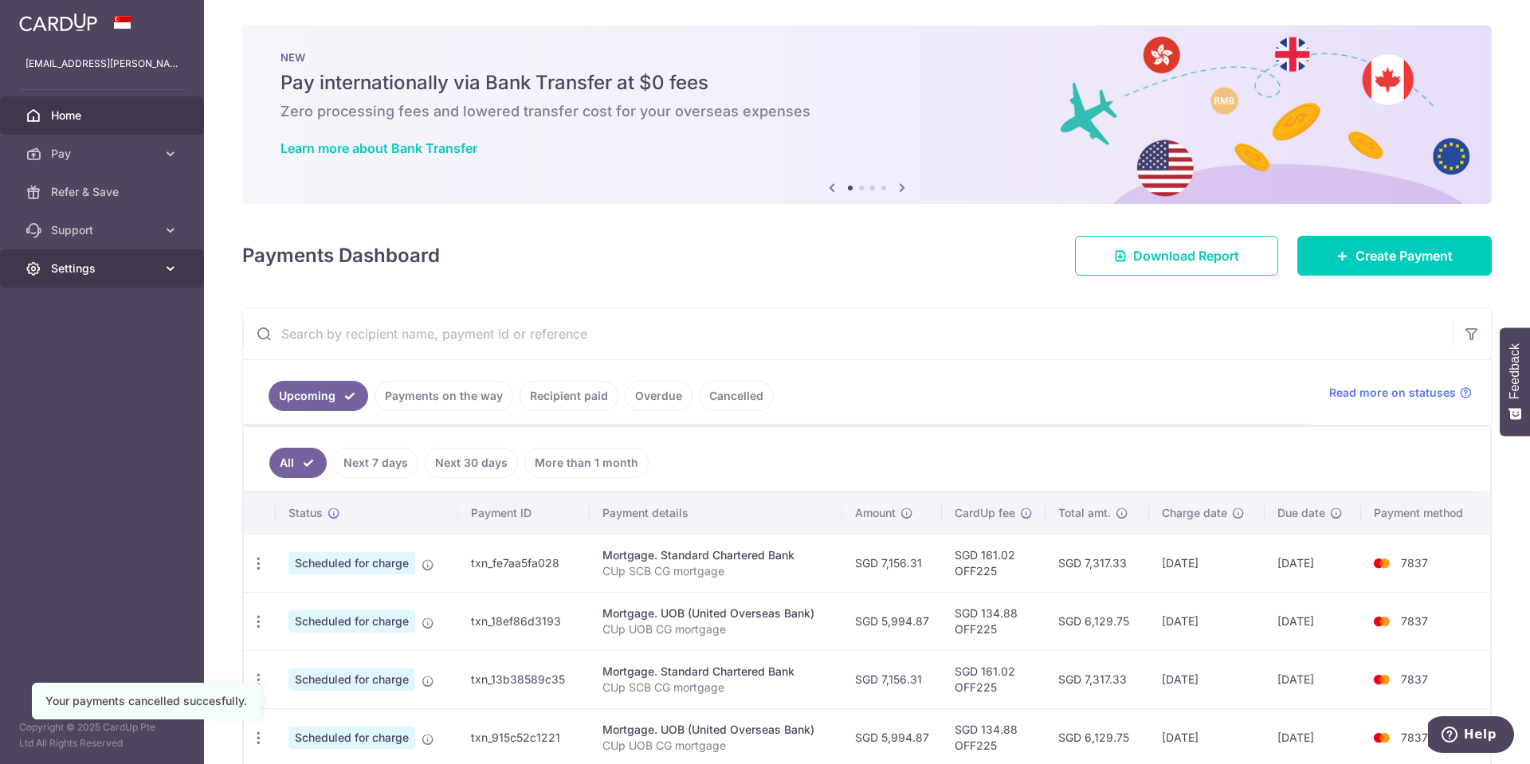
click at [80, 264] on span "Settings" at bounding box center [103, 269] width 105 height 16
click at [70, 336] on link "Logout" at bounding box center [102, 345] width 204 height 38
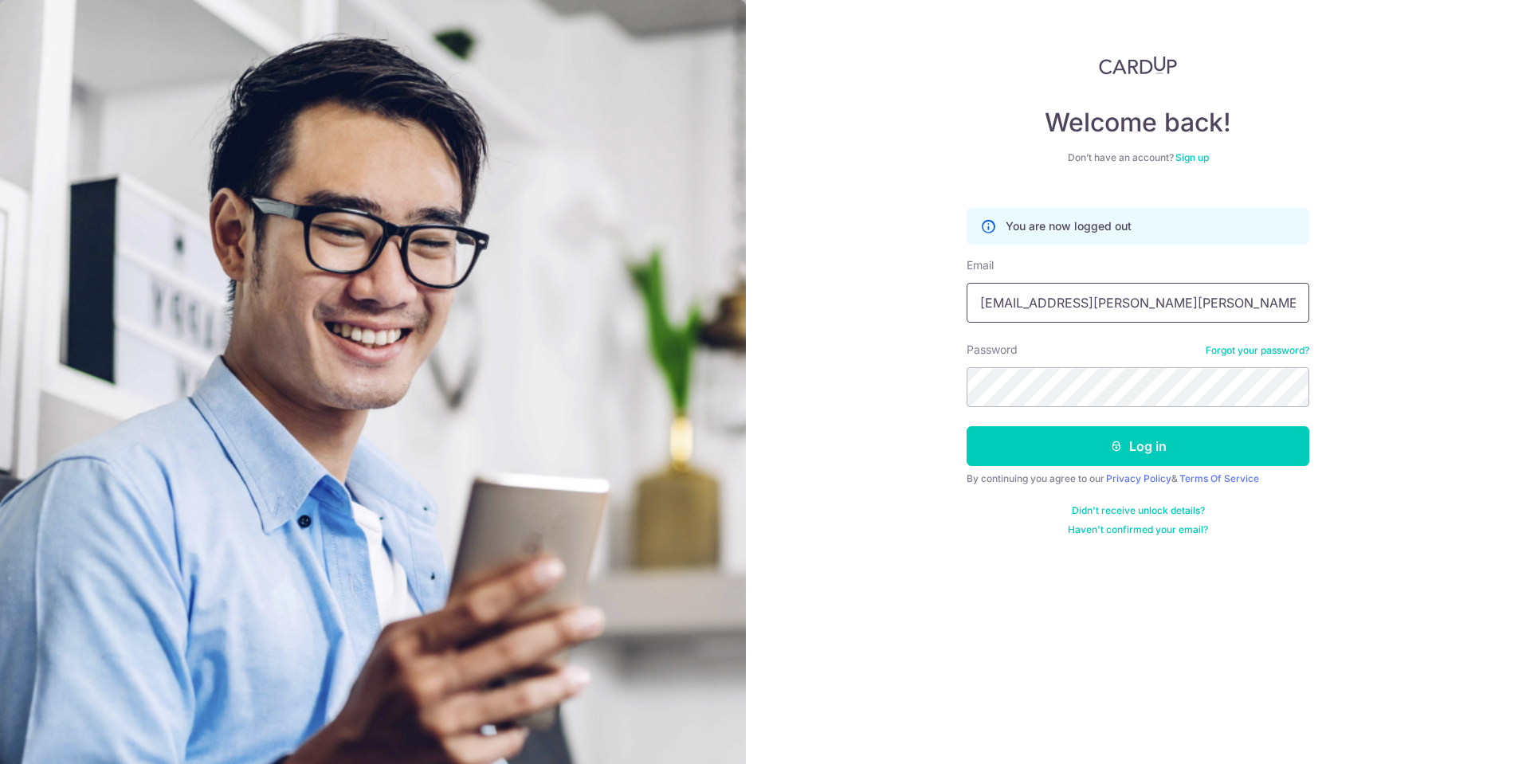
click at [1097, 304] on input "[EMAIL_ADDRESS][PERSON_NAME][PERSON_NAME][DOMAIN_NAME]" at bounding box center [1138, 303] width 343 height 40
type input "[EMAIL_ADDRESS][DOMAIN_NAME]"
click at [1086, 439] on button "Log in" at bounding box center [1138, 446] width 343 height 40
